Goal: Information Seeking & Learning: Learn about a topic

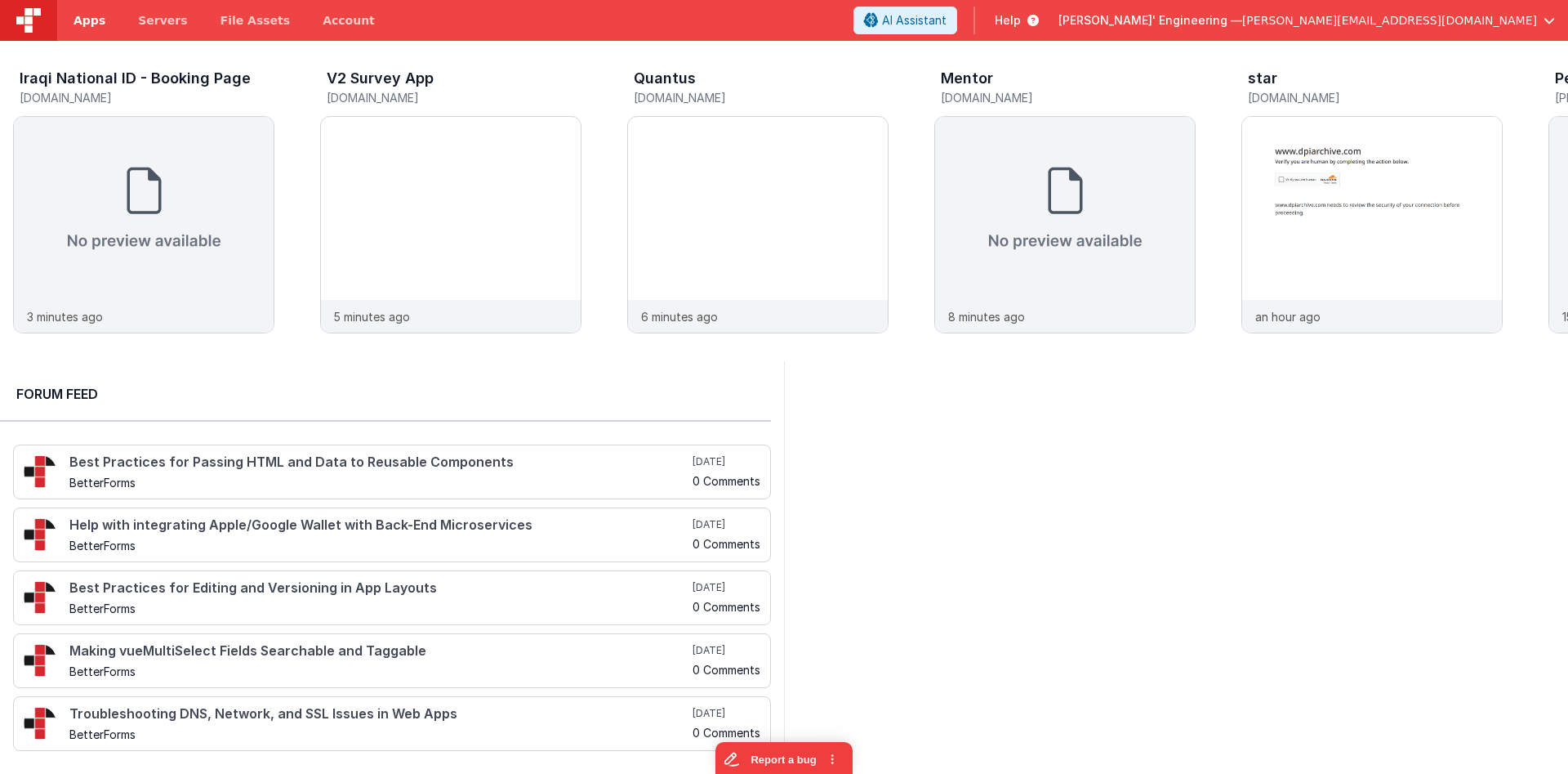
click at [78, 33] on link "Apps" at bounding box center [89, 20] width 64 height 41
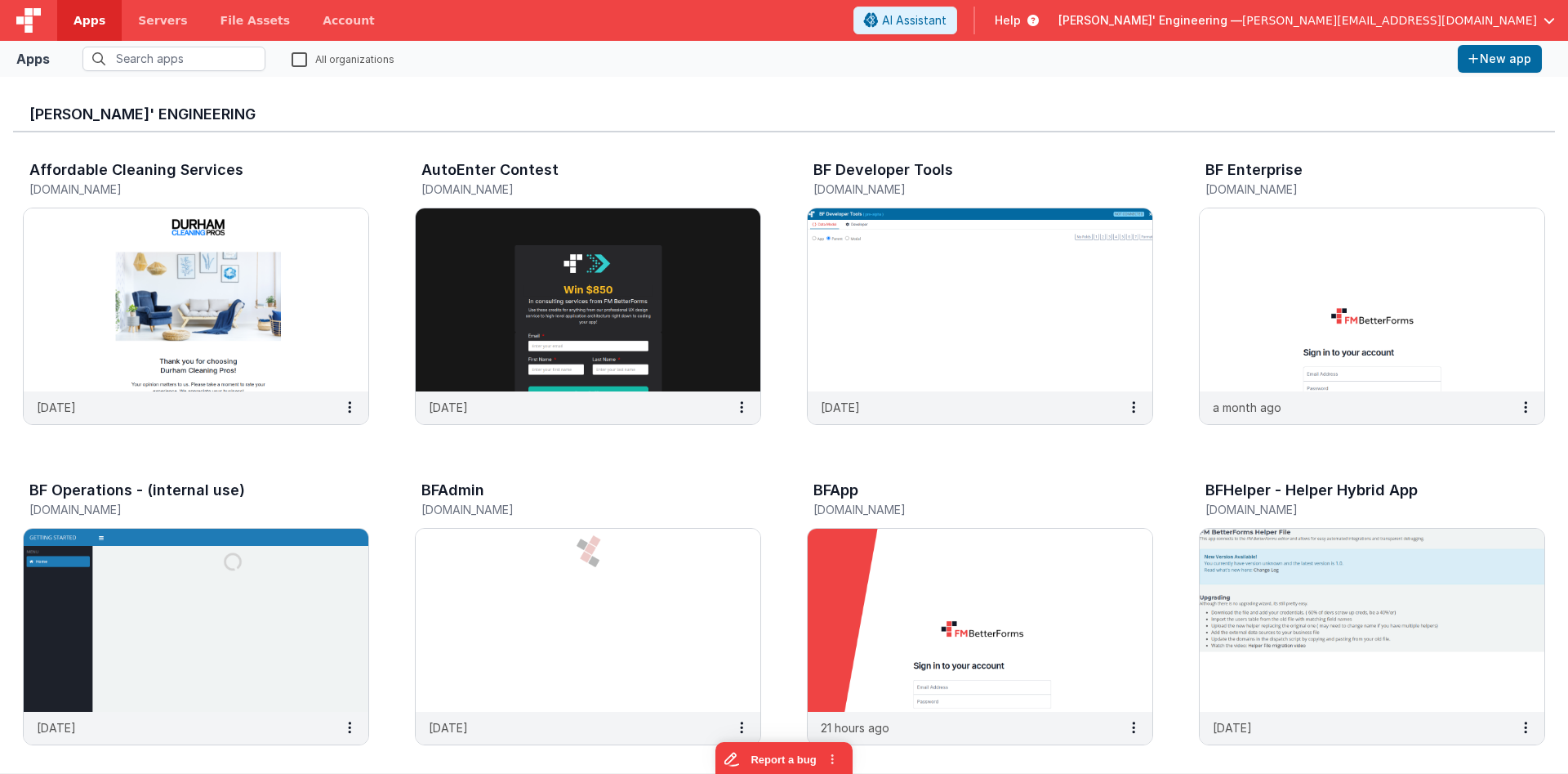
click at [1395, 29] on div "Delfs' Engineering — hassan@delfsengineering.ca" at bounding box center [1306, 20] width 497 height 28
click at [1395, 21] on span "[PERSON_NAME][EMAIL_ADDRESS][DOMAIN_NAME]" at bounding box center [1389, 20] width 295 height 16
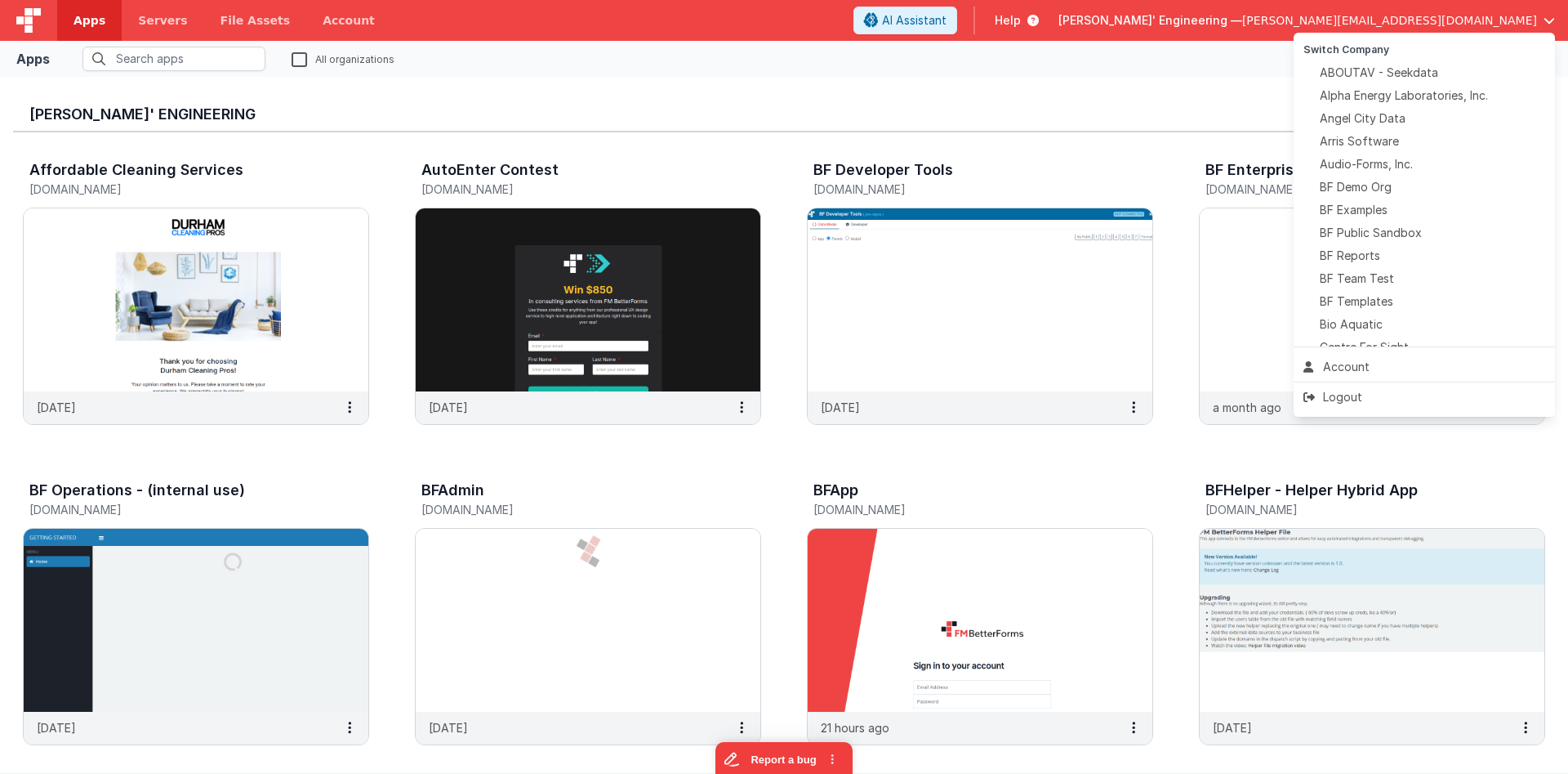
click at [1527, 21] on button at bounding box center [784, 387] width 1568 height 774
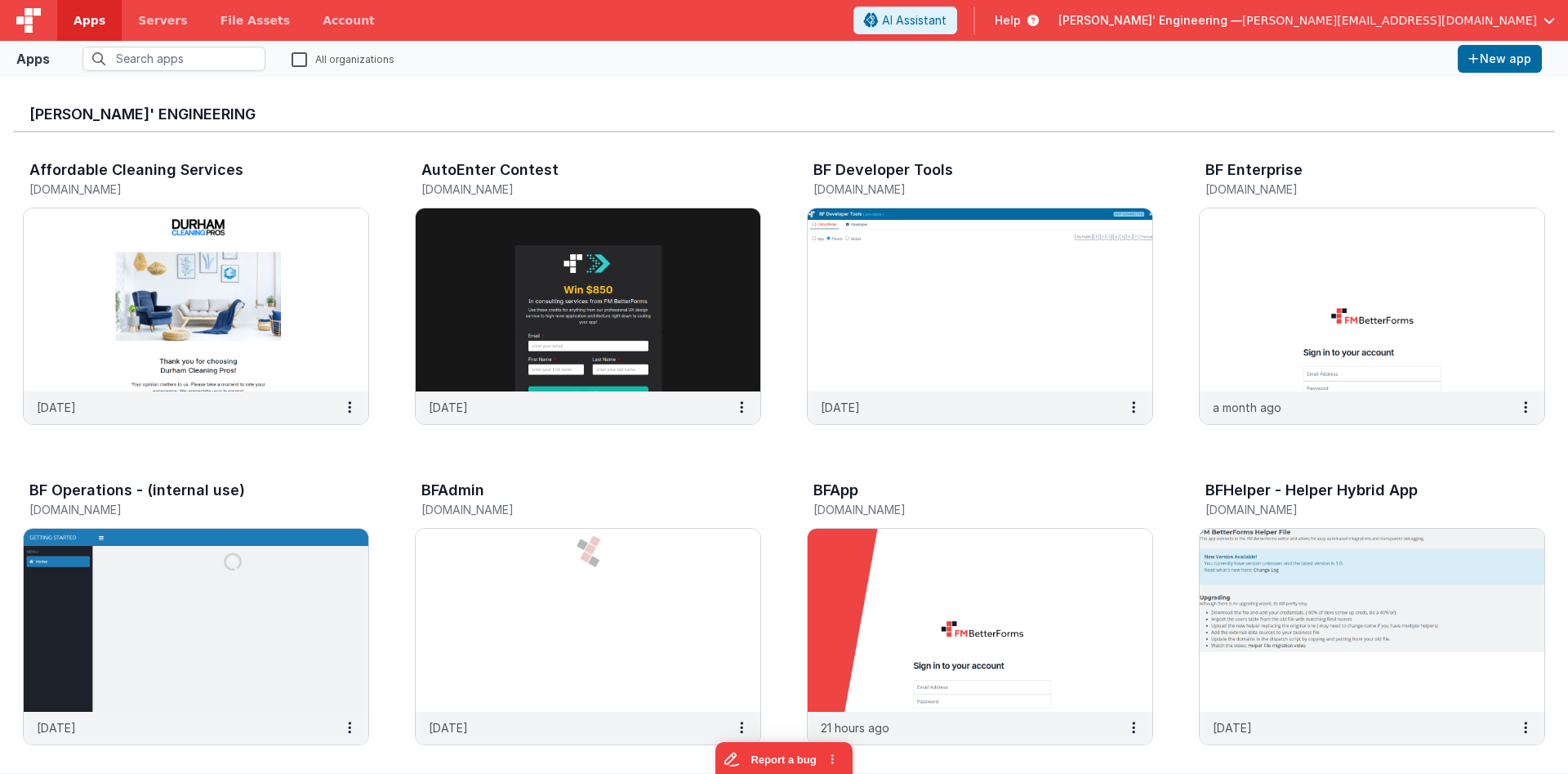
click at [85, 26] on span "Apps" at bounding box center [90, 20] width 32 height 16
click at [38, 38] on div at bounding box center [28, 20] width 57 height 41
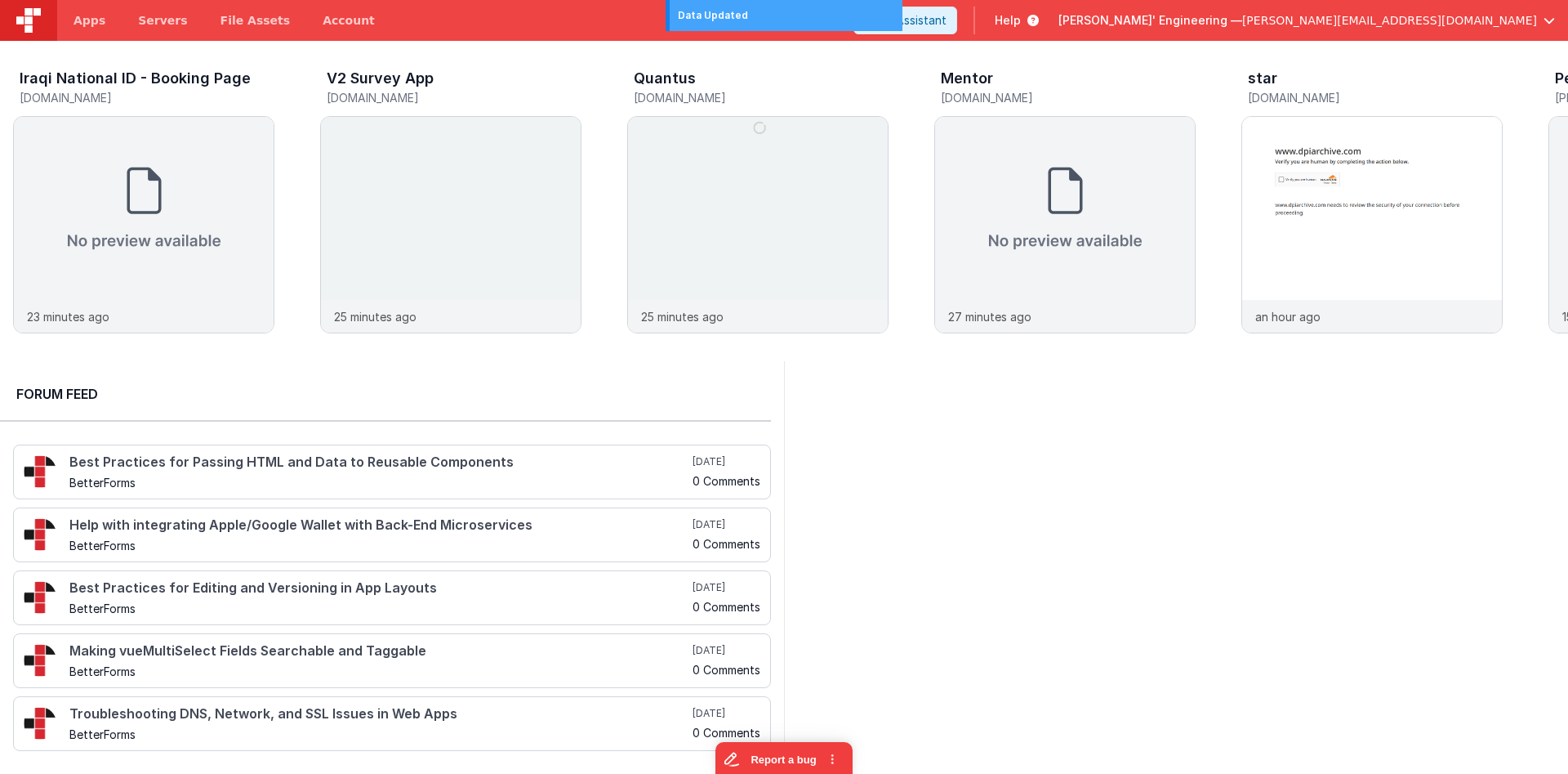
drag, startPoint x: 973, startPoint y: 396, endPoint x: 1176, endPoint y: 452, distance: 210.6
click at [1176, 452] on div at bounding box center [1176, 562] width 784 height 403
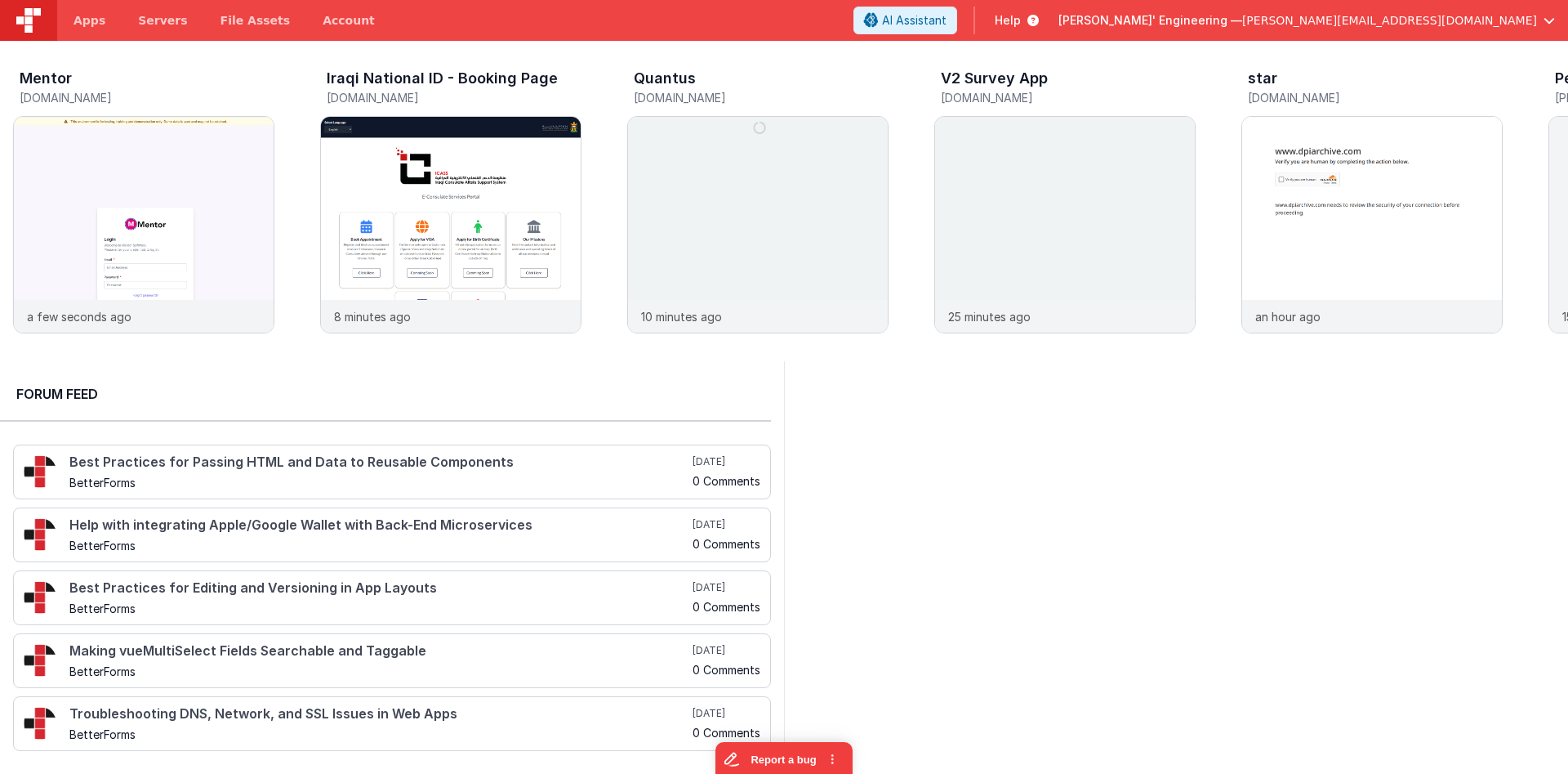
click at [1021, 25] on span "Help" at bounding box center [1008, 20] width 27 height 16
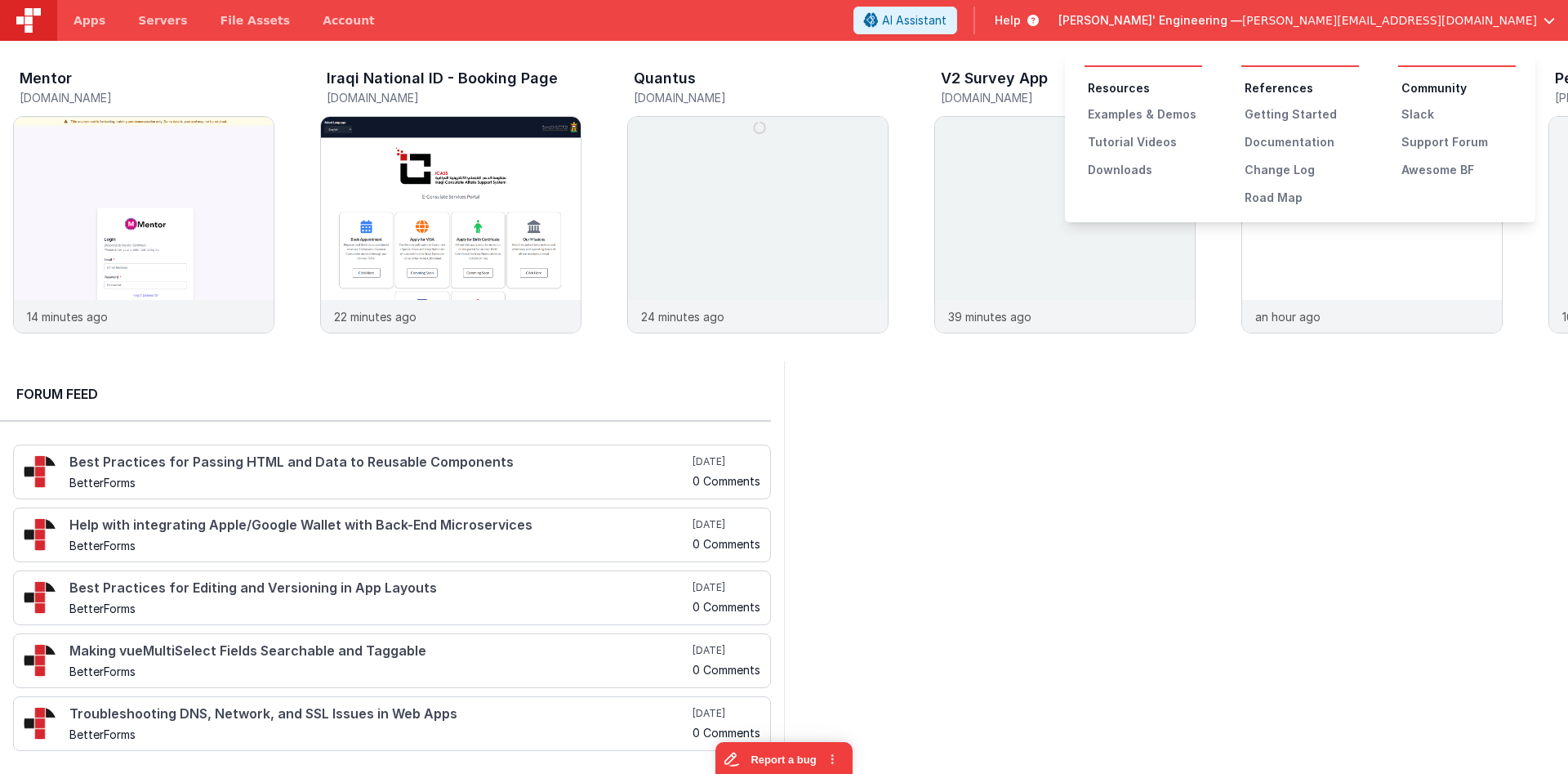
click at [102, 17] on button at bounding box center [784, 387] width 1568 height 774
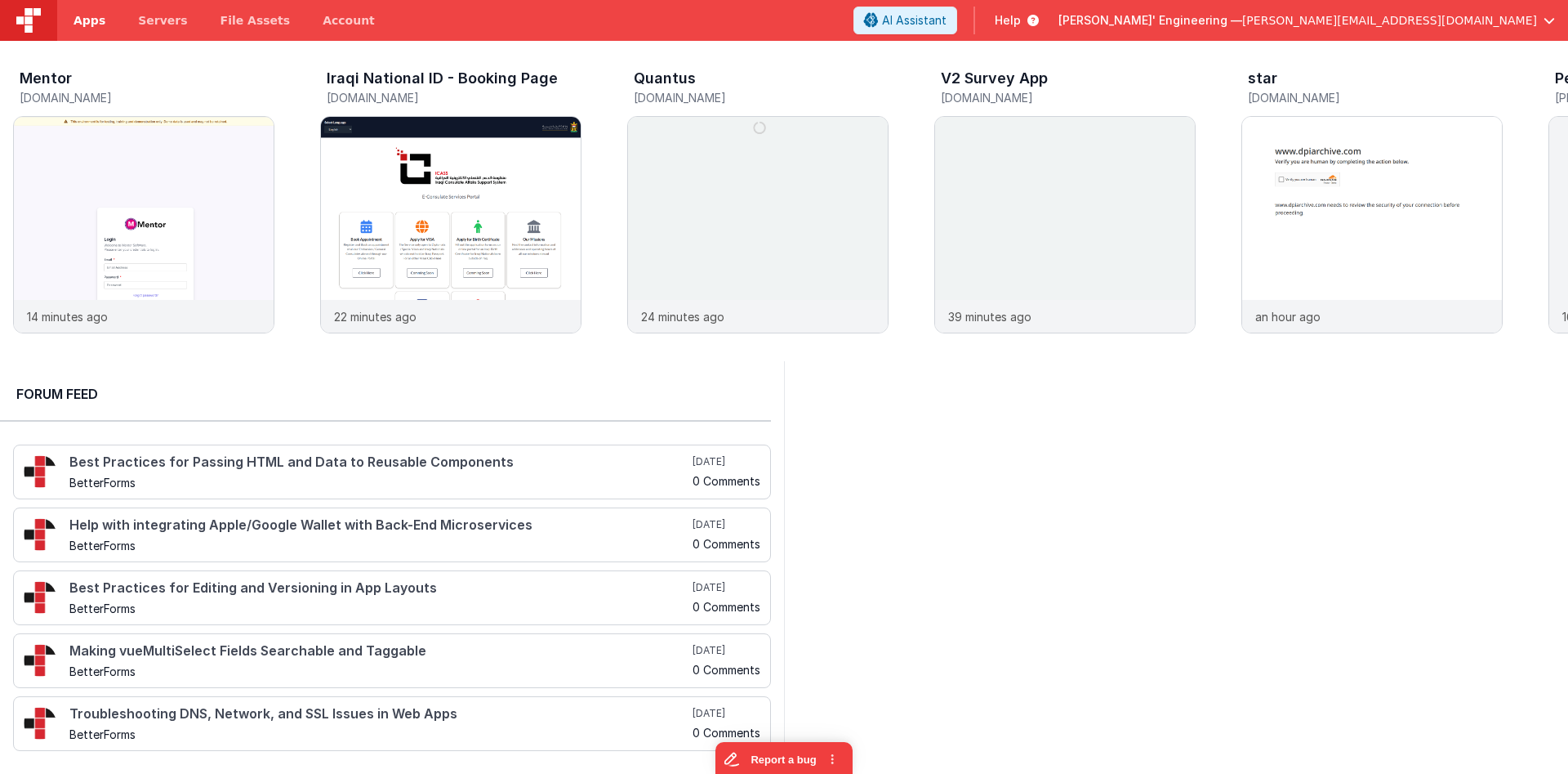
click at [93, 18] on span "Apps" at bounding box center [90, 20] width 32 height 16
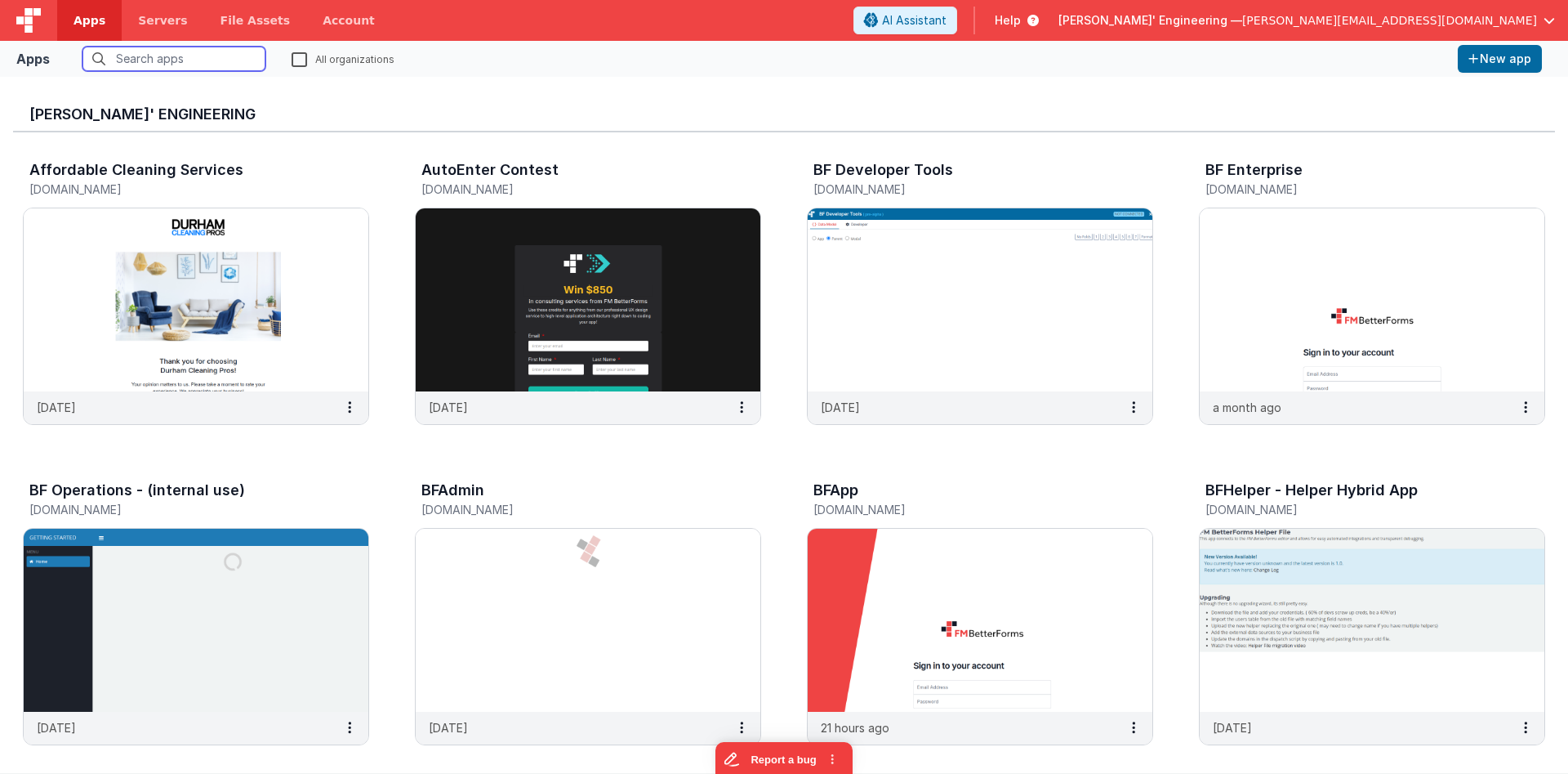
click at [183, 64] on input "text" at bounding box center [173, 59] width 183 height 25
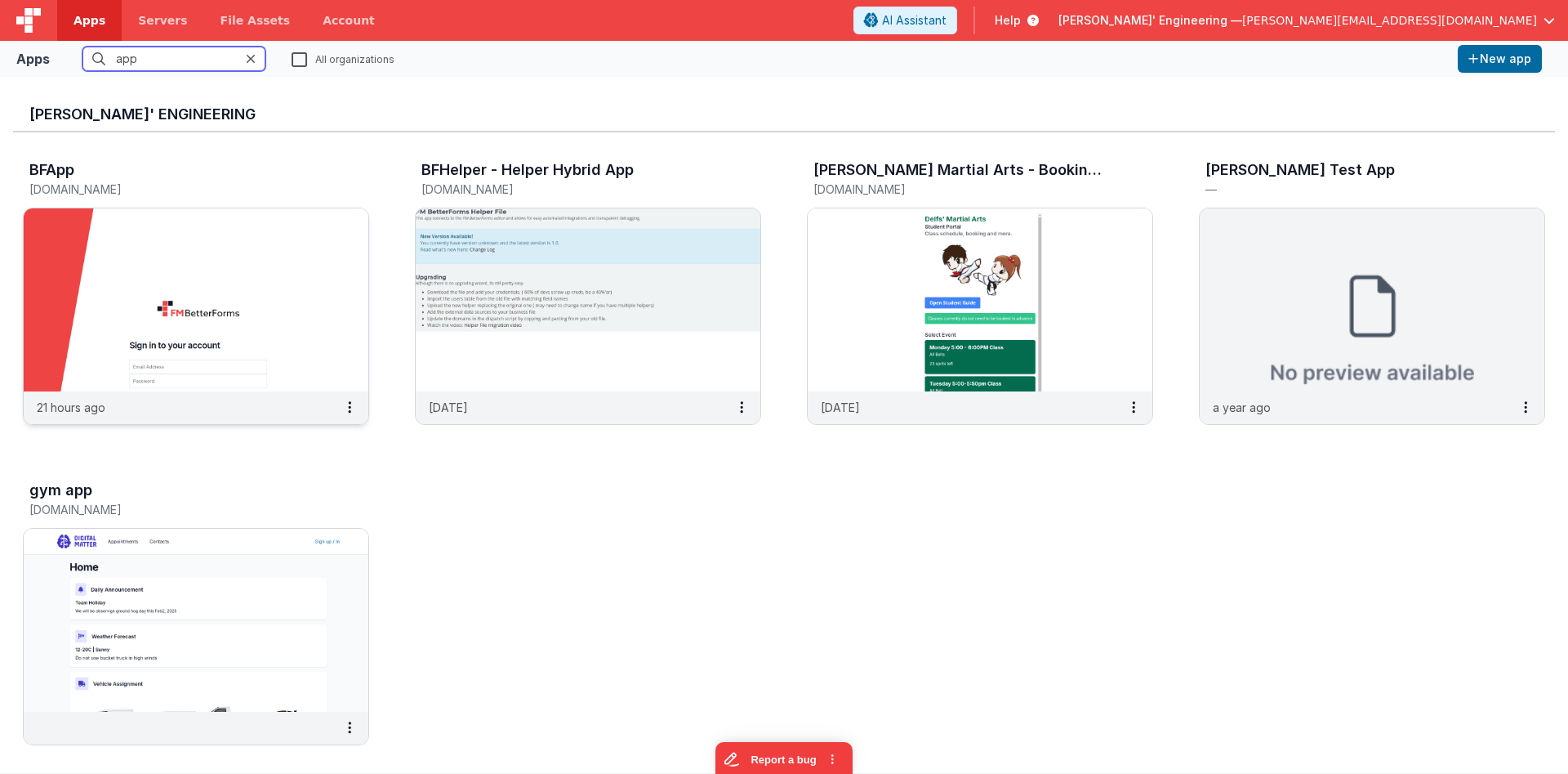
type input "app"
click at [231, 300] on img at bounding box center [196, 300] width 345 height 183
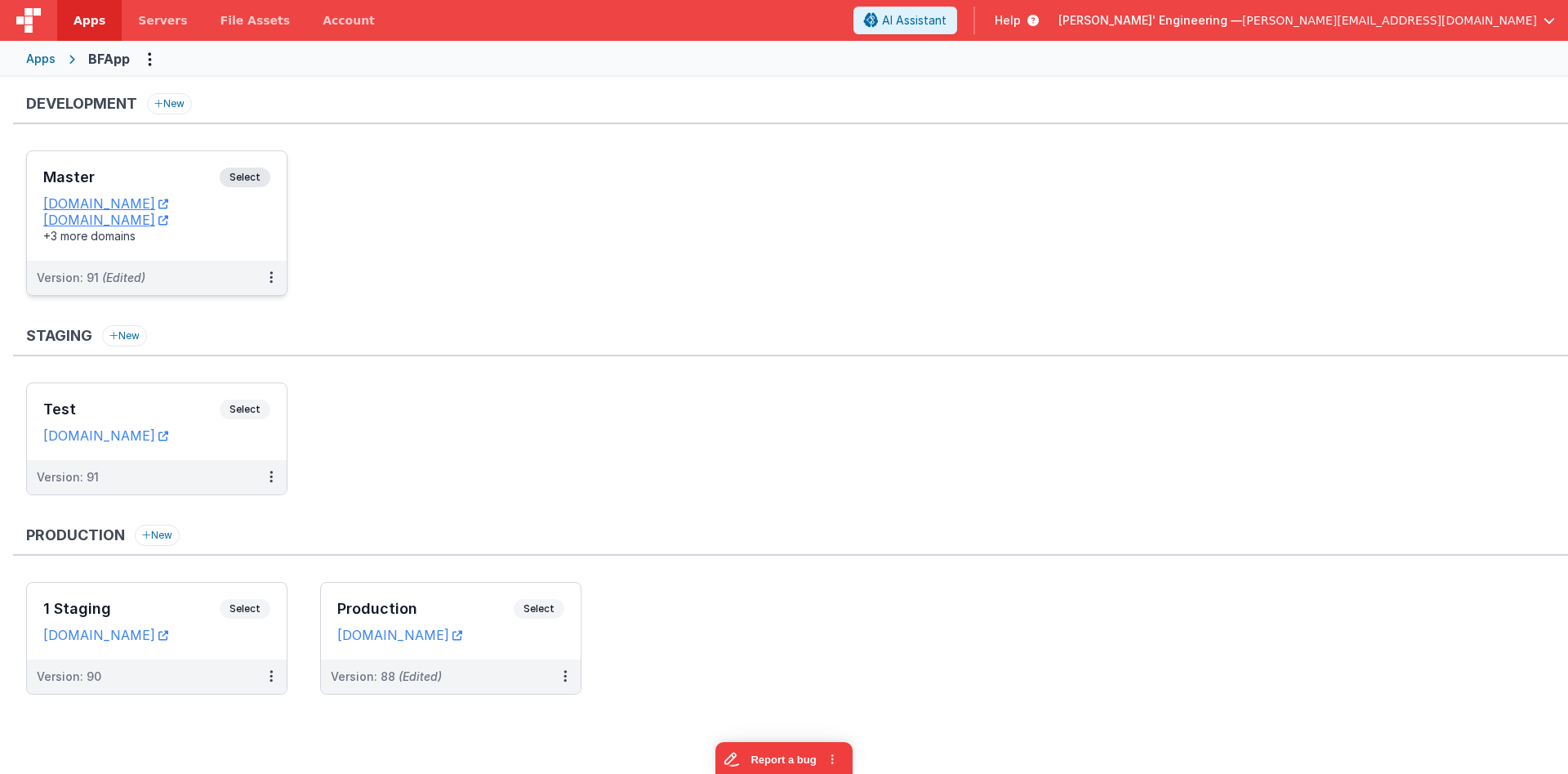
click at [167, 172] on h3 "Master" at bounding box center [132, 176] width 176 height 16
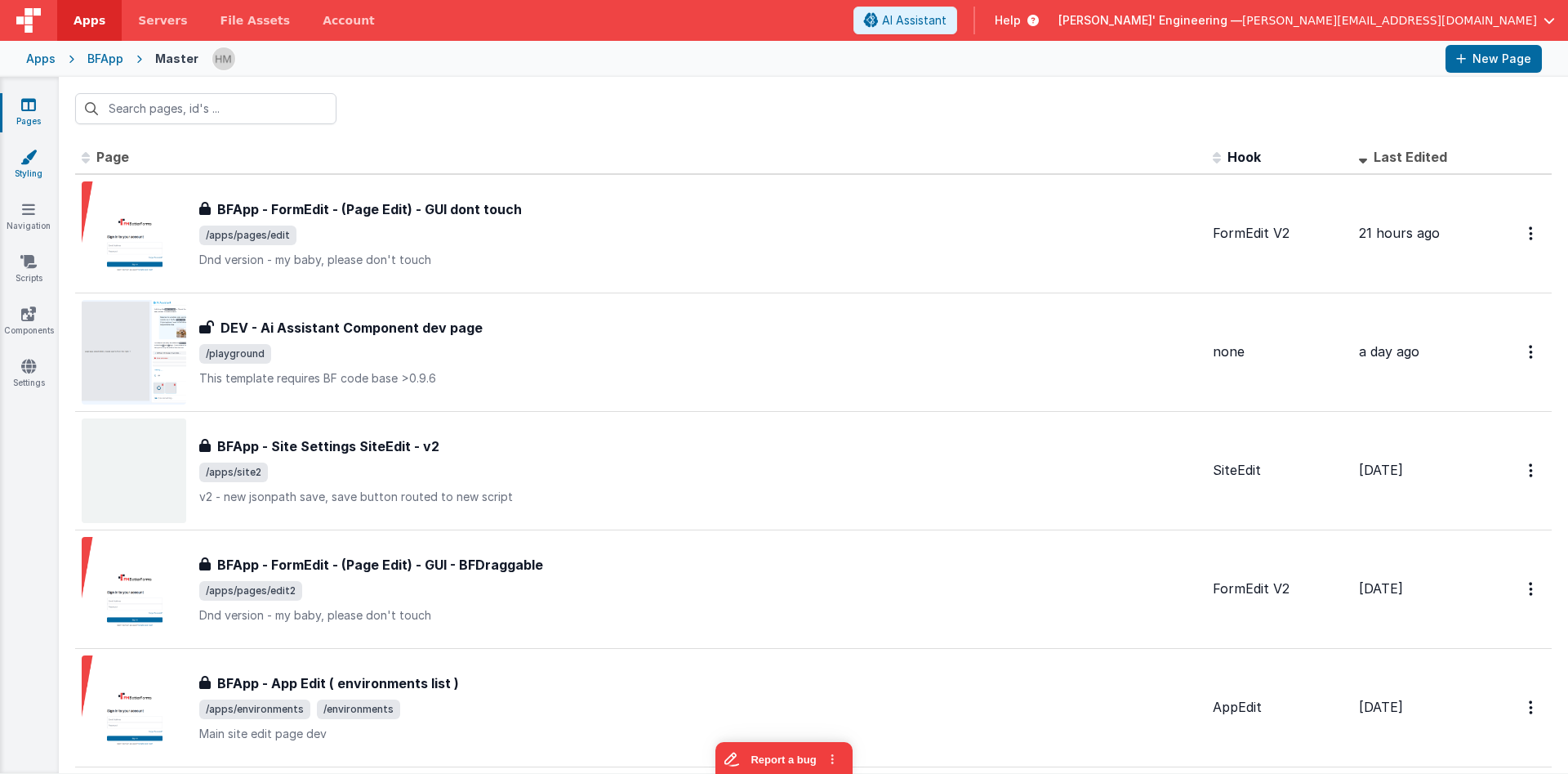
click at [38, 174] on link "Styling" at bounding box center [28, 165] width 59 height 32
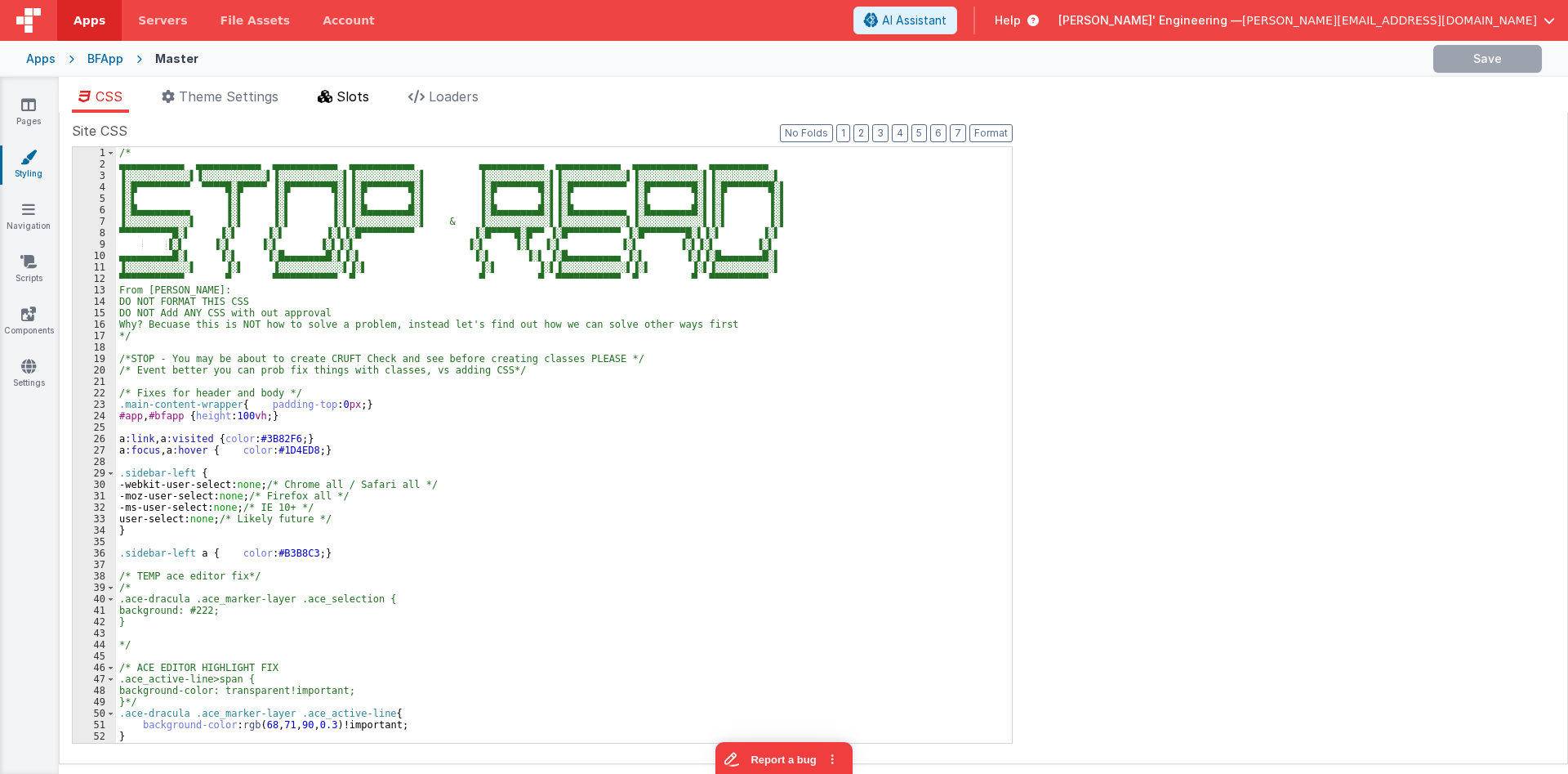
click at [333, 92] on icon at bounding box center [325, 97] width 15 height 13
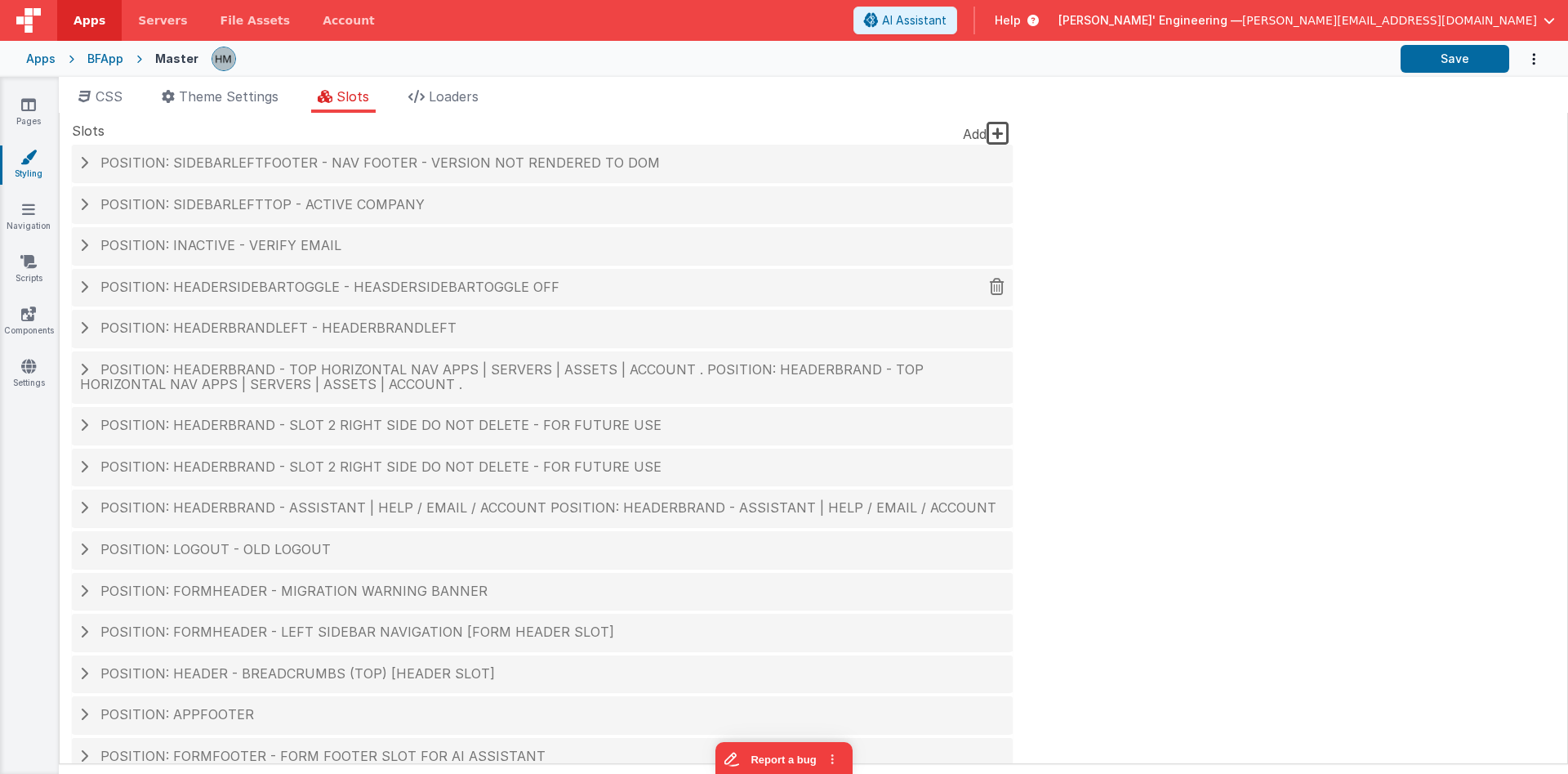
click at [358, 295] on span "Position: headerSidebarToggle - heasderSideBarToggle OFF" at bounding box center [330, 286] width 459 height 16
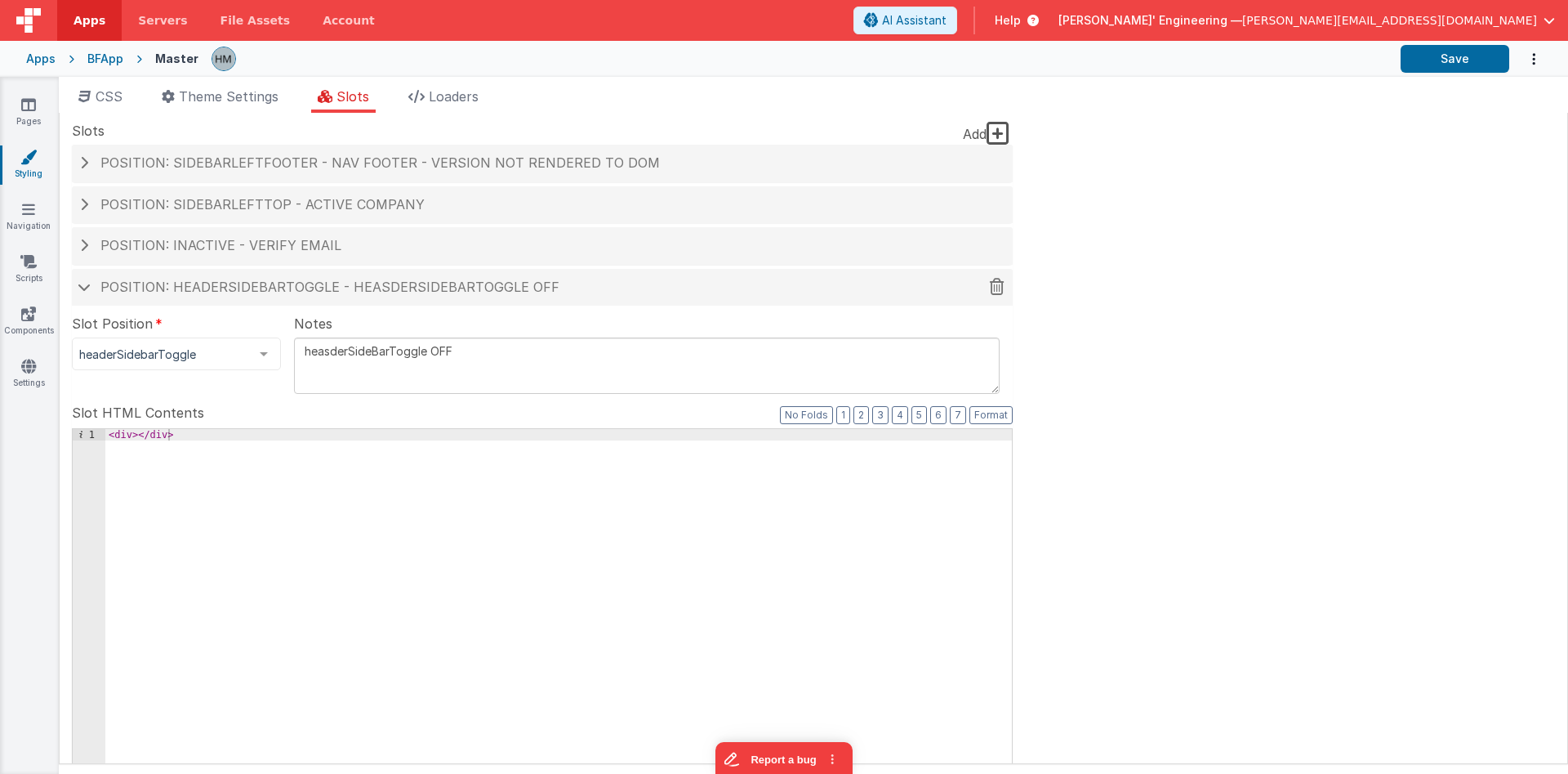
click at [327, 292] on span "Position: headerSidebarToggle - heasderSideBarToggle OFF" at bounding box center [330, 286] width 459 height 16
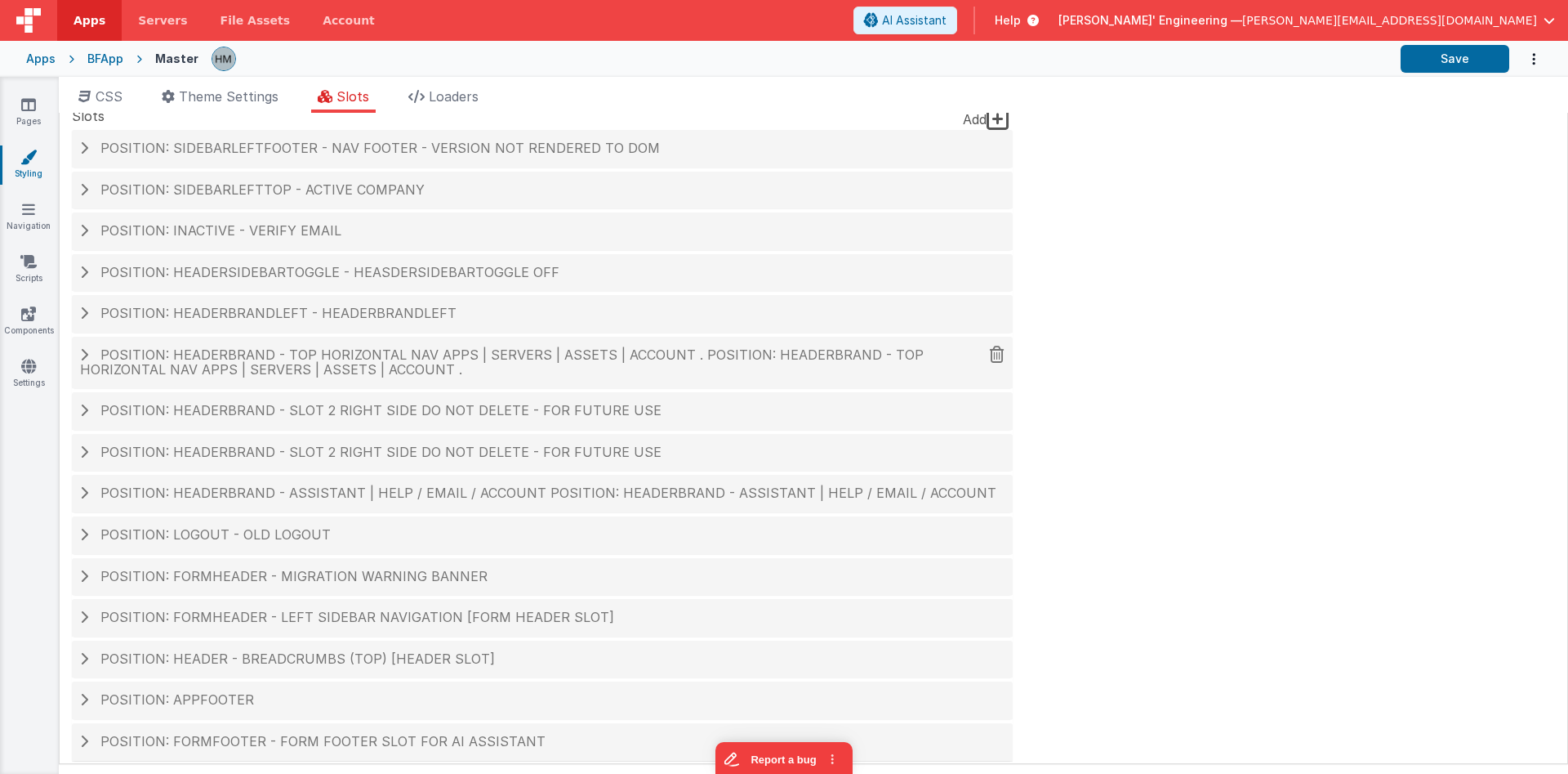
scroll to position [28, 0]
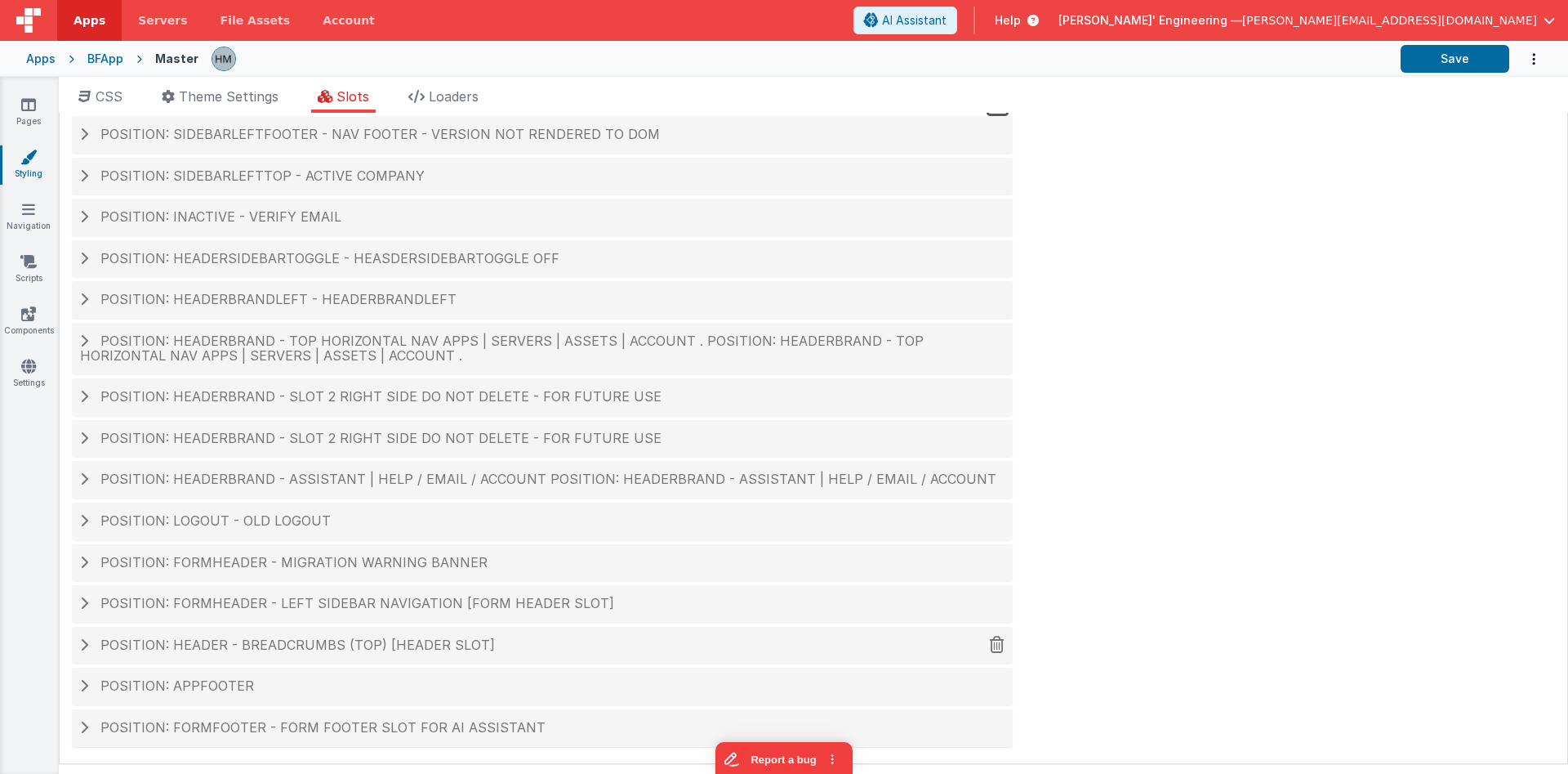
click at [283, 651] on span "Position: header - breadcrumbs (top) [header slot]" at bounding box center [298, 644] width 394 height 16
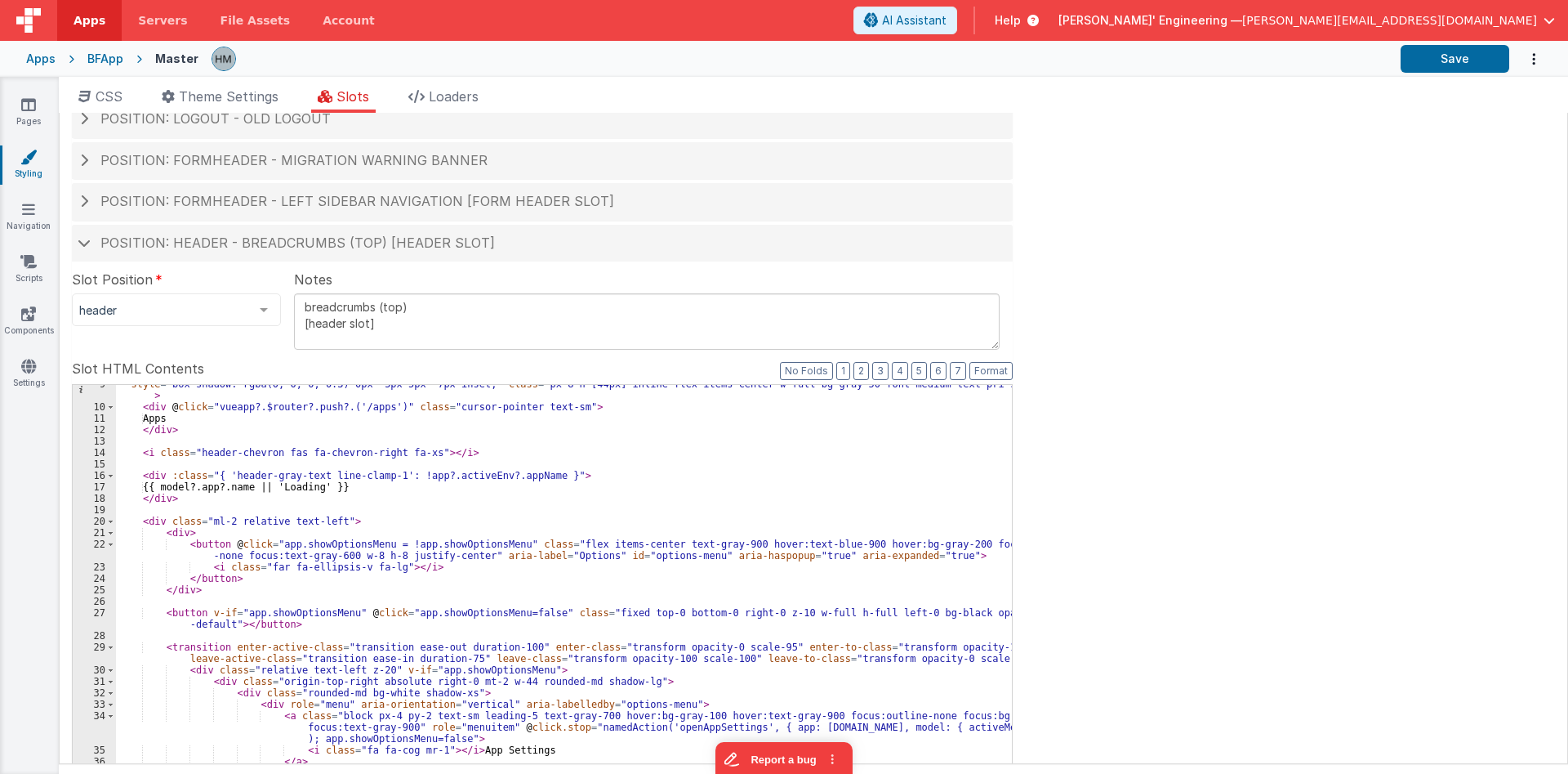
scroll to position [519, 0]
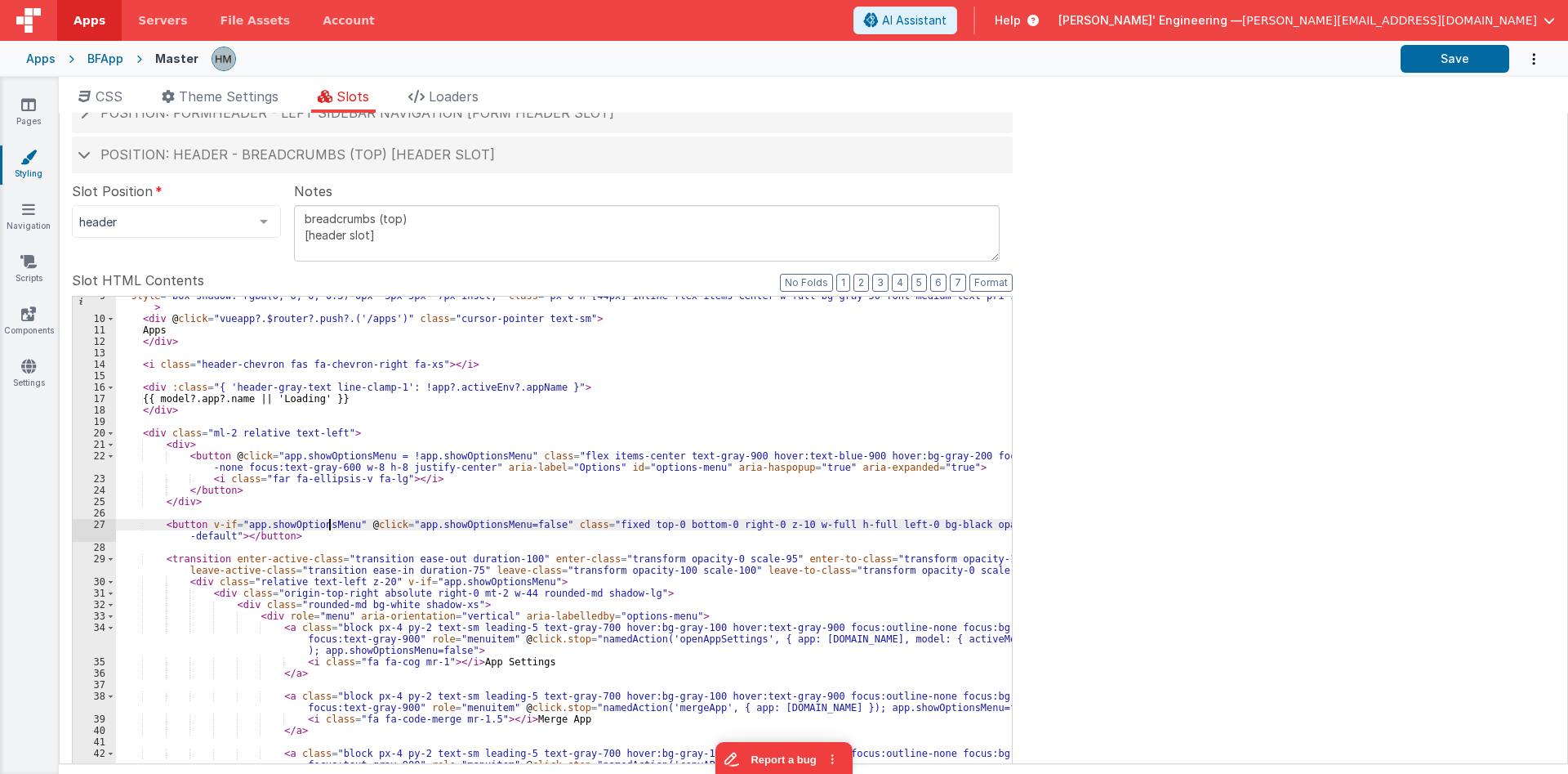
click at [330, 527] on div "" style = "box-shadow: rgba(0, 0, 0, 0.3) 0px -5px 5px -7px inset;" class = "px…" at bounding box center [563, 583] width 896 height 586
click at [1021, 18] on span "Help" at bounding box center [1008, 20] width 27 height 16
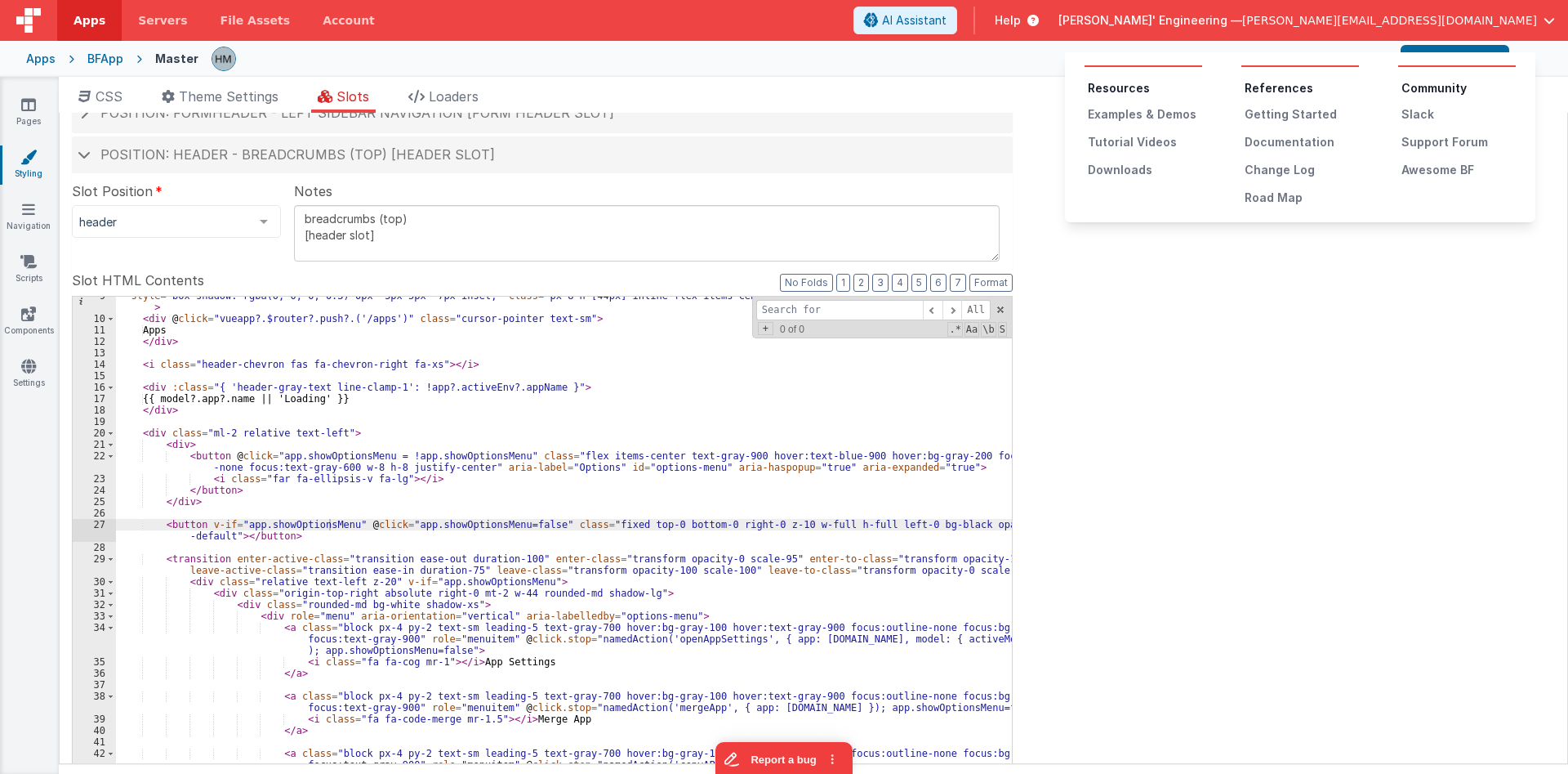
click at [1232, 18] on button at bounding box center [784, 387] width 1568 height 774
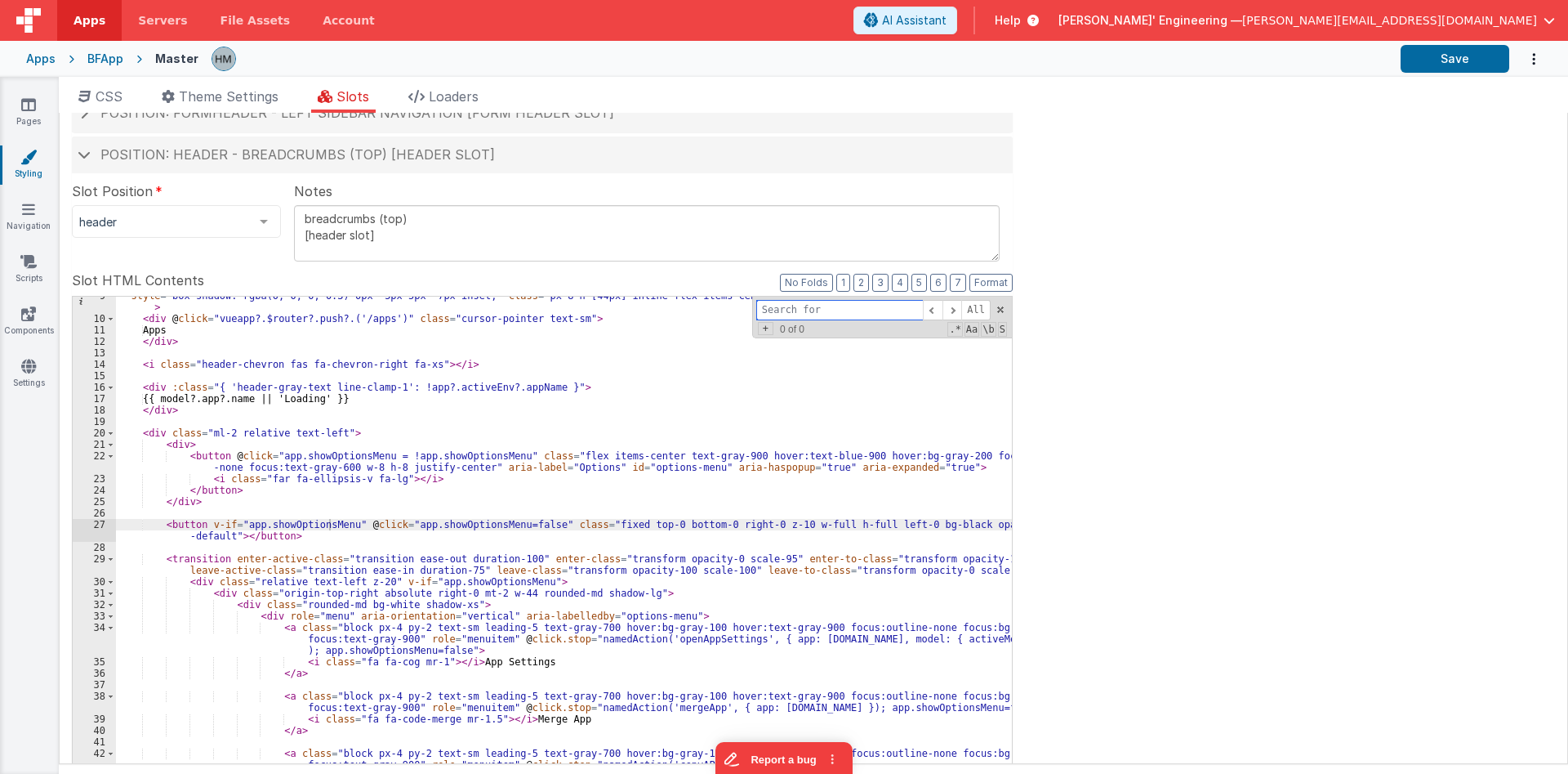
click at [812, 310] on input at bounding box center [840, 310] width 167 height 21
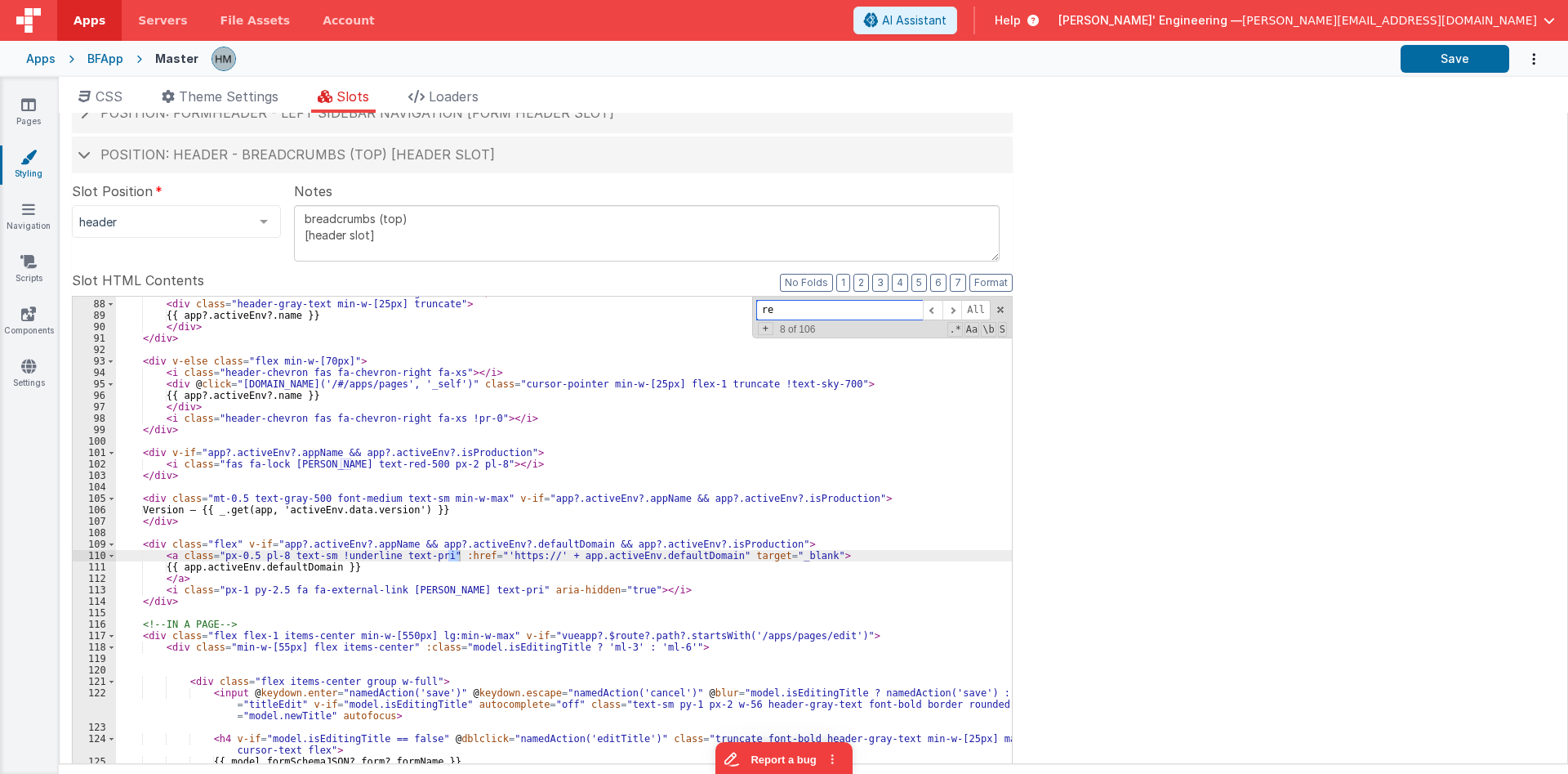
type input "r"
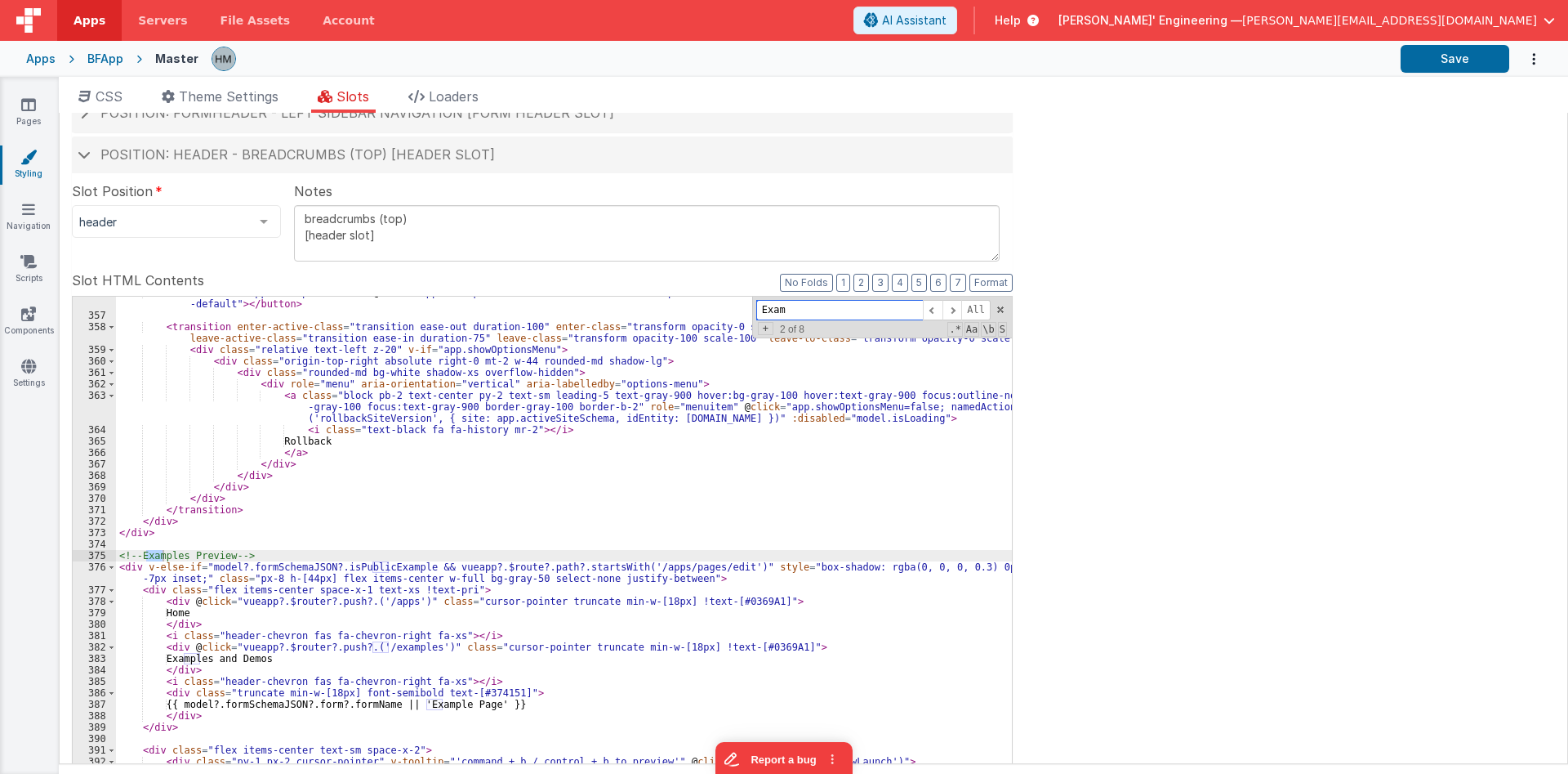
scroll to position [4974, 0]
type input "E"
click at [1021, 28] on span "Help" at bounding box center [1008, 20] width 27 height 16
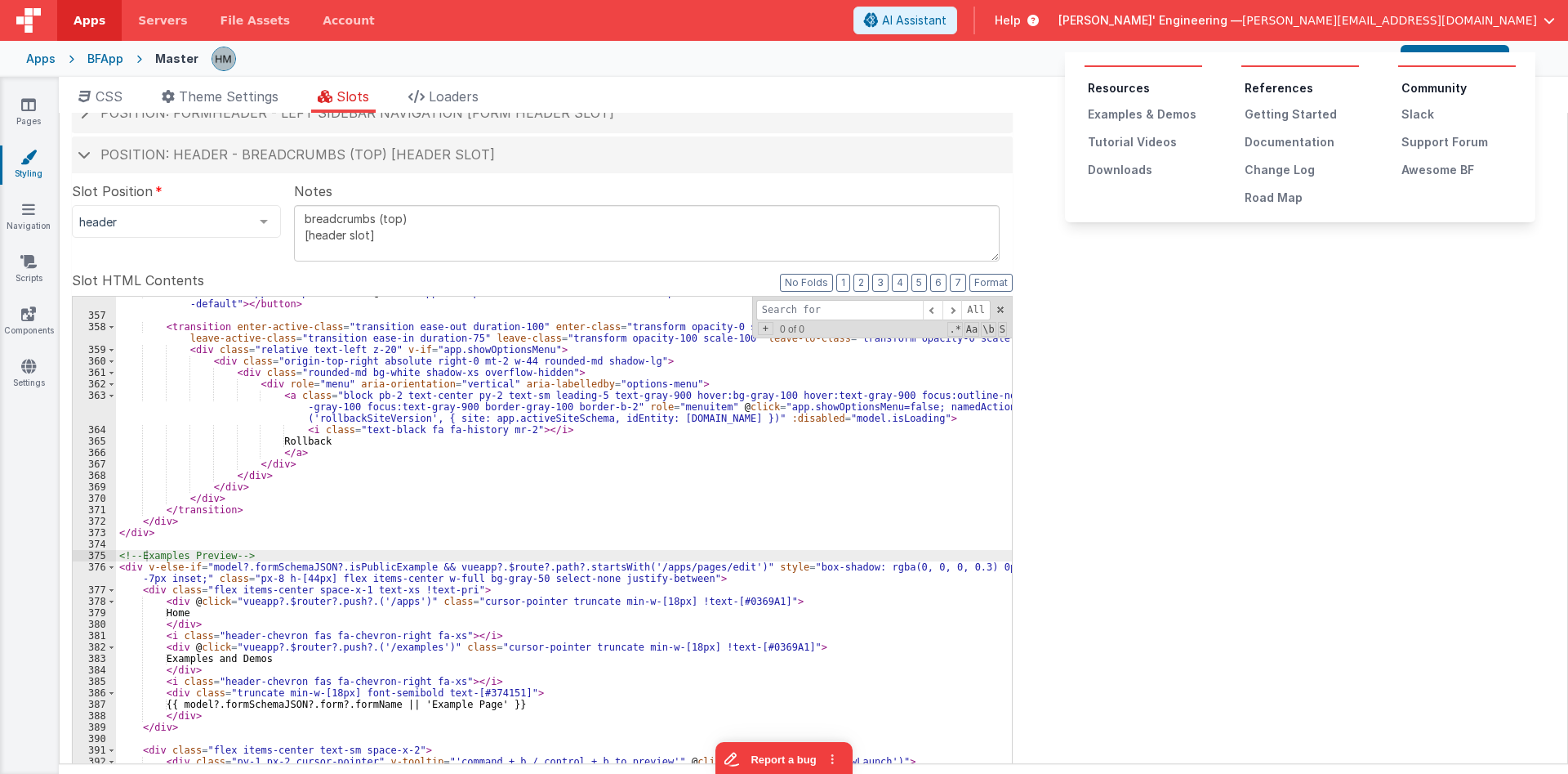
click at [1231, 27] on button at bounding box center [784, 387] width 1568 height 774
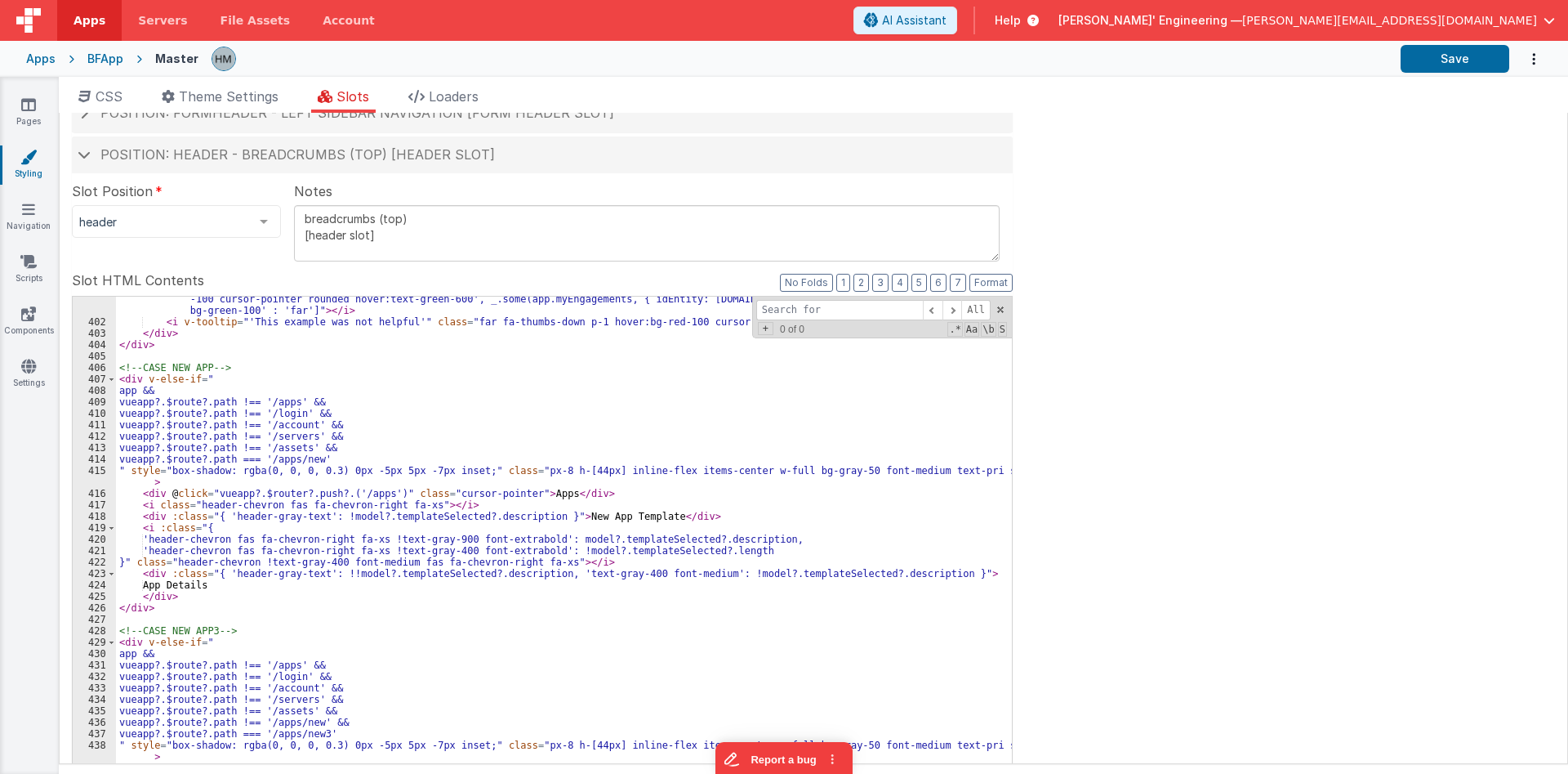
scroll to position [5563, 0]
click at [834, 312] on input at bounding box center [840, 310] width 167 height 21
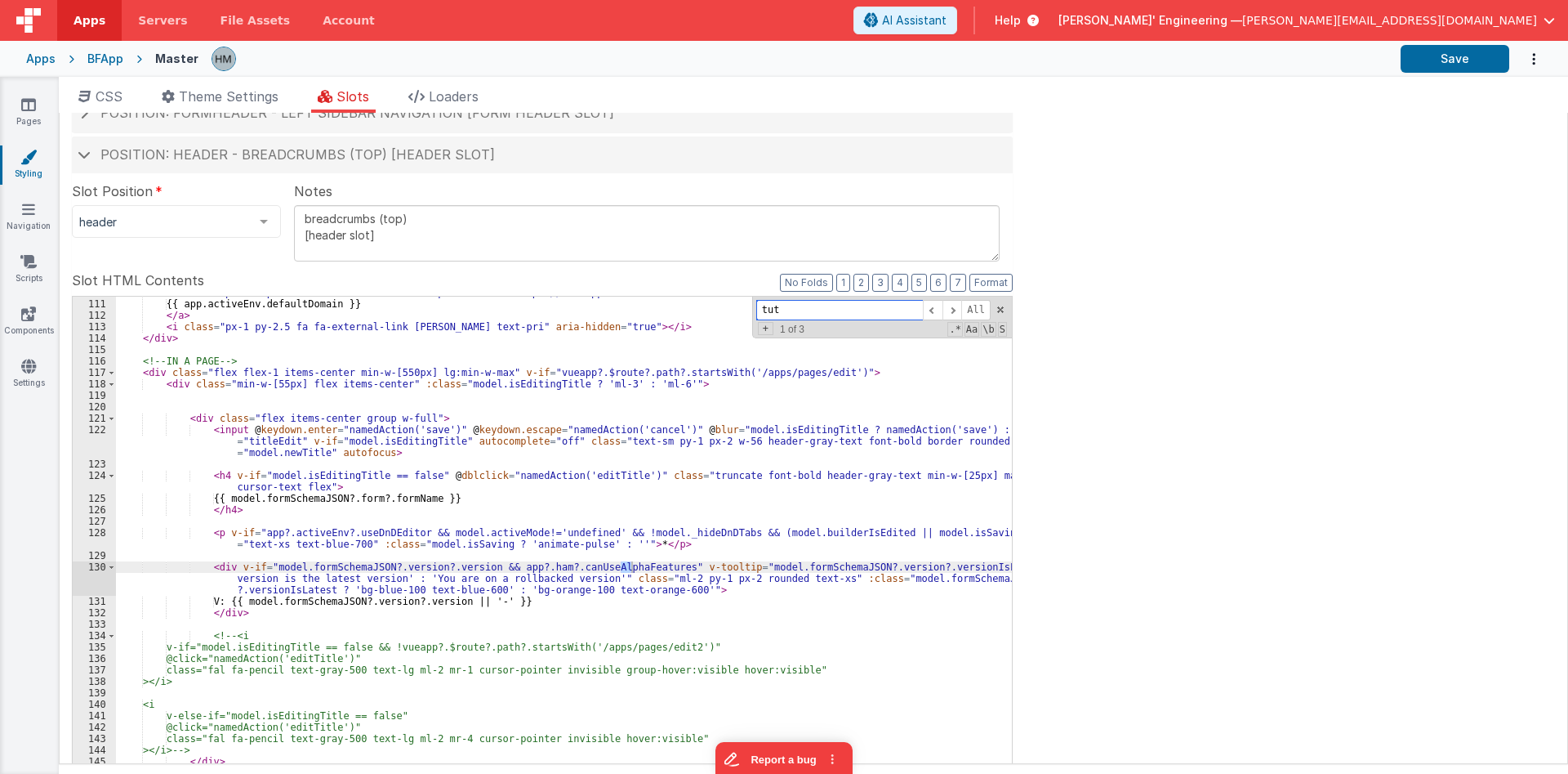
scroll to position [1394, 0]
type input "tutori"
click at [276, 157] on span "Position: header - breadcrumbs (top) [header slot]" at bounding box center [298, 154] width 394 height 16
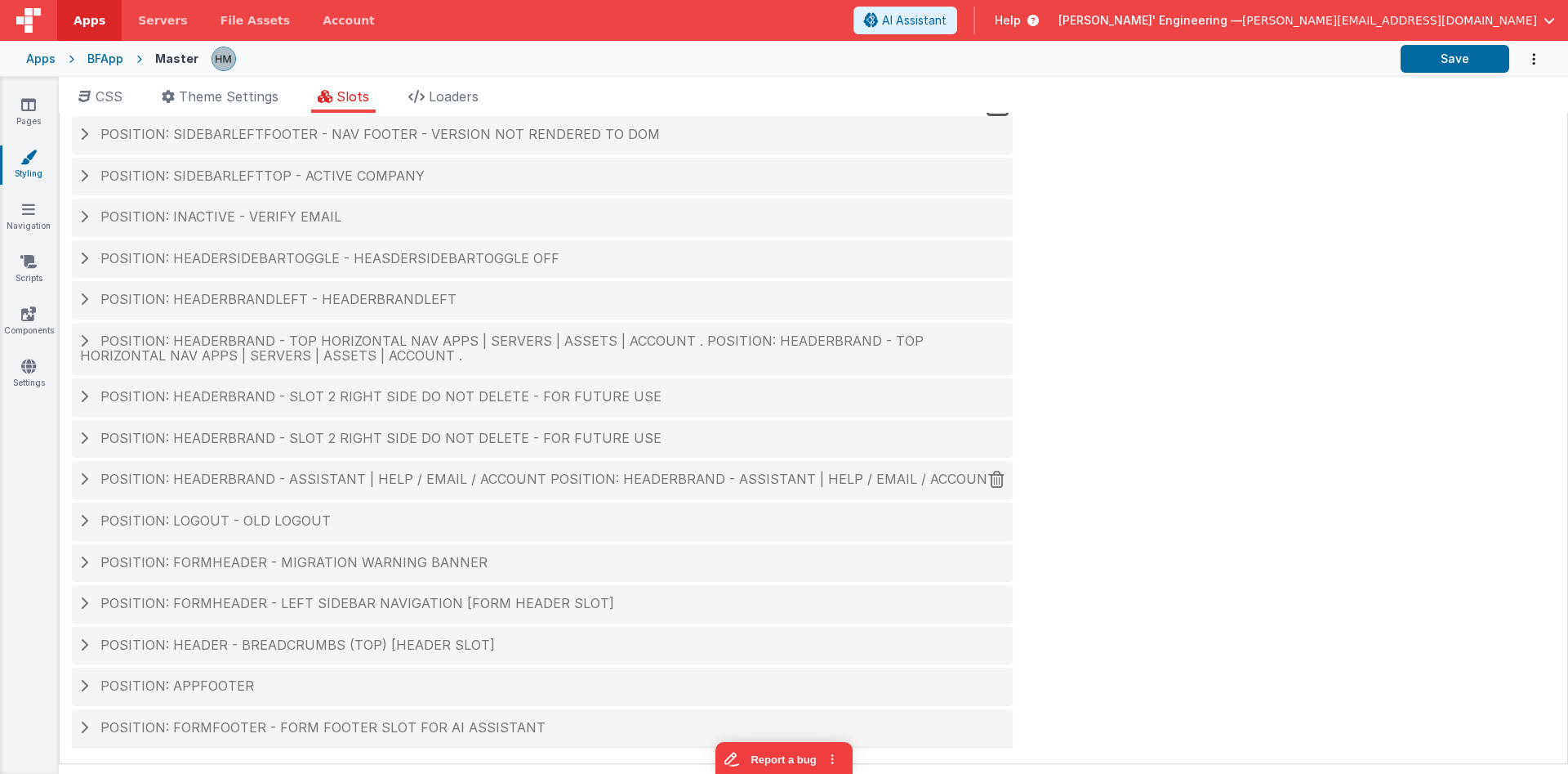
click at [208, 480] on span "Position: headerBrand - Assistant | Help / Email / Account Position: headerBran…" at bounding box center [548, 478] width 896 height 16
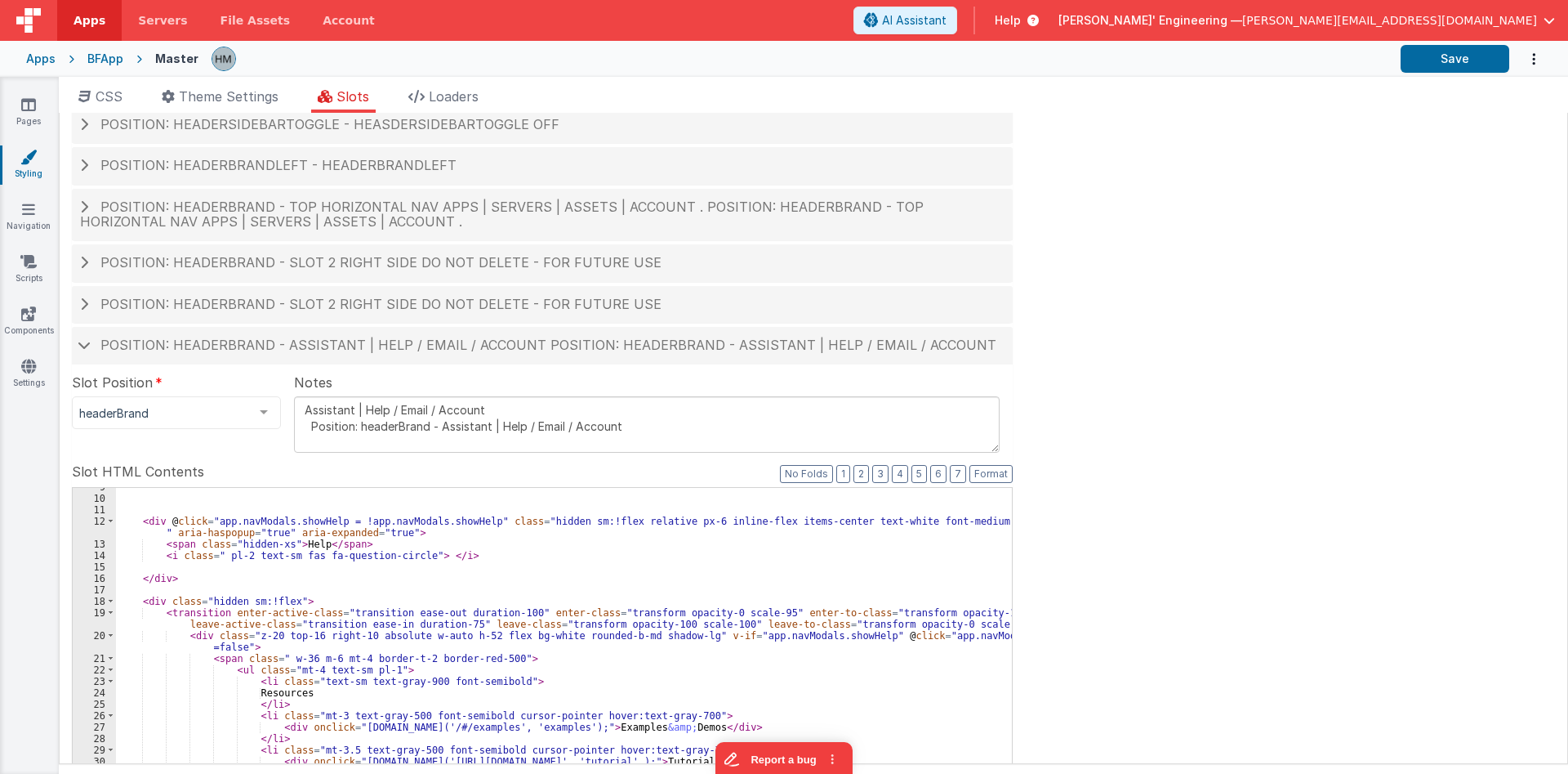
scroll to position [225, 0]
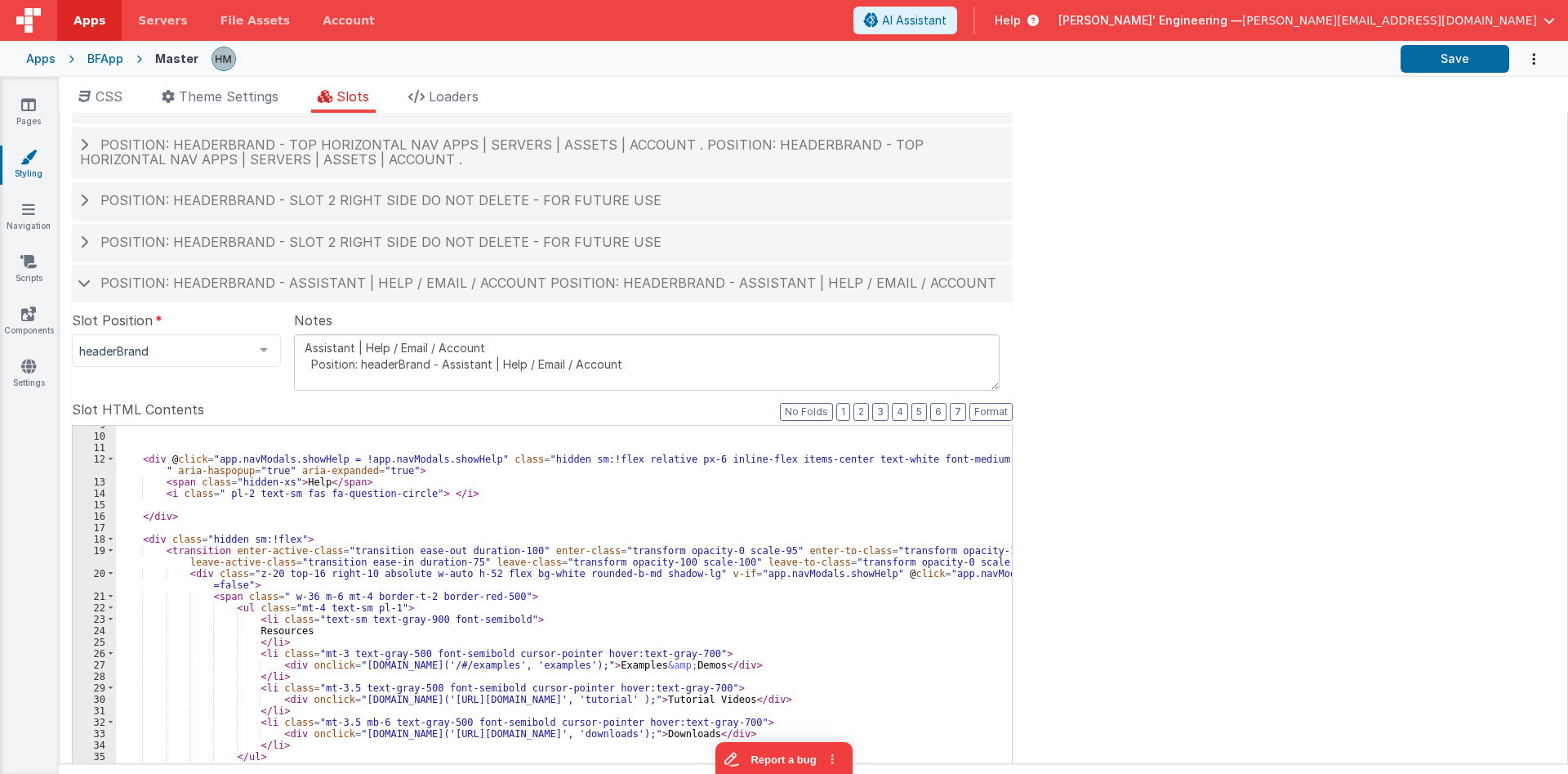
click at [297, 586] on div "< div @ click = "app.navModals.showHelp = !app.navModals.showHelp" class = "hid…" at bounding box center [563, 695] width 896 height 552
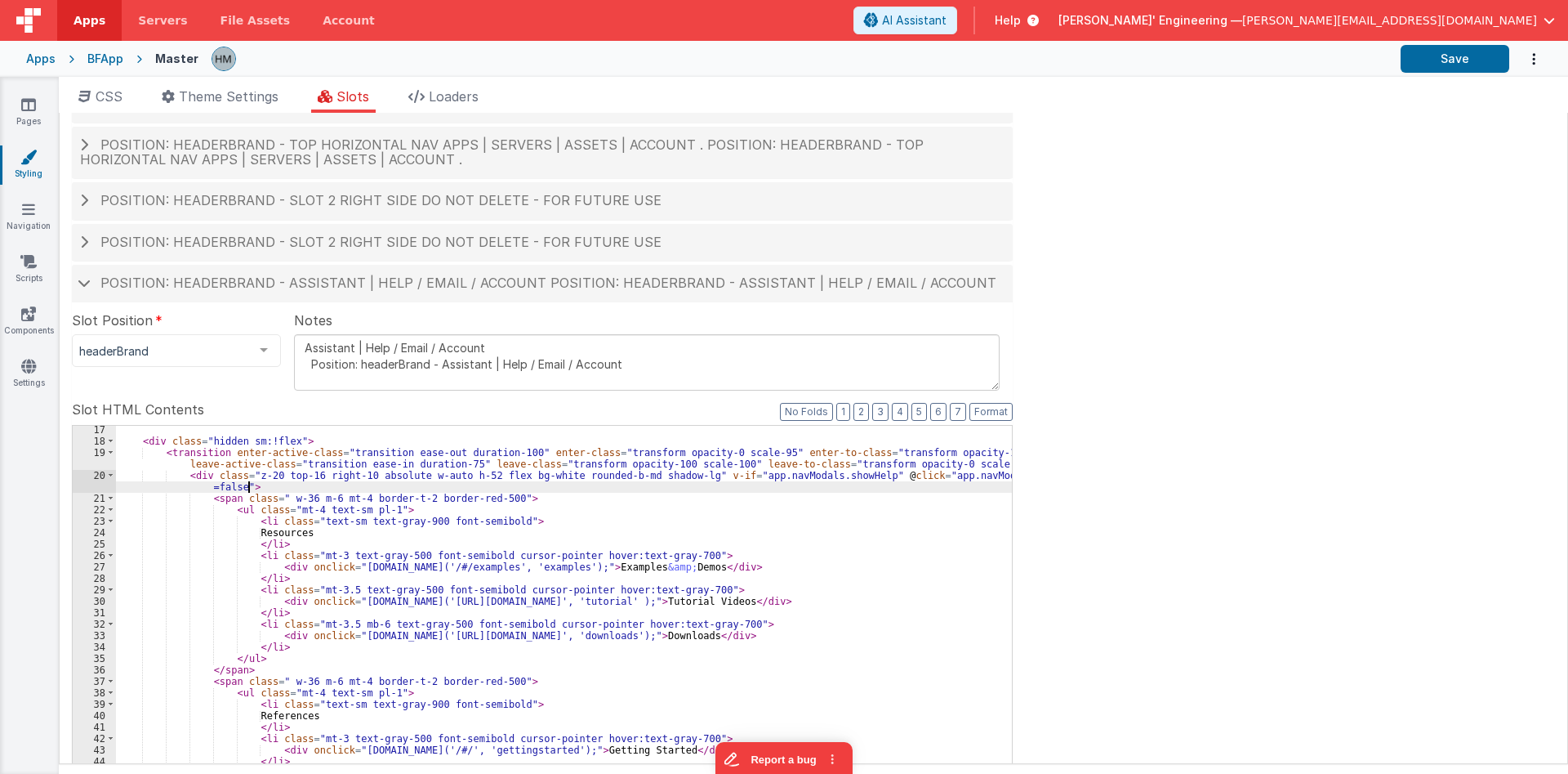
scroll to position [196, 0]
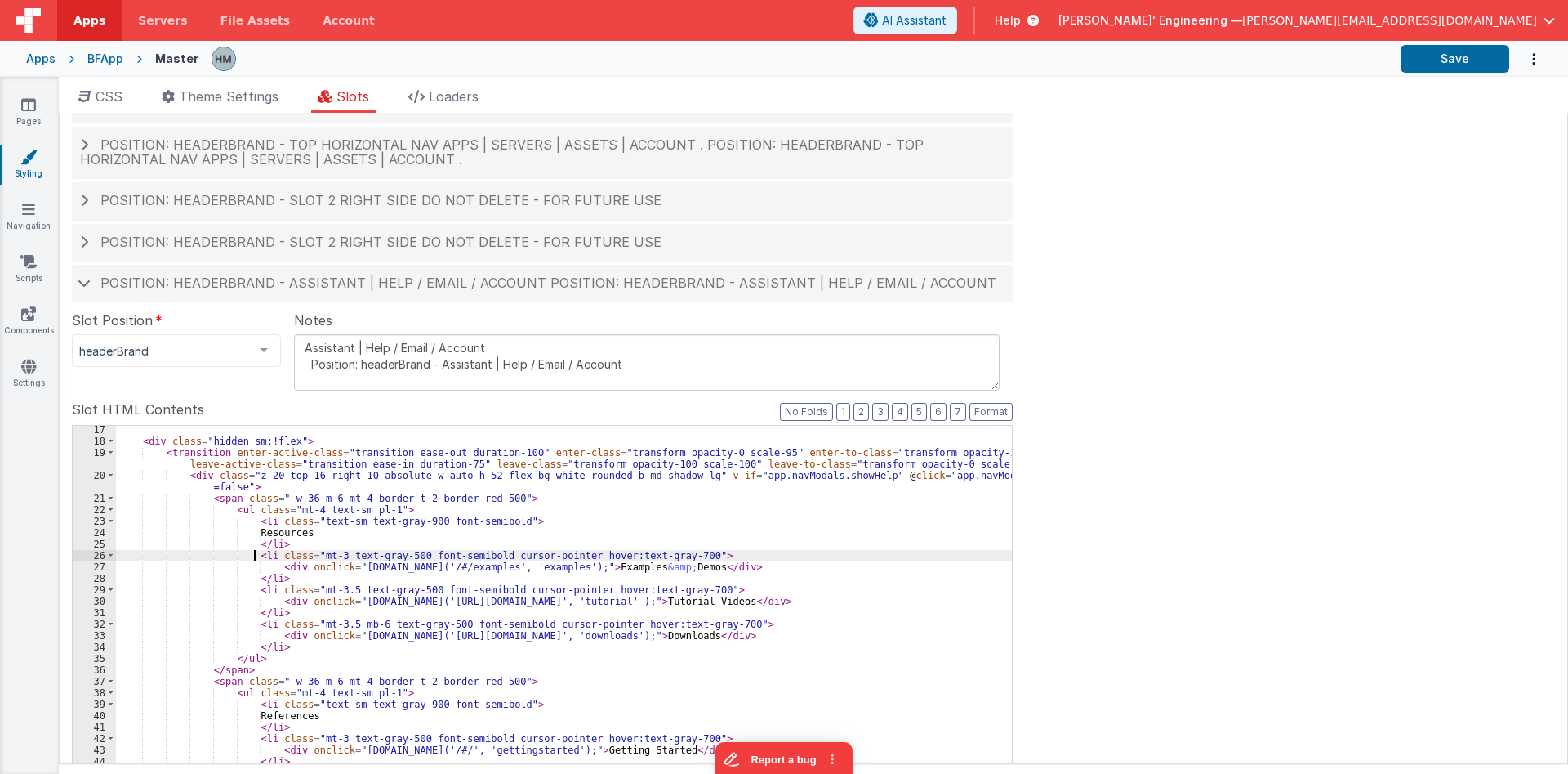
click at [256, 555] on div "< div class = "hidden sm:!flex" > < transition enter-active-class = "transition…" at bounding box center [563, 700] width 896 height 552
click at [1021, 16] on span "Help" at bounding box center [1008, 20] width 27 height 16
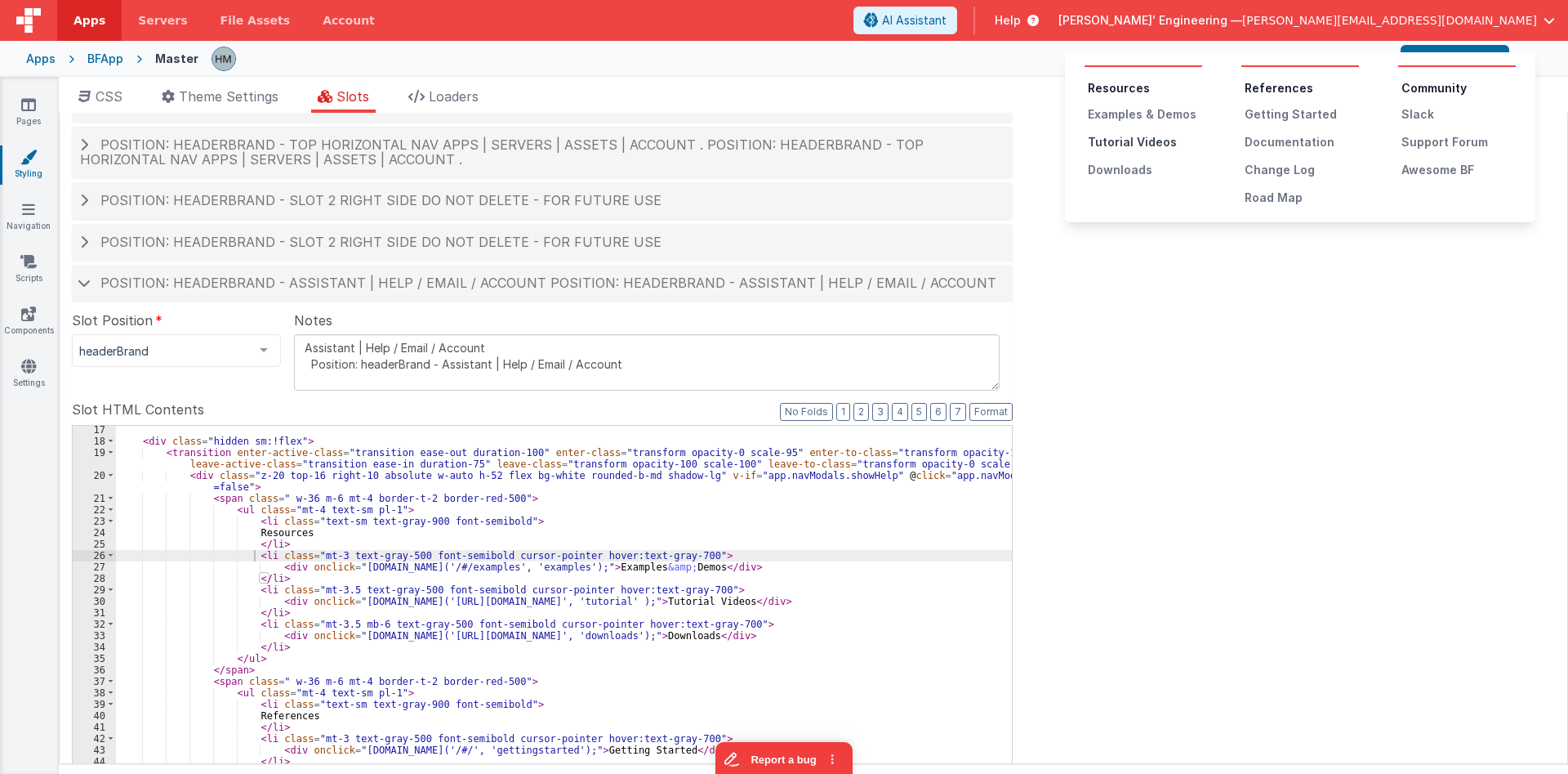
click at [1152, 144] on div "Tutorial Videos" at bounding box center [1144, 141] width 115 height 16
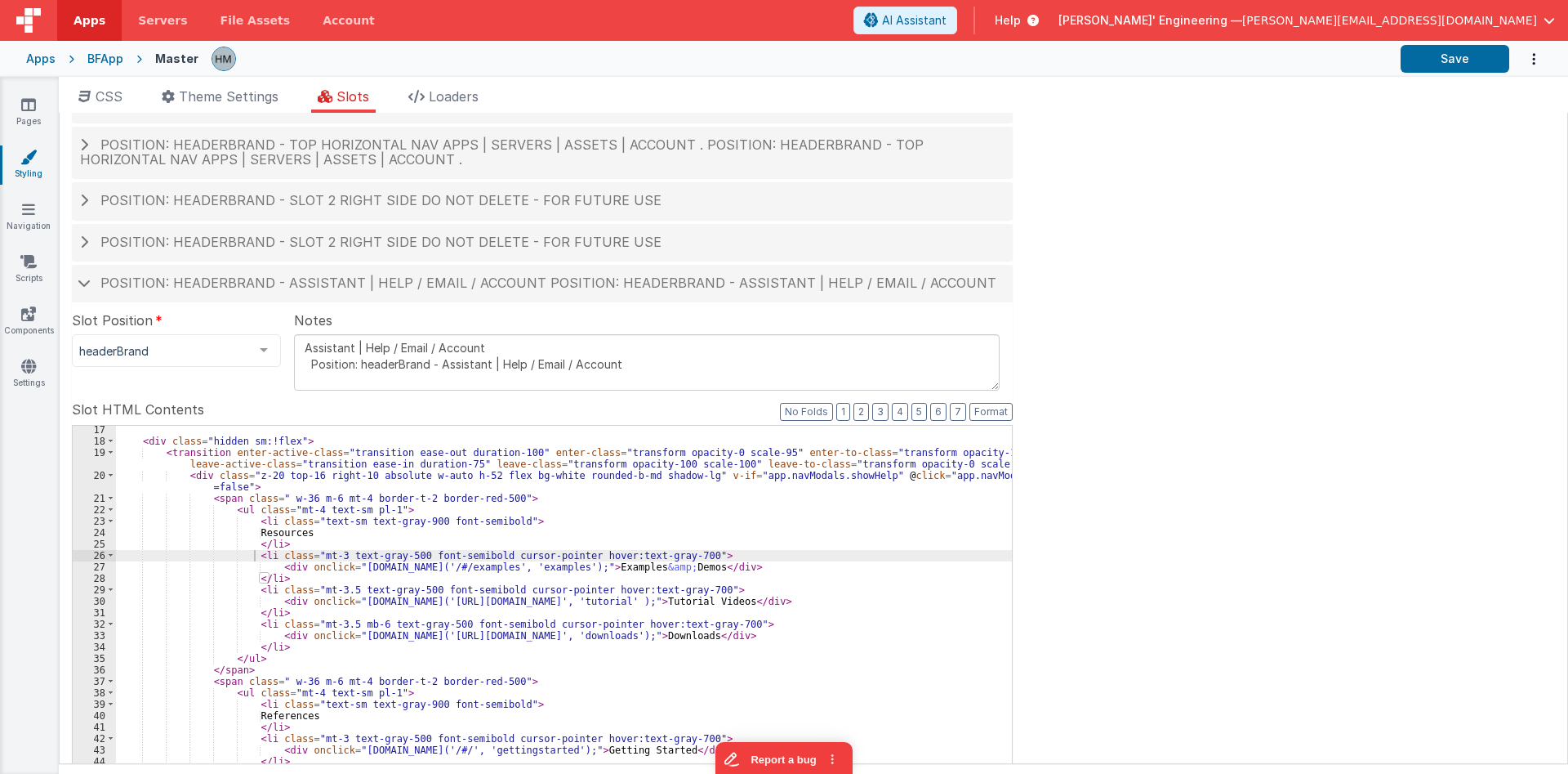
click at [270, 612] on div "< div class = "hidden sm:!flex" > < transition enter-active-class = "transition…" at bounding box center [563, 700] width 896 height 552
click at [325, 565] on div "< div class = "hidden sm:!flex" > < transition enter-active-class = "transition…" at bounding box center [563, 700] width 896 height 552
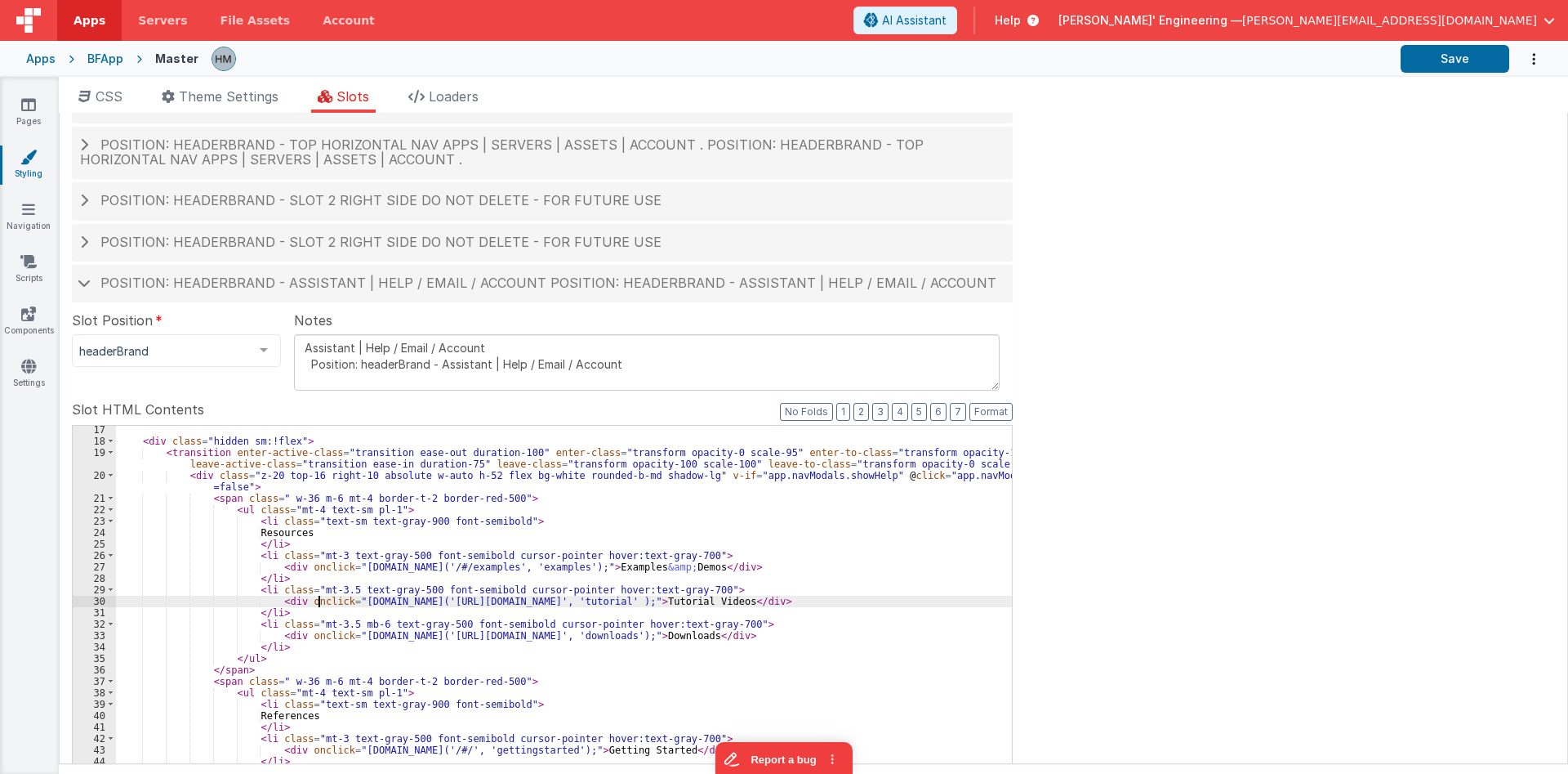
click at [318, 598] on div "< div class = "hidden sm:!flex" > < transition enter-active-class = "transition…" at bounding box center [563, 700] width 896 height 552
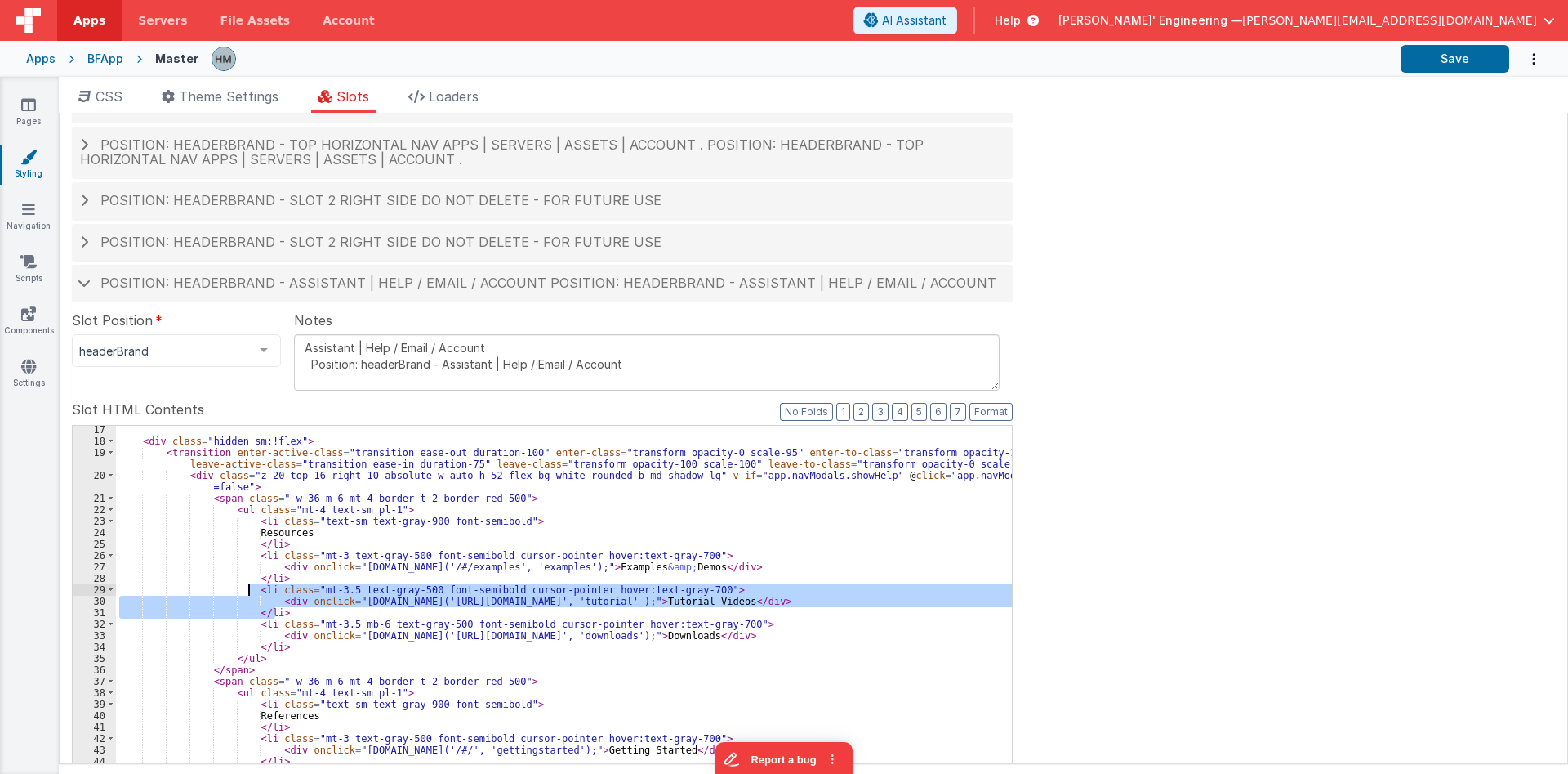
drag, startPoint x: 283, startPoint y: 614, endPoint x: 250, endPoint y: 590, distance: 40.8
click at [250, 590] on div "< div class = "hidden sm:!flex" > < transition enter-active-class = "transition…" at bounding box center [563, 700] width 896 height 552
click at [397, 606] on div "< div class = "hidden sm:!flex" > < transition enter-active-class = "transition…" at bounding box center [563, 691] width 896 height 529
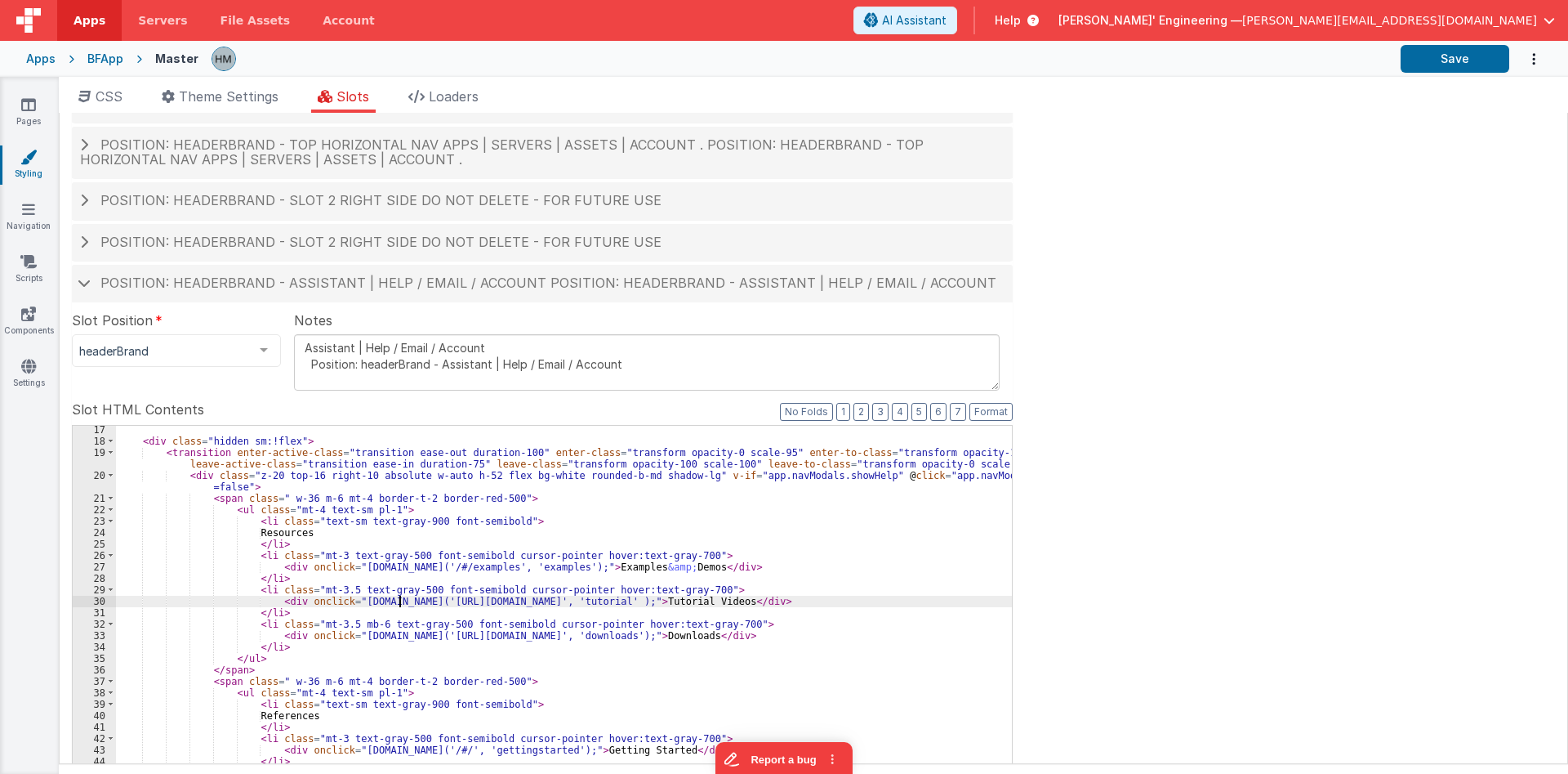
click at [386, 604] on div "< div class = "hidden sm:!flex" > < transition enter-active-class = "transition…" at bounding box center [563, 700] width 896 height 552
click at [355, 601] on div "< div class = "hidden sm:!flex" > < transition enter-active-class = "transition…" at bounding box center [563, 700] width 896 height 552
click at [309, 597] on div "< div class = "hidden sm:!flex" > < transition enter-active-class = "transition…" at bounding box center [563, 700] width 896 height 552
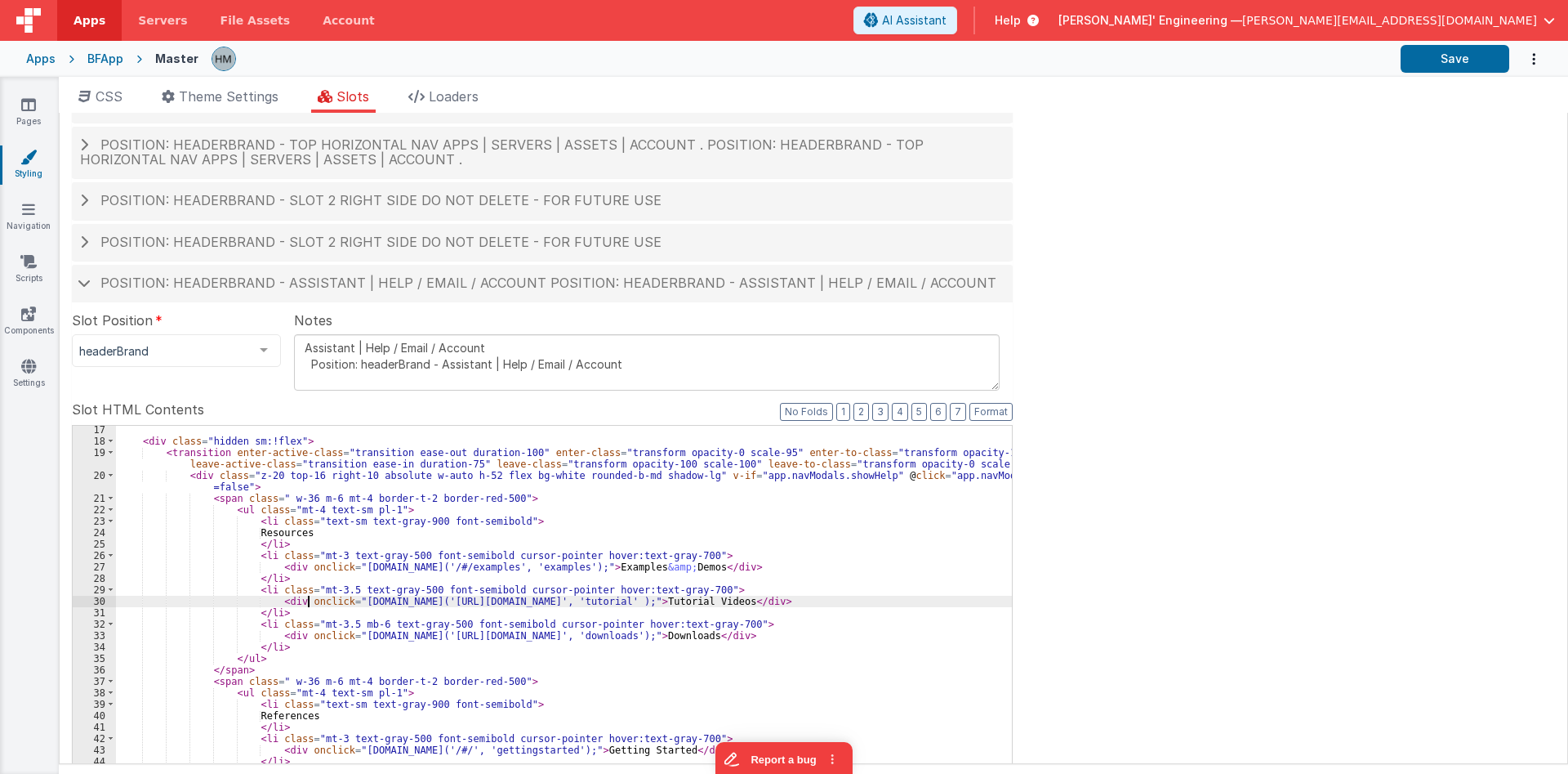
click at [309, 597] on div "< div class = "hidden sm:!flex" > < transition enter-active-class = "transition…" at bounding box center [563, 700] width 896 height 552
click at [267, 606] on div "< div class = "hidden sm:!flex" > < transition enter-active-class = "transition…" at bounding box center [563, 700] width 896 height 552
click at [263, 613] on div "< div class = "hidden sm:!flex" > < transition enter-active-class = "transition…" at bounding box center [563, 700] width 896 height 552
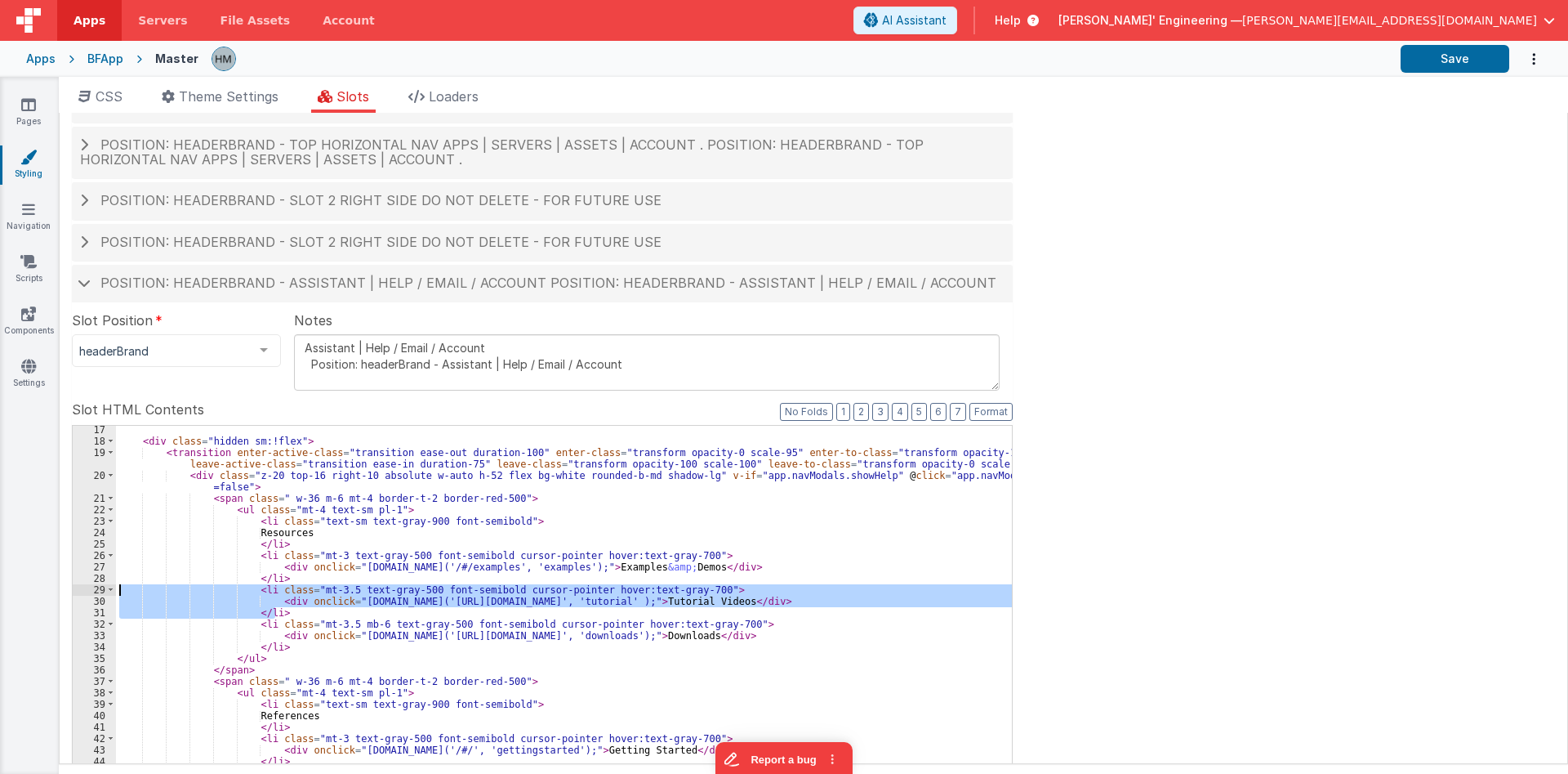
drag, startPoint x: 279, startPoint y: 615, endPoint x: 92, endPoint y: 590, distance: 188.7
click at [116, 590] on div "< div class = "hidden sm:!flex" > < transition enter-active-class = "transition…" at bounding box center [563, 691] width 896 height 529
click at [270, 543] on div "< div class = "hidden sm:!flex" > < transition enter-active-class = "transition…" at bounding box center [563, 700] width 896 height 552
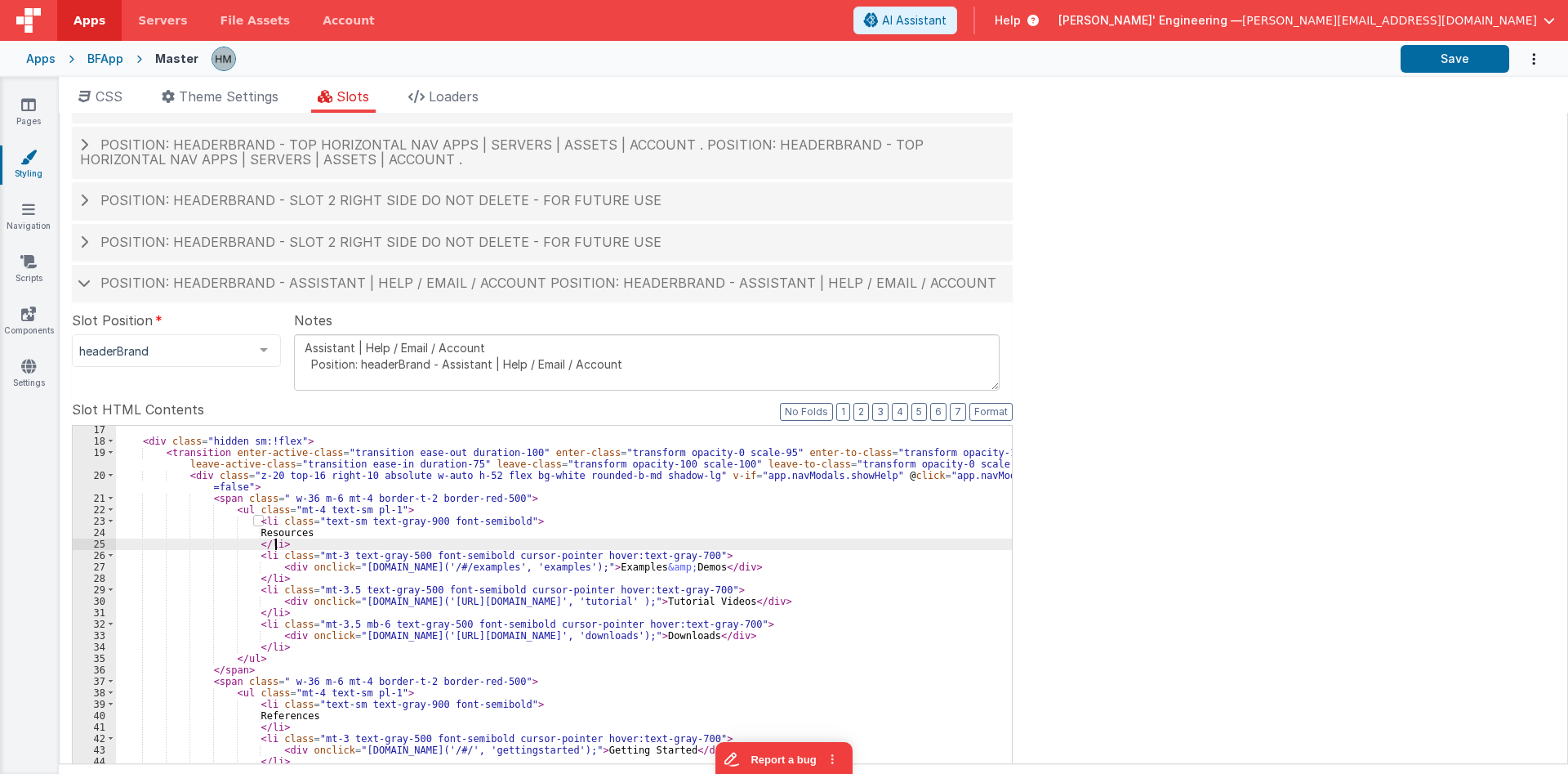
click at [288, 544] on div "< div class = "hidden sm:!flex" > < transition enter-active-class = "transition…" at bounding box center [563, 700] width 896 height 552
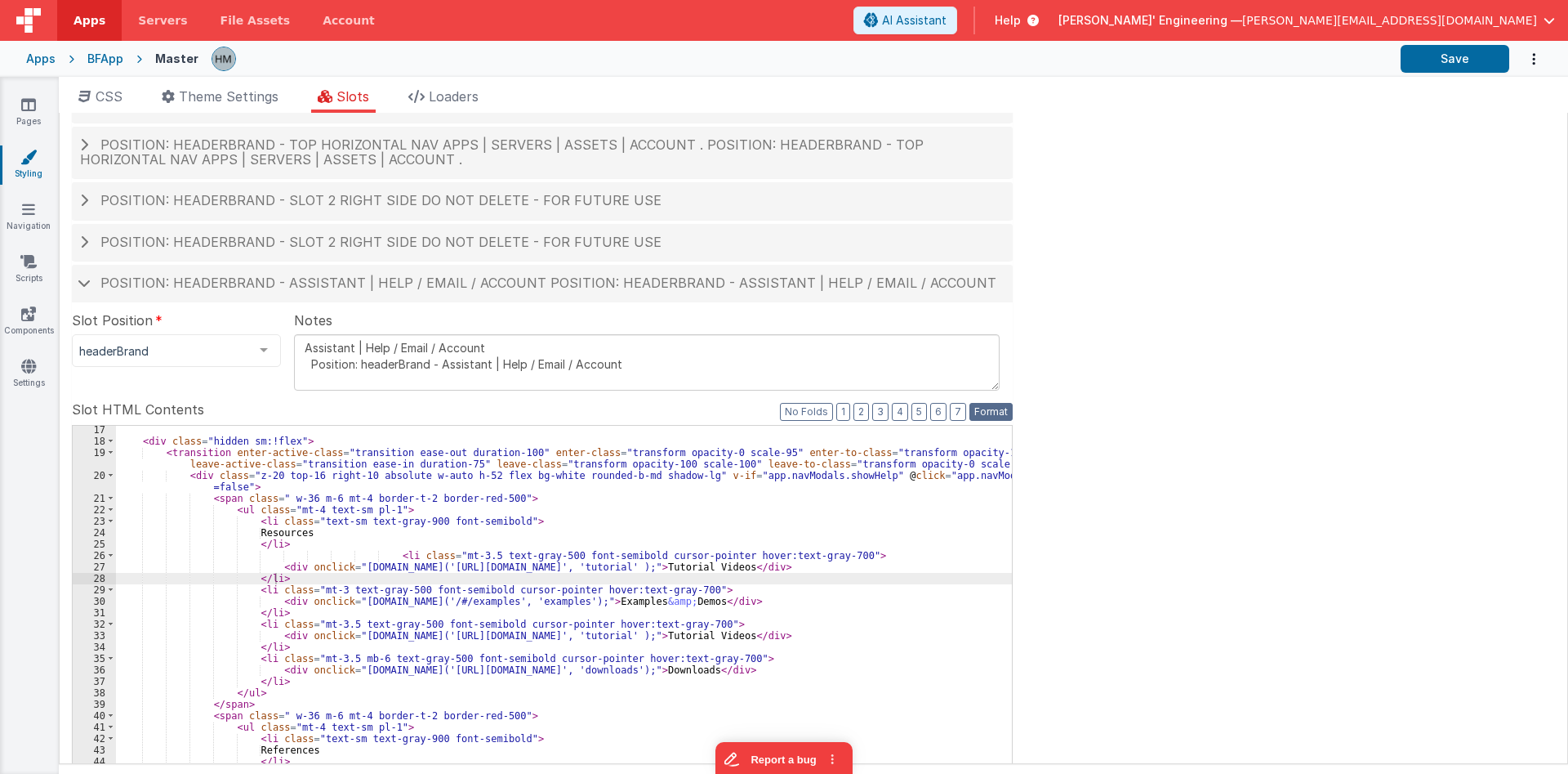
click at [1004, 413] on button "Format" at bounding box center [992, 412] width 44 height 18
drag, startPoint x: 818, startPoint y: 566, endPoint x: 739, endPoint y: 565, distance: 79.0
click at [739, 565] on div "< div class = "hidden sm:!flex" > < transition enter-active-class = "transition…" at bounding box center [563, 700] width 896 height 552
click at [1021, 26] on span "Help" at bounding box center [1008, 20] width 27 height 16
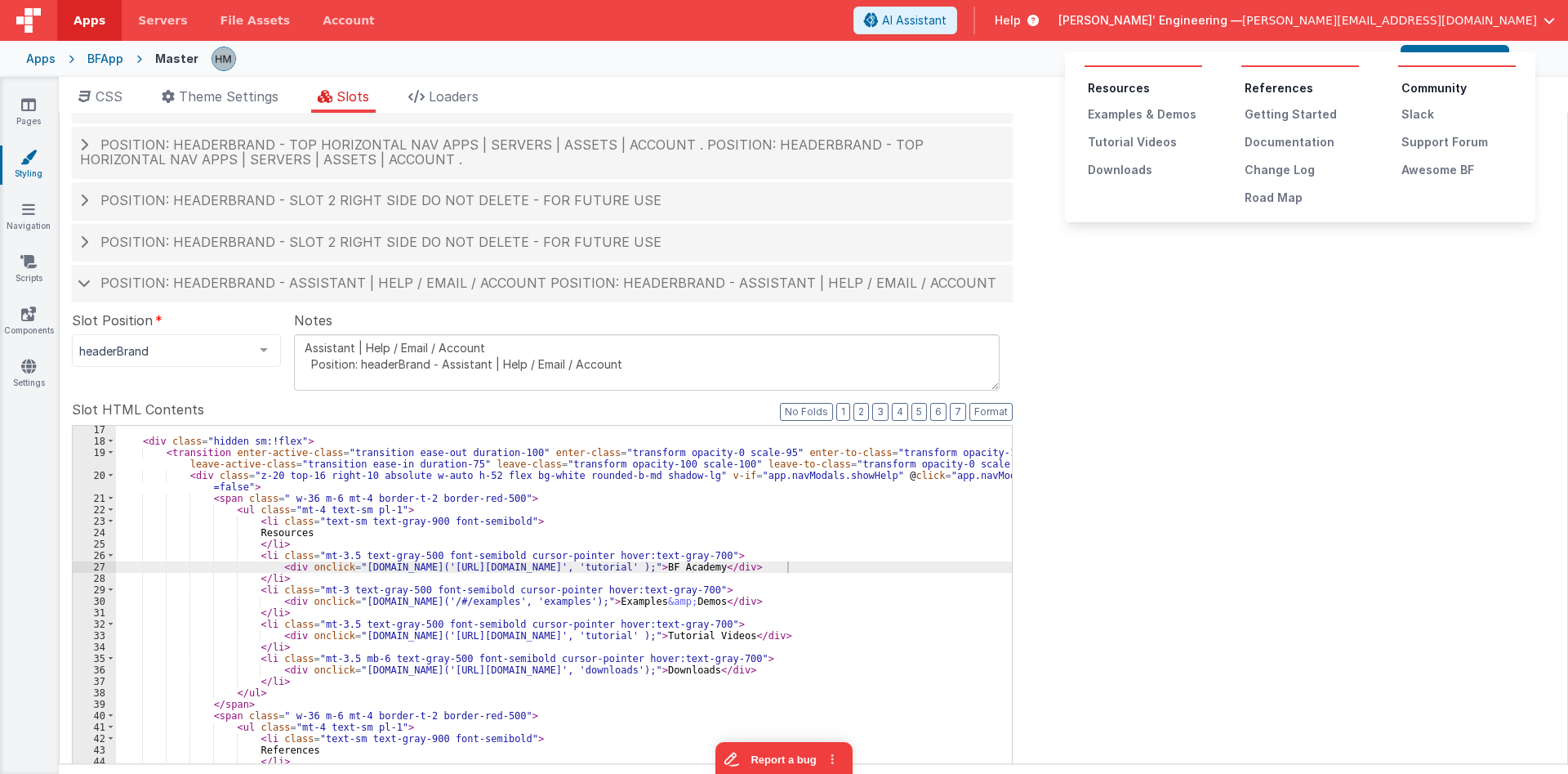
click at [1233, 26] on button at bounding box center [784, 387] width 1568 height 774
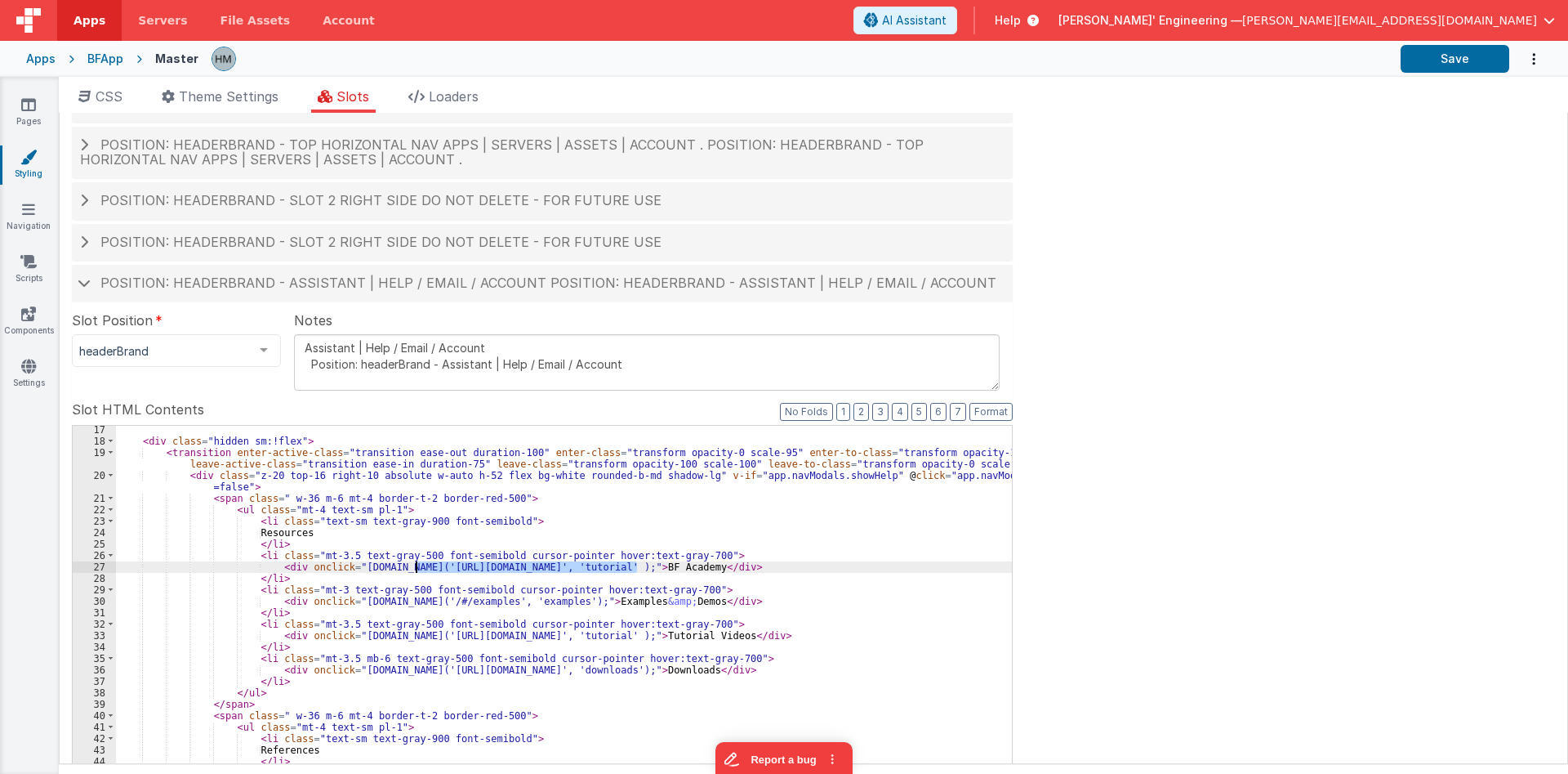
drag, startPoint x: 638, startPoint y: 563, endPoint x: 414, endPoint y: 568, distance: 224.1
click at [414, 568] on div "< div class = "hidden sm:!flex" > < transition enter-active-class = "transition…" at bounding box center [563, 700] width 896 height 552
click at [514, 604] on div "< div class = "hidden sm:!flex" > < transition enter-active-class = "transition…" at bounding box center [563, 700] width 896 height 552
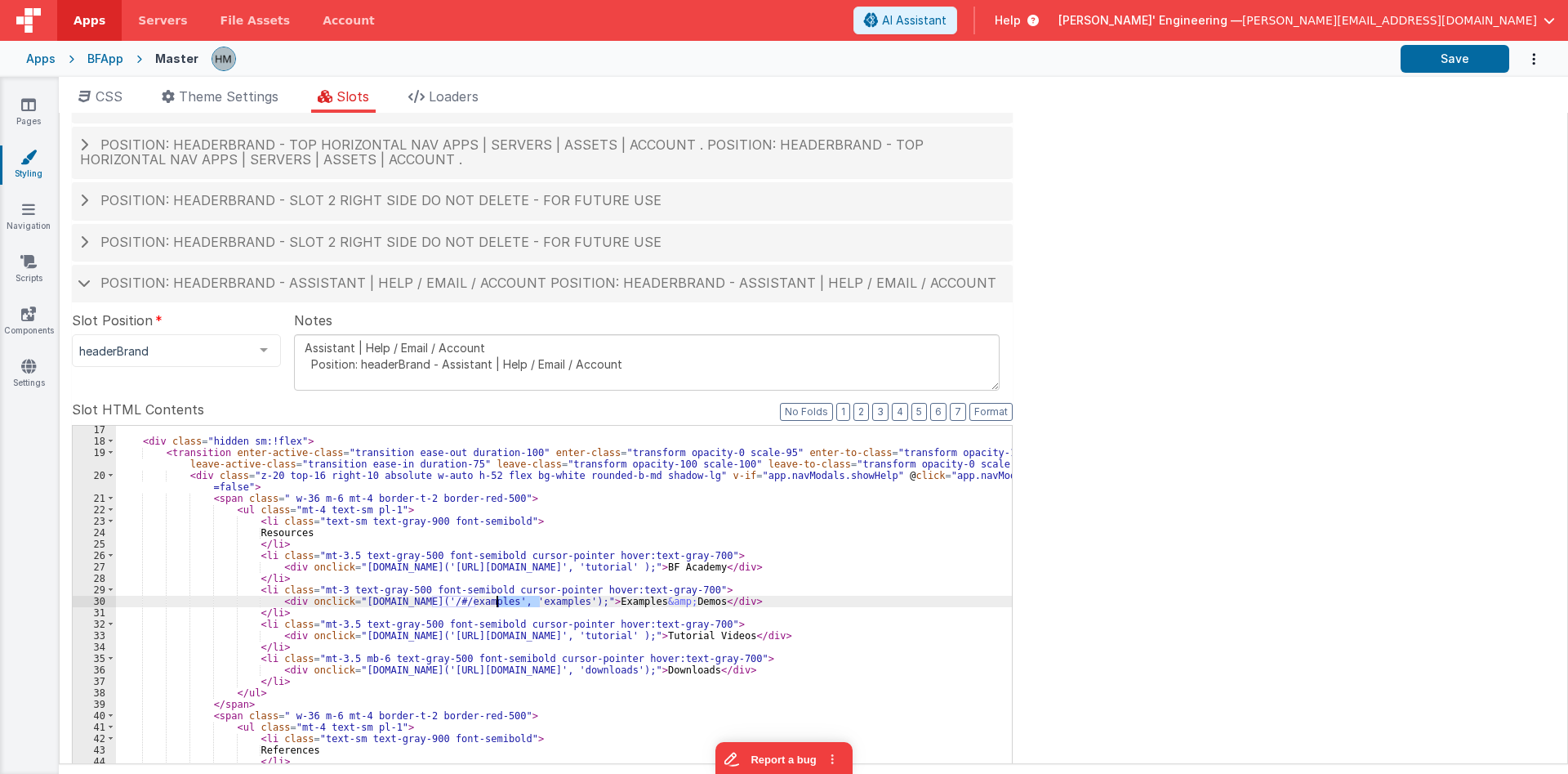
click at [514, 604] on div "< div class = "hidden sm:!flex" > < transition enter-active-class = "transition…" at bounding box center [563, 700] width 896 height 552
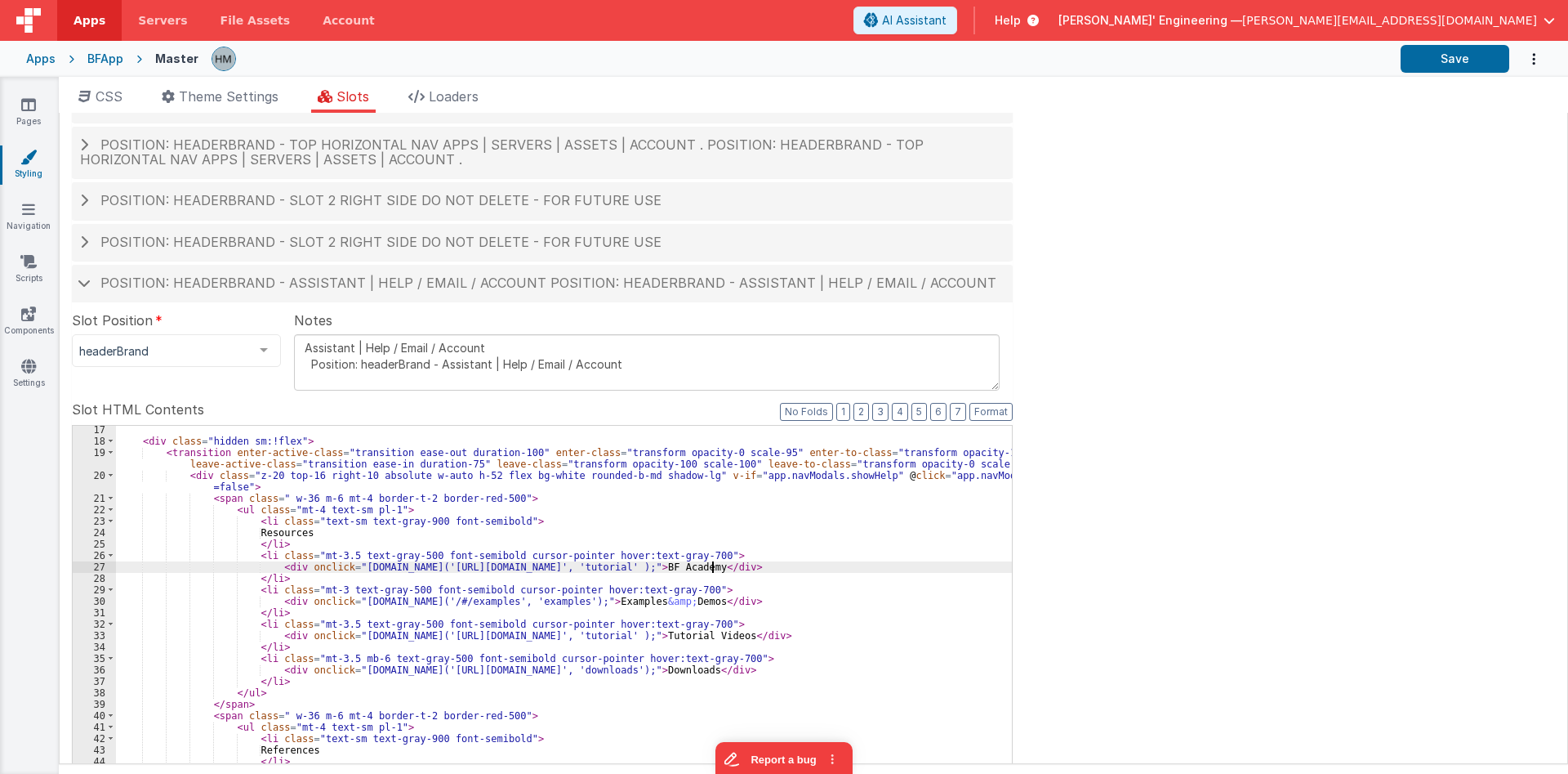
click at [713, 569] on div "< div class = "hidden sm:!flex" > < transition enter-active-class = "transition…" at bounding box center [563, 700] width 896 height 552
click at [734, 562] on div "< div class = "hidden sm:!flex" > < transition enter-active-class = "transition…" at bounding box center [563, 700] width 896 height 552
click at [1454, 60] on button "Save" at bounding box center [1454, 58] width 109 height 28
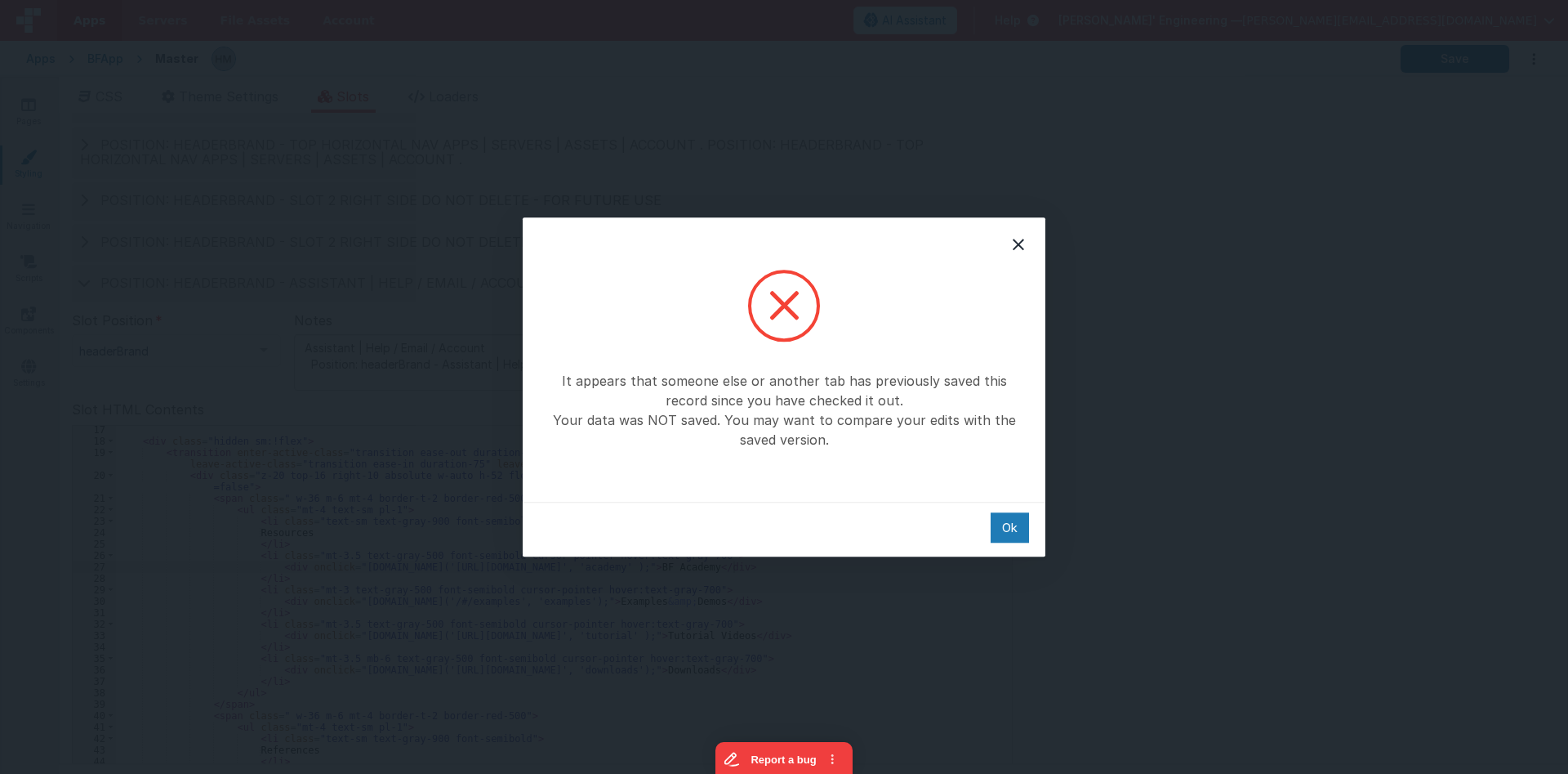
drag, startPoint x: 763, startPoint y: 317, endPoint x: 936, endPoint y: 457, distance: 222.6
click at [936, 457] on div "It appears that someone else or another tab has previously saved this record si…" at bounding box center [783, 359] width 522 height 285
drag, startPoint x: 551, startPoint y: 378, endPoint x: 928, endPoint y: 455, distance: 384.8
click at [928, 455] on div "It appears that someone else or another tab has previously saved this record si…" at bounding box center [783, 359] width 522 height 285
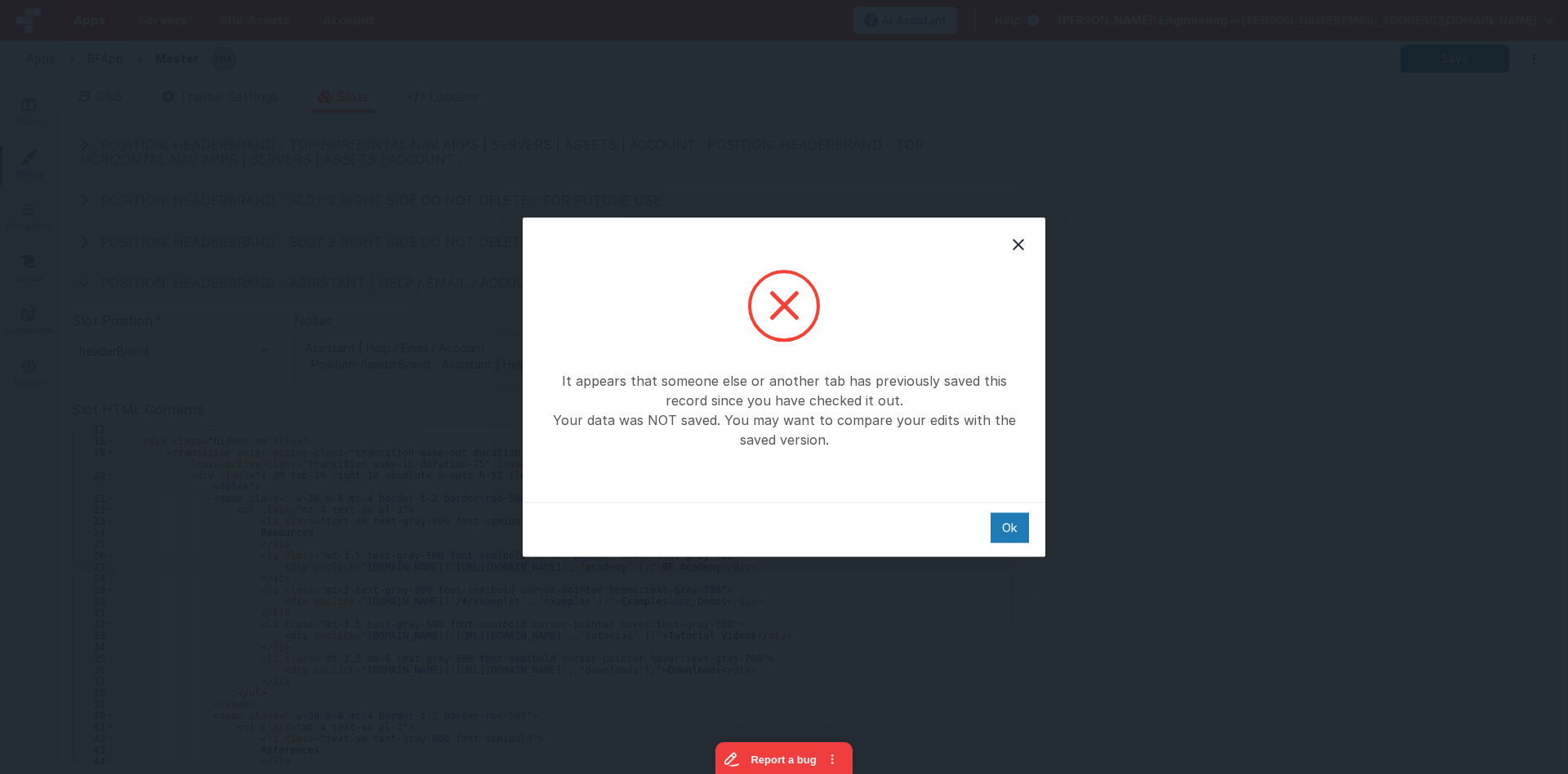
click at [919, 453] on div "It appears that someone else or another tab has previously saved this record si…" at bounding box center [783, 359] width 522 height 285
click at [1013, 523] on div "Ok" at bounding box center [1010, 527] width 38 height 30
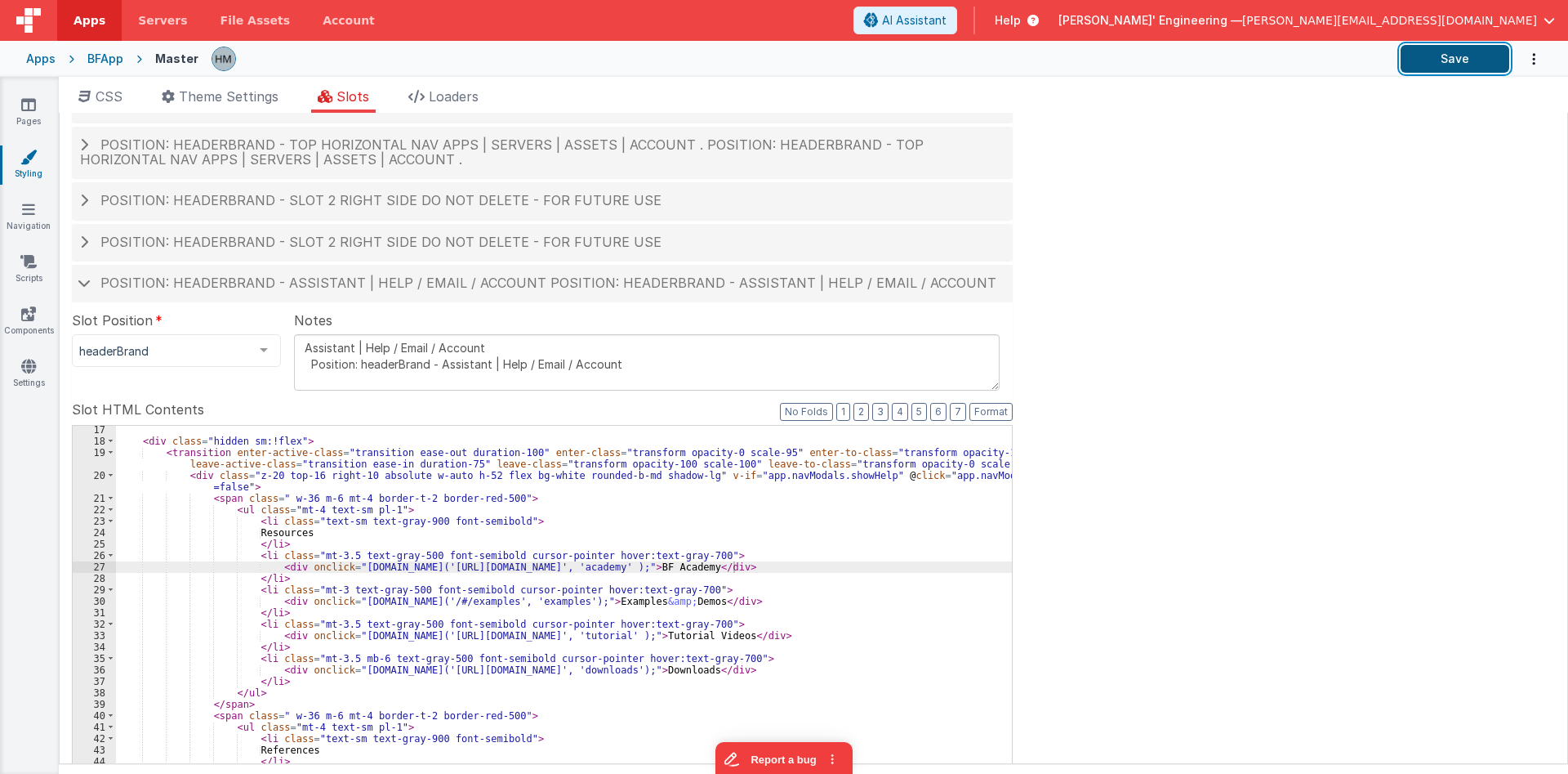
click at [1445, 57] on button "Save" at bounding box center [1454, 58] width 109 height 28
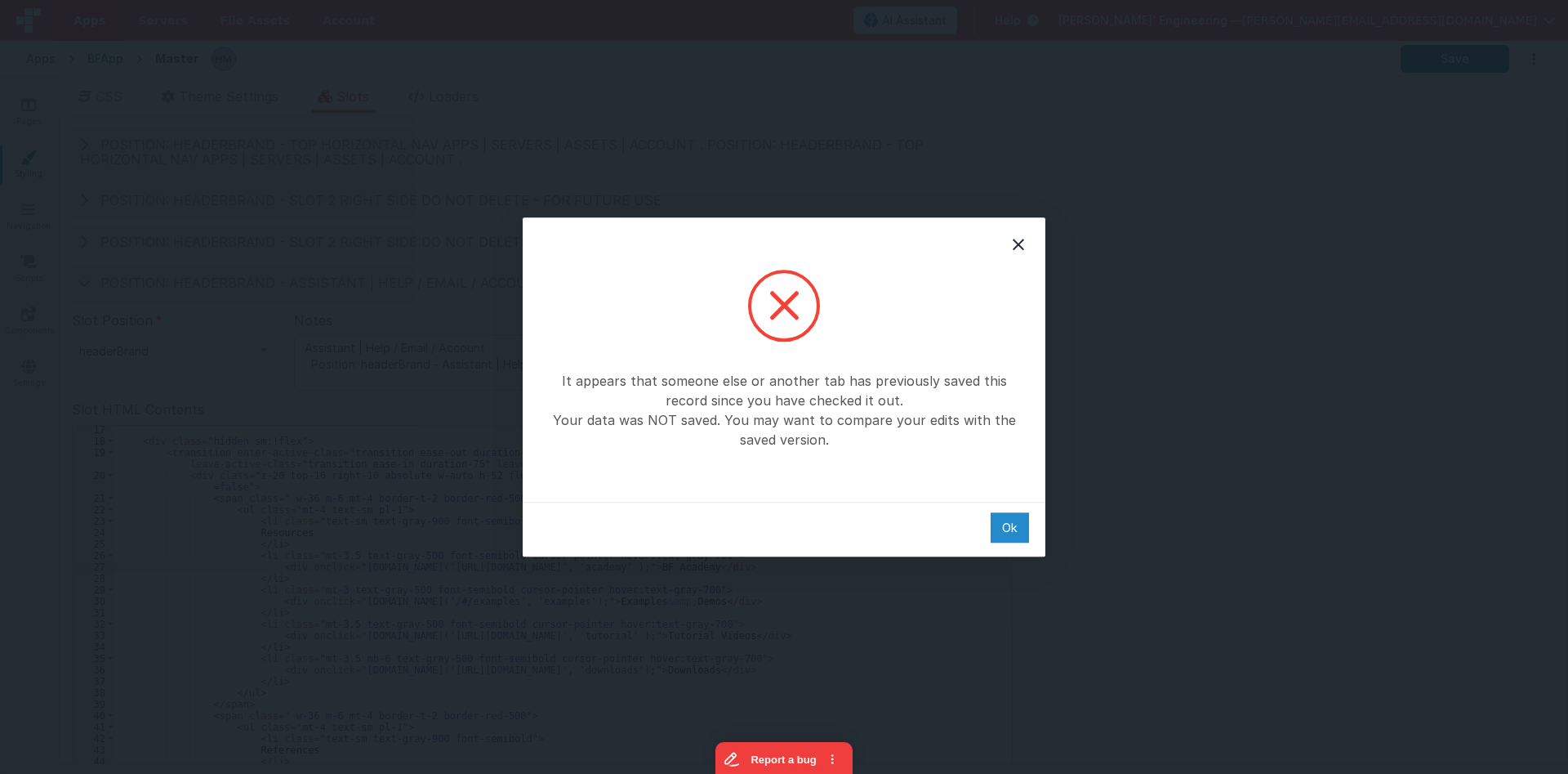
click at [1016, 522] on div "Ok" at bounding box center [1010, 527] width 38 height 30
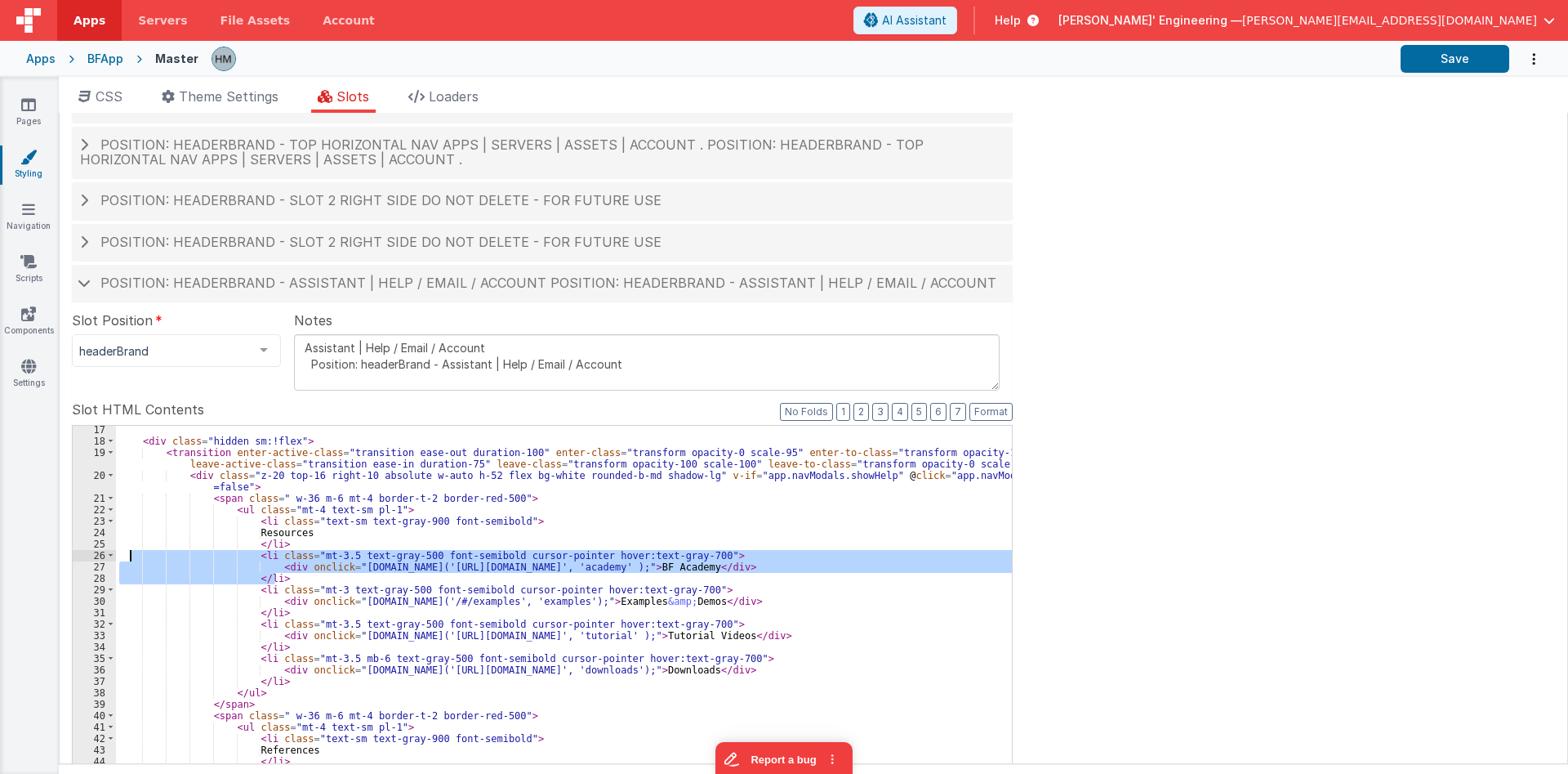
drag, startPoint x: 290, startPoint y: 578, endPoint x: 129, endPoint y: 559, distance: 162.1
click at [129, 559] on div "< div class = "hidden sm:!flex" > < transition enter-active-class = "transition…" at bounding box center [563, 700] width 896 height 552
click at [36, 105] on link "Pages" at bounding box center [28, 113] width 59 height 32
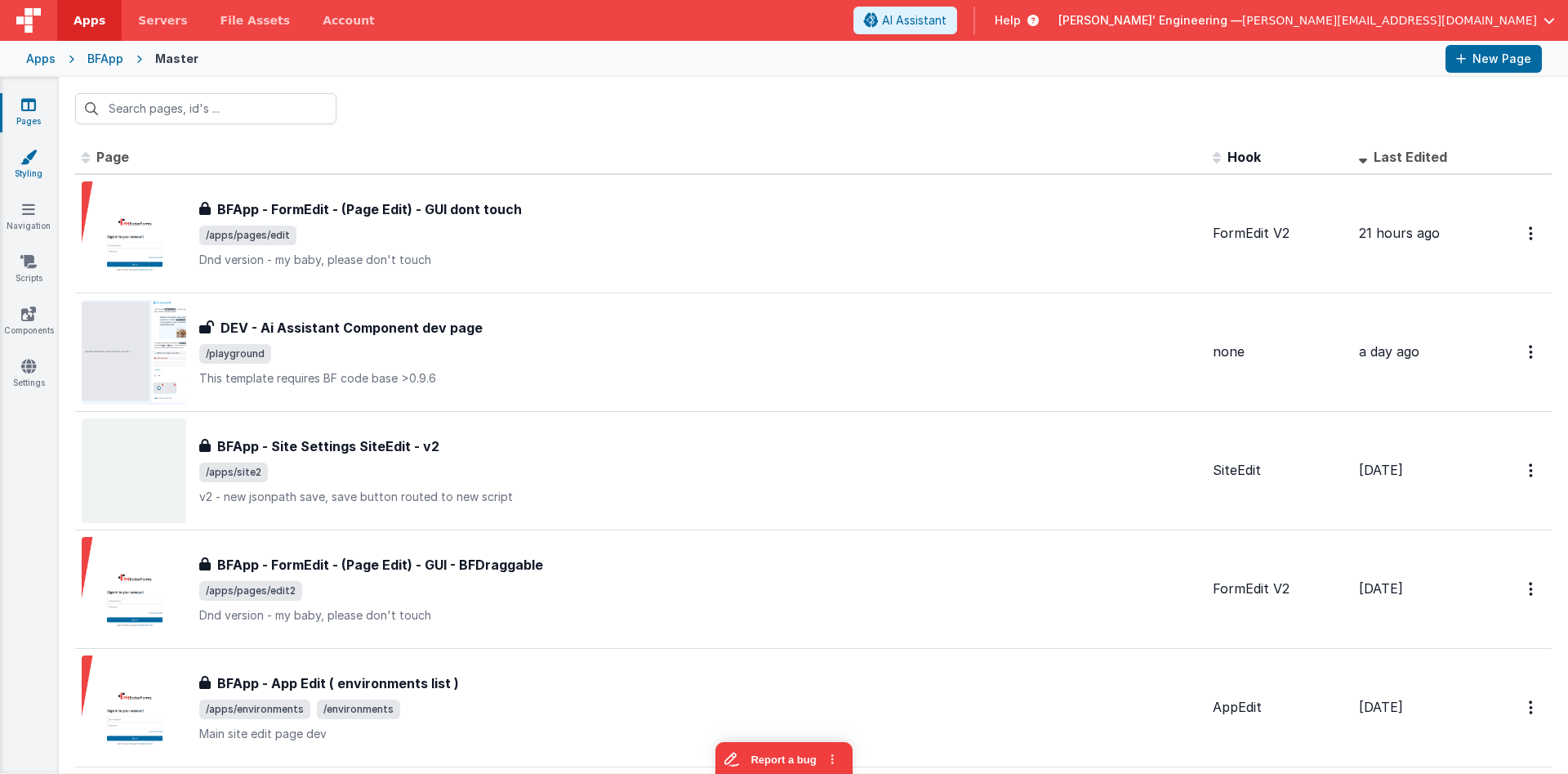
click at [32, 175] on link "Styling" at bounding box center [28, 165] width 59 height 32
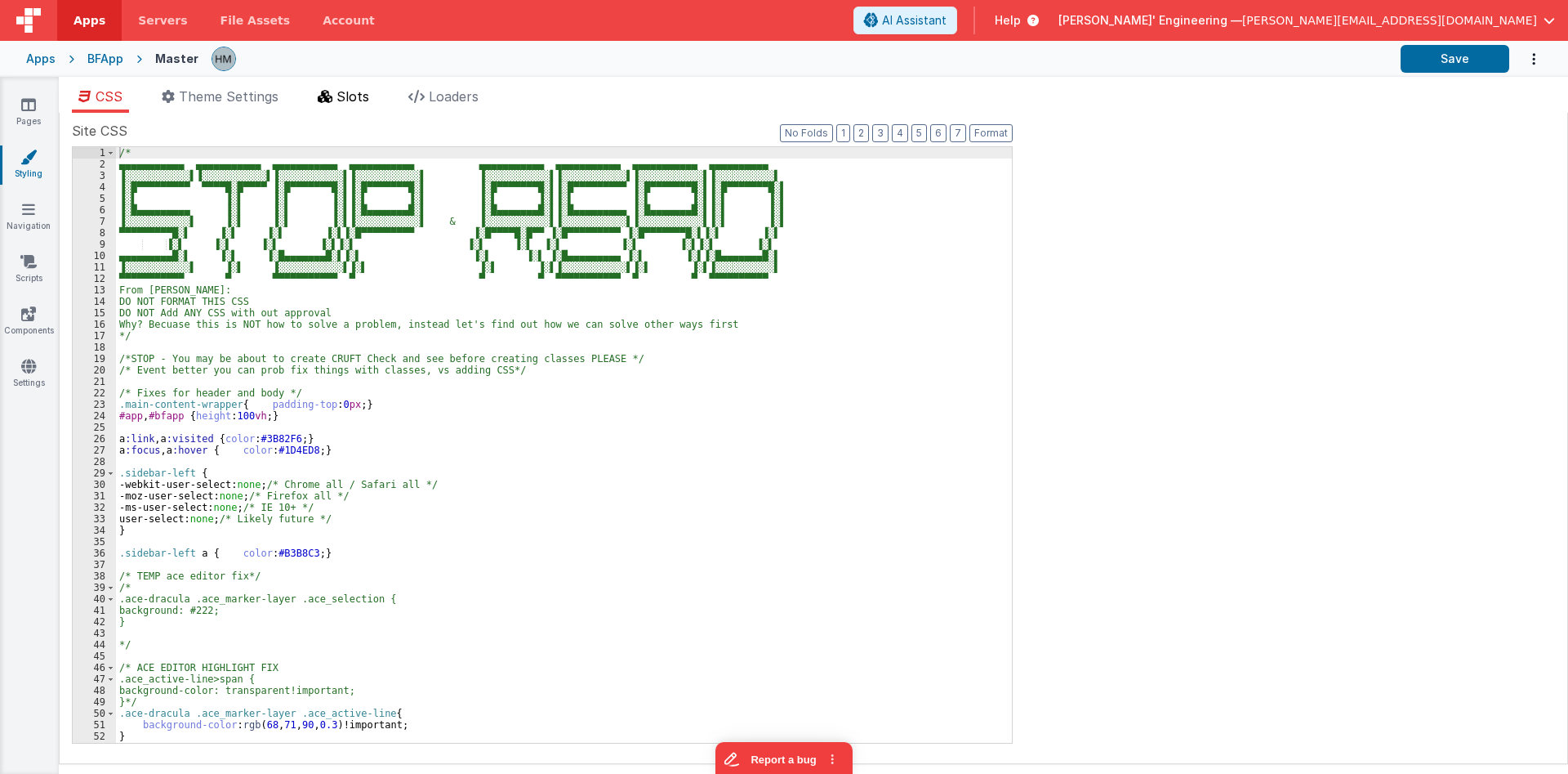
click at [340, 96] on span "Slots" at bounding box center [353, 96] width 32 height 16
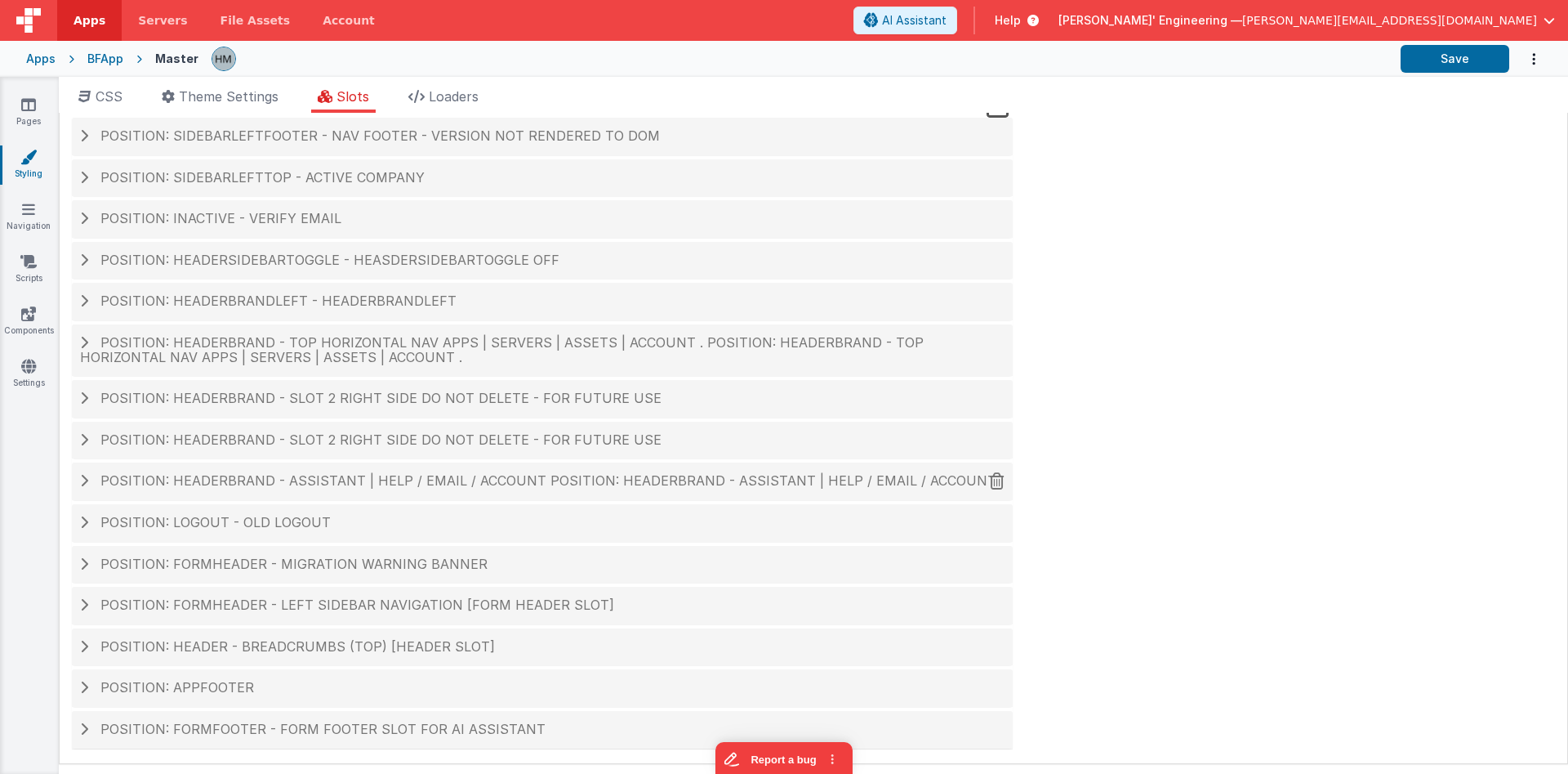
scroll to position [28, 0]
click at [309, 474] on span "Position: headerBrand - Assistant | Help / Email / Account Position: headerBran…" at bounding box center [548, 478] width 896 height 16
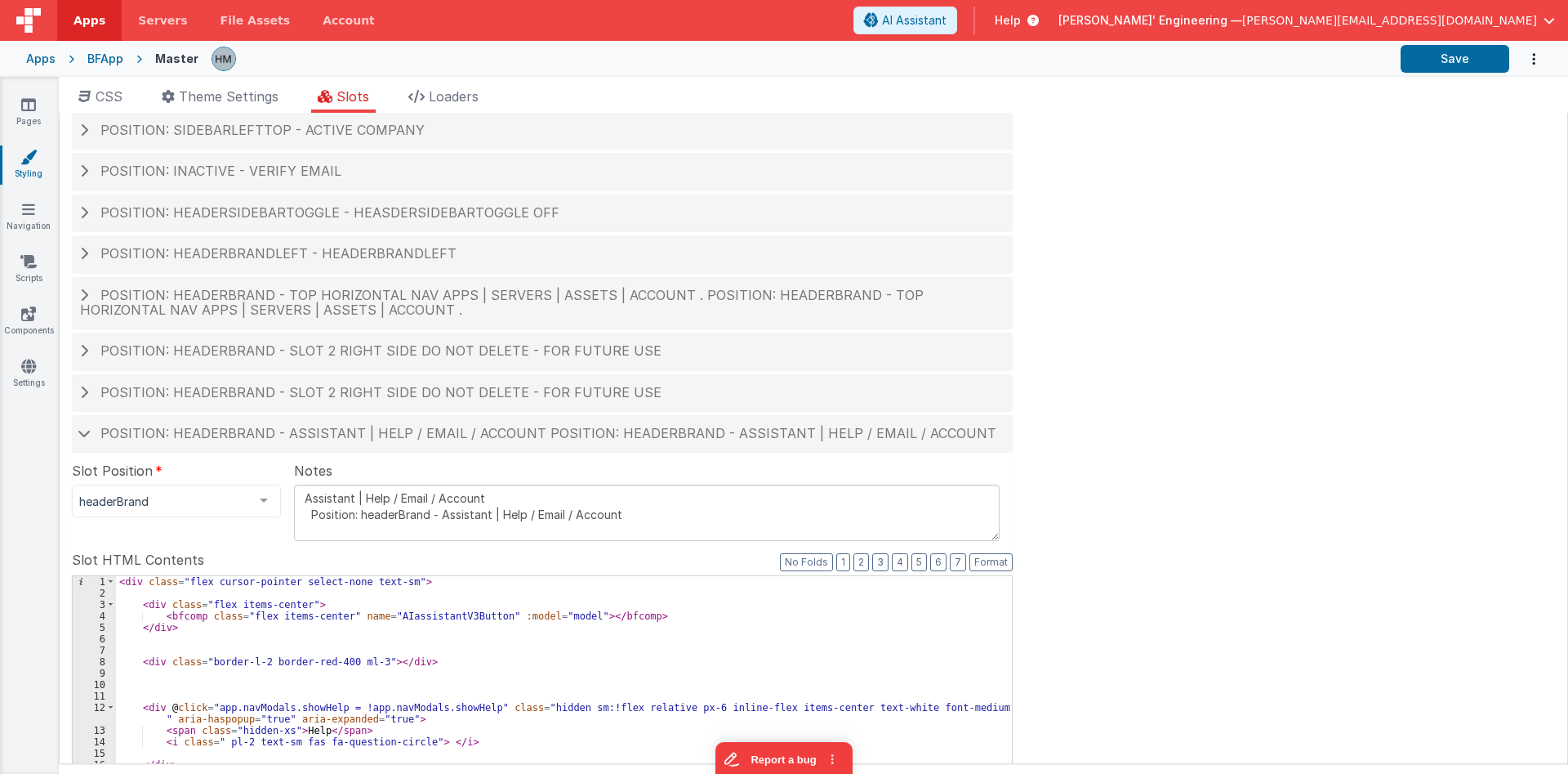
scroll to position [127, 0]
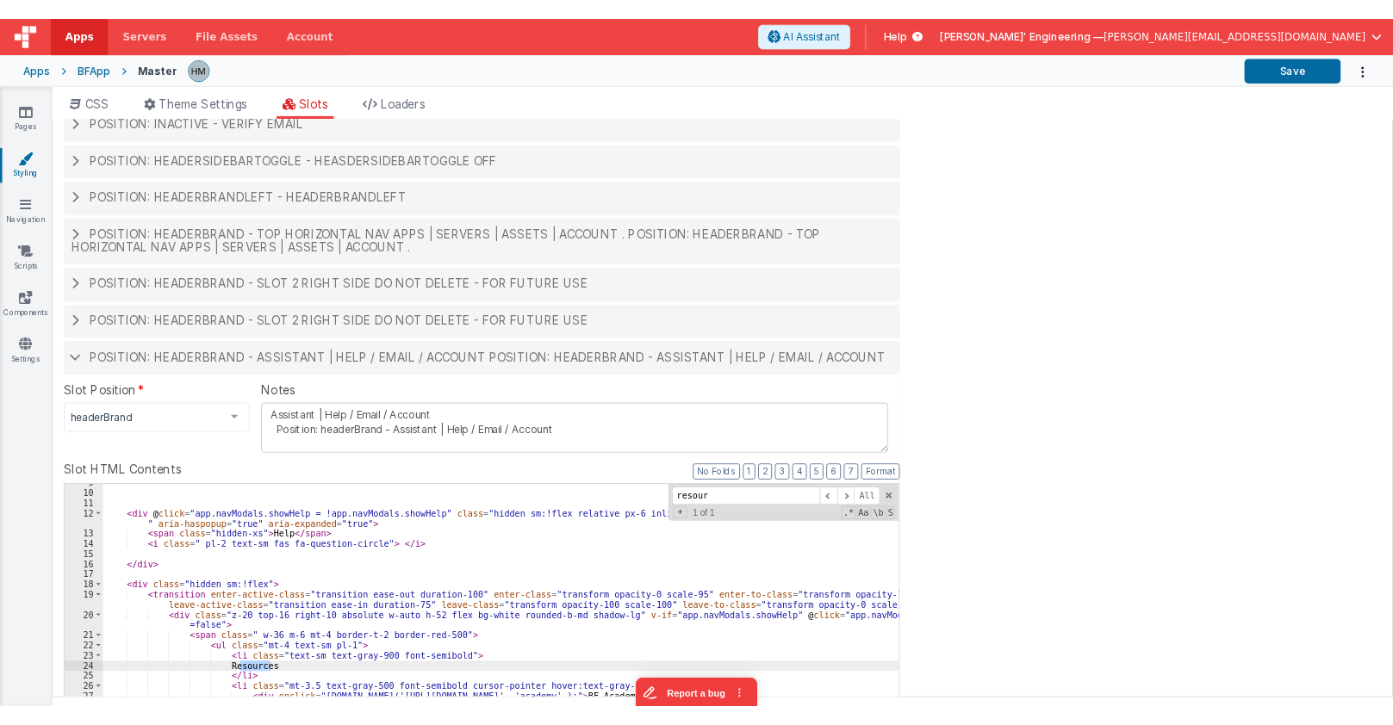
scroll to position [207, 0]
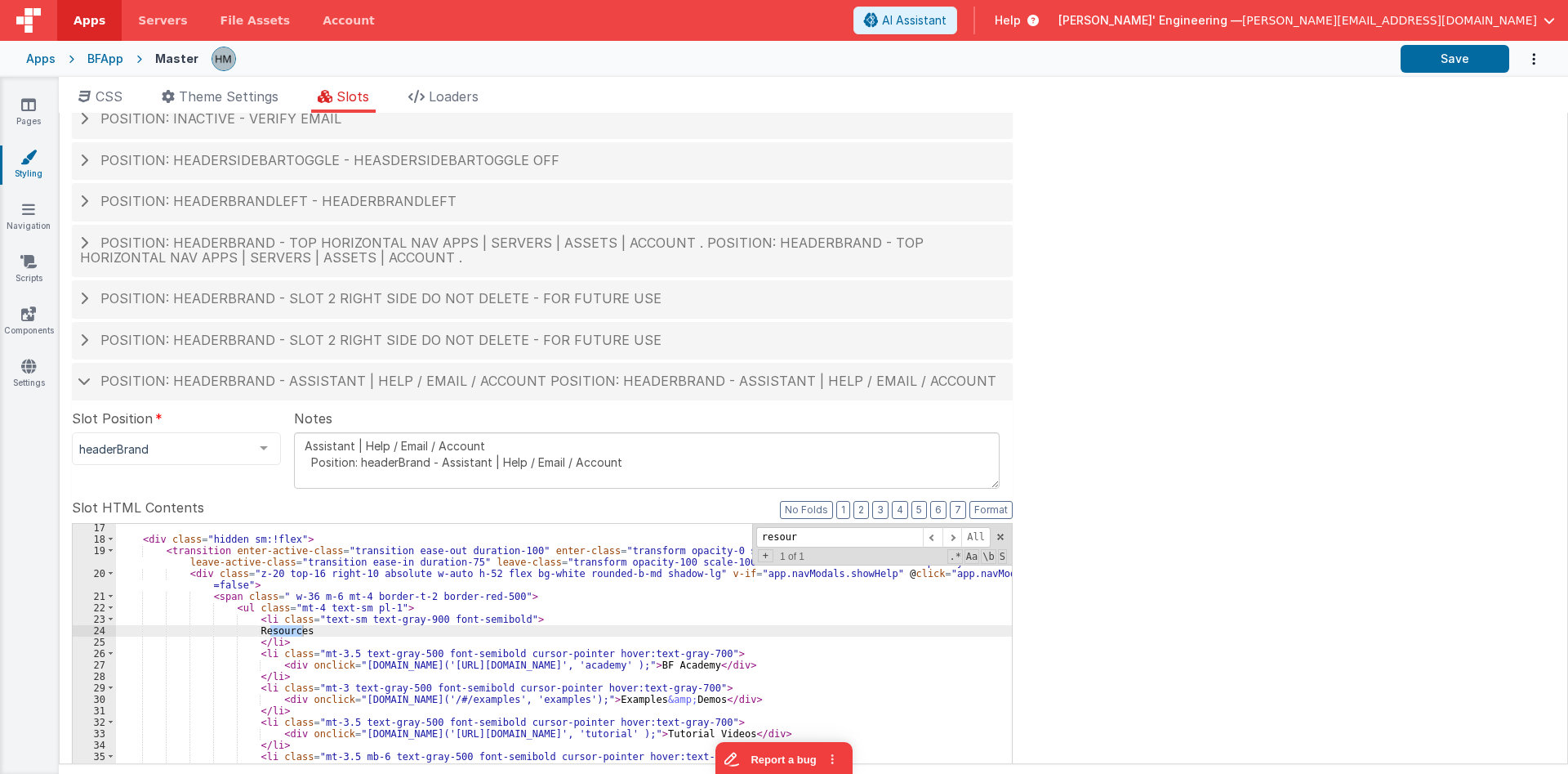
type input "resour"
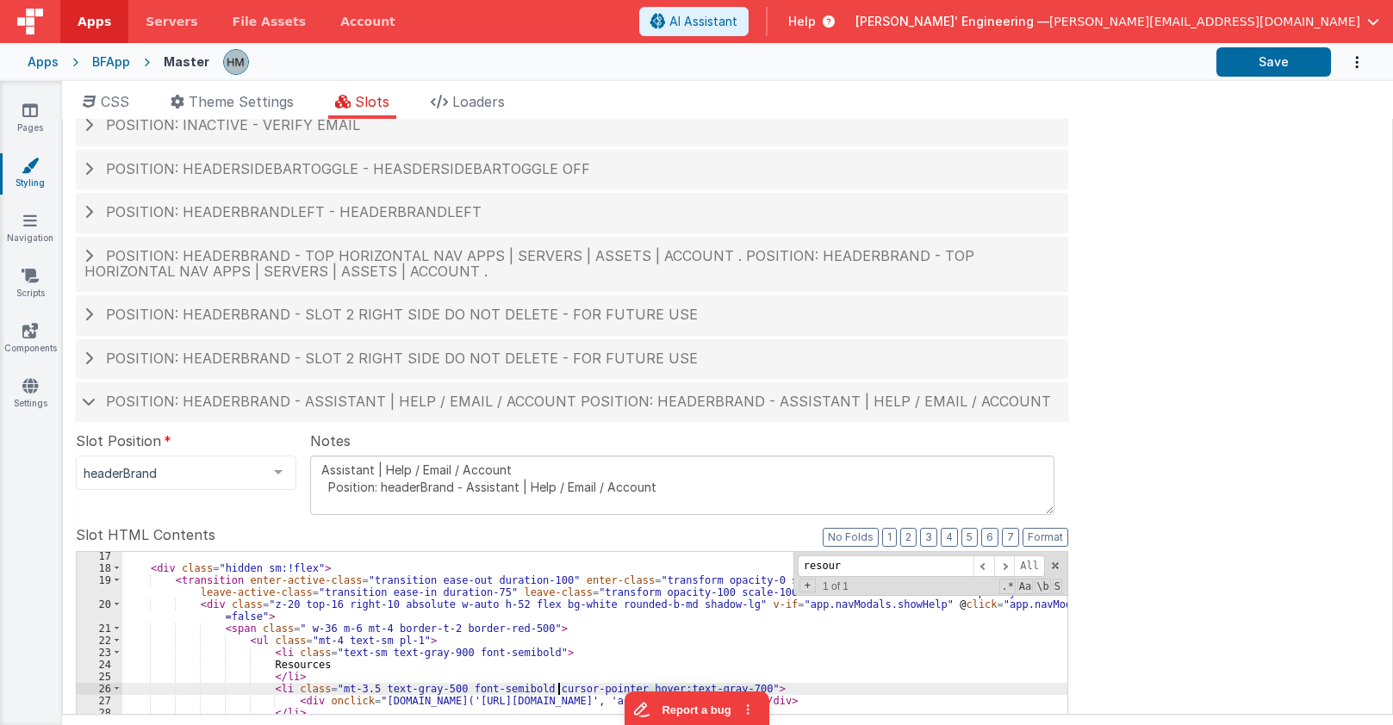
click at [50, 63] on div "Apps" at bounding box center [43, 61] width 31 height 17
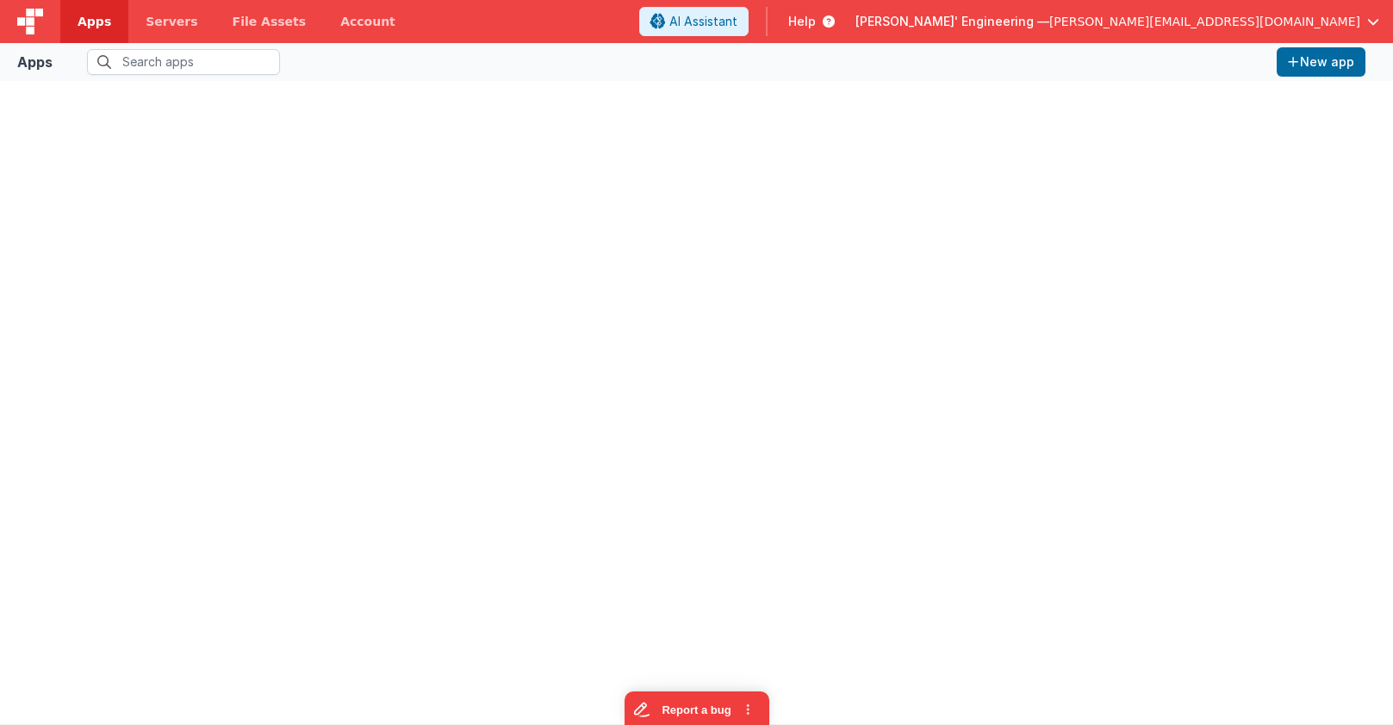
type input "app"
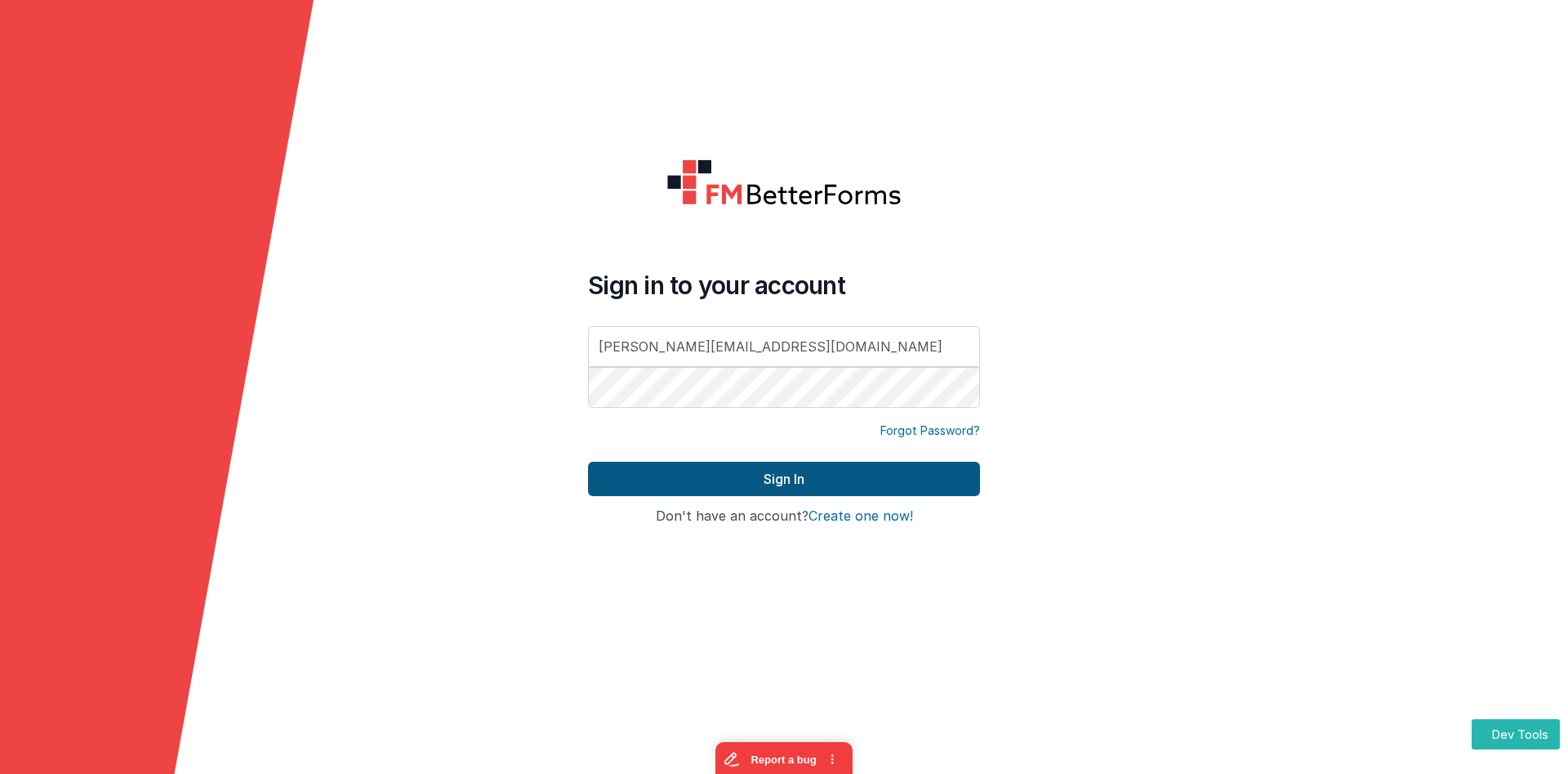
type input "[PERSON_NAME][EMAIL_ADDRESS][DOMAIN_NAME]"
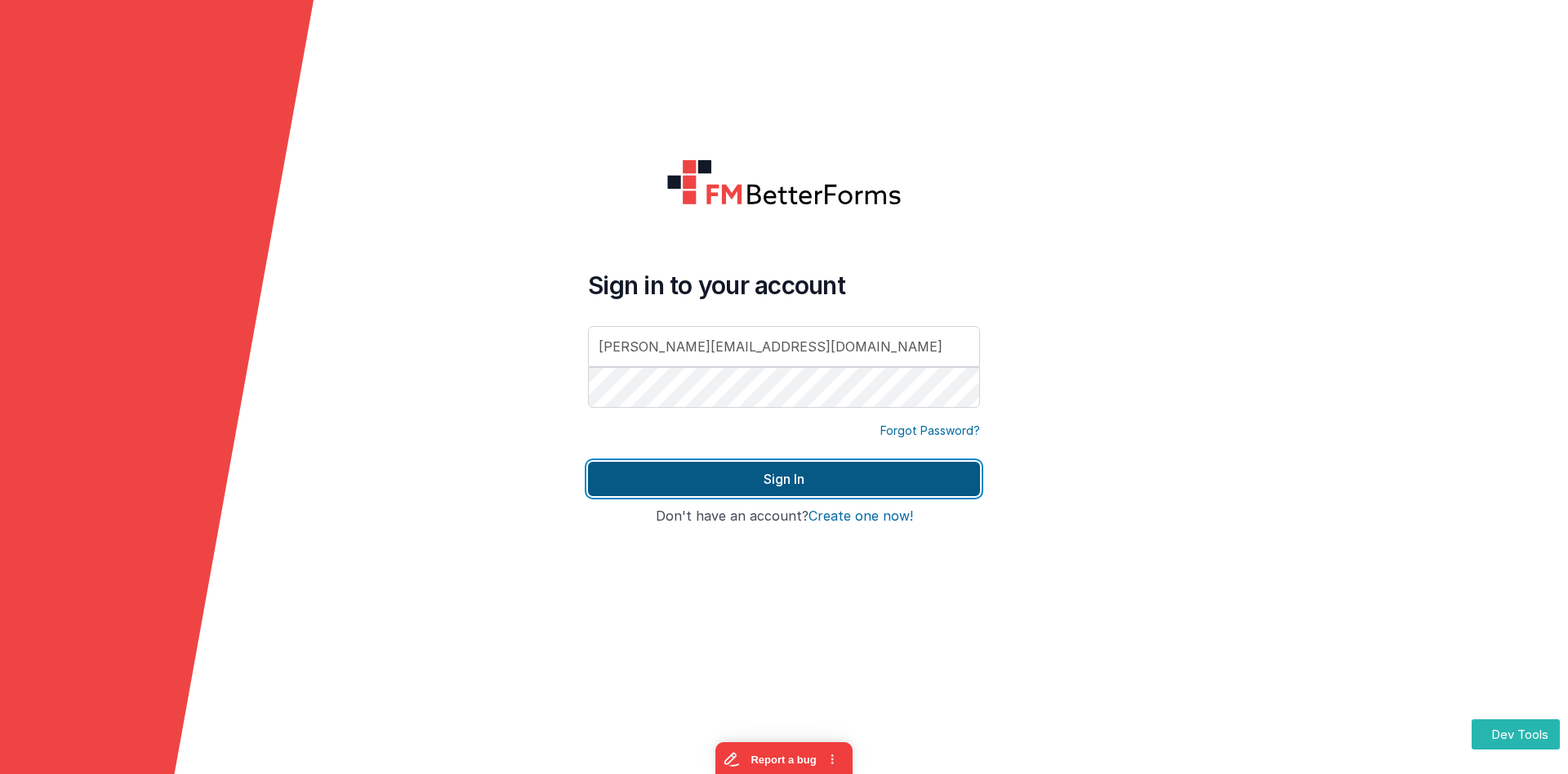
click at [750, 481] on button "Sign In" at bounding box center [783, 479] width 392 height 34
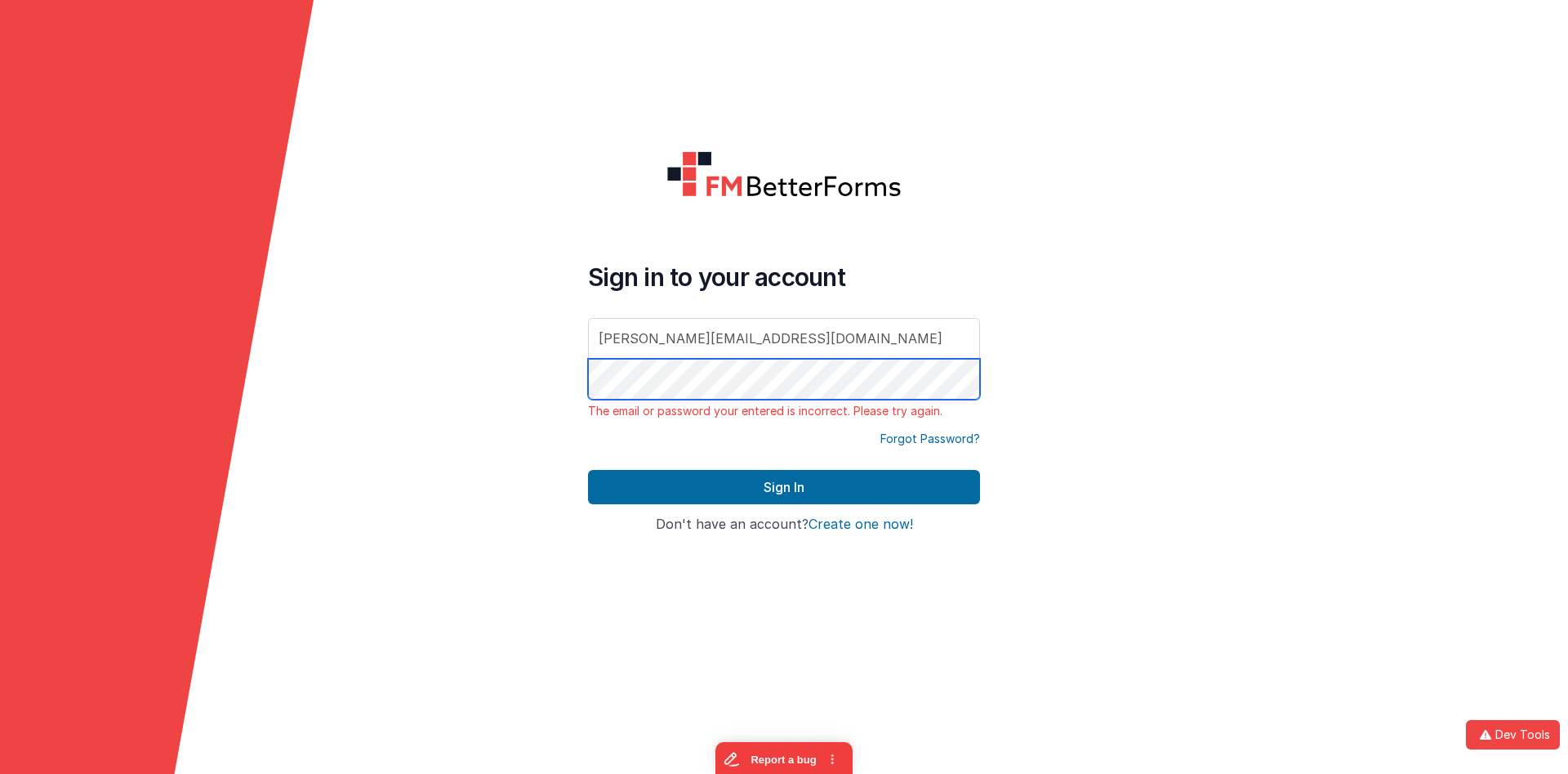
click at [588, 470] on button "Sign In" at bounding box center [783, 487] width 392 height 34
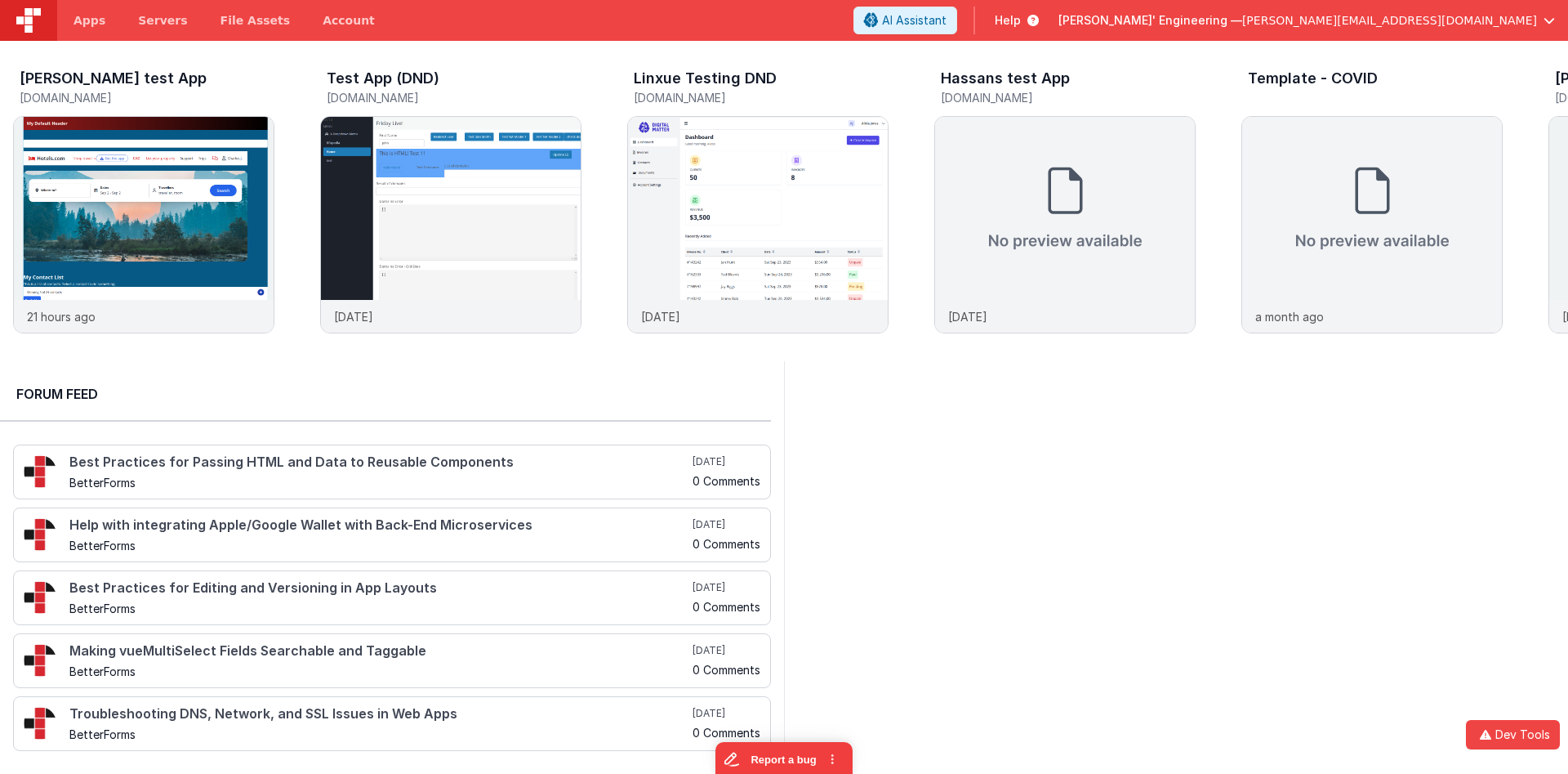
click at [1021, 16] on span "Help" at bounding box center [1008, 20] width 27 height 16
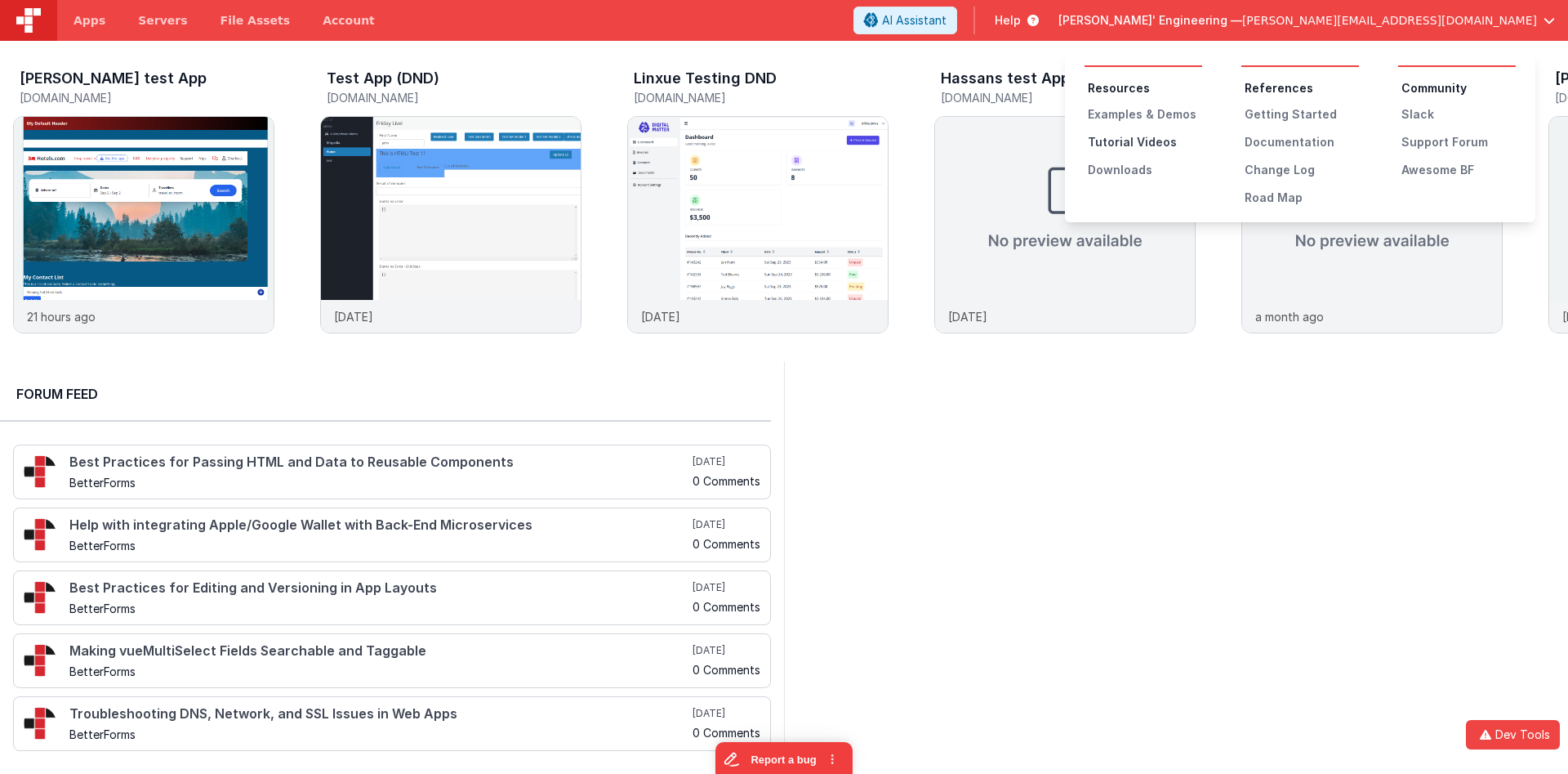
click at [1157, 140] on div "Tutorial Videos" at bounding box center [1144, 141] width 115 height 16
